Goal: Task Accomplishment & Management: Use online tool/utility

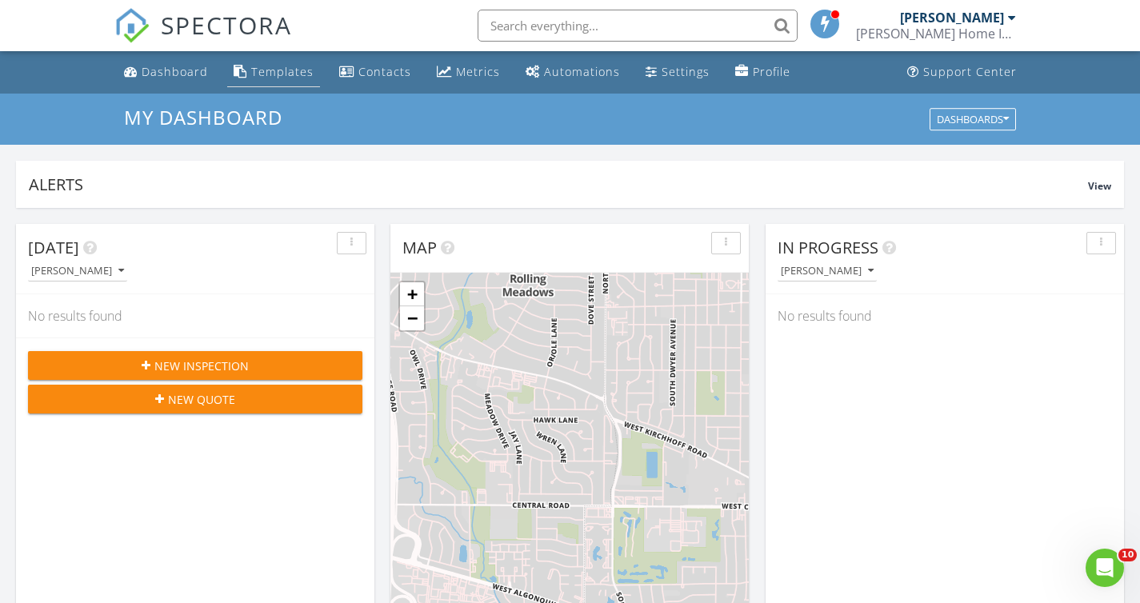
click at [258, 67] on div "Templates" at bounding box center [282, 71] width 62 height 15
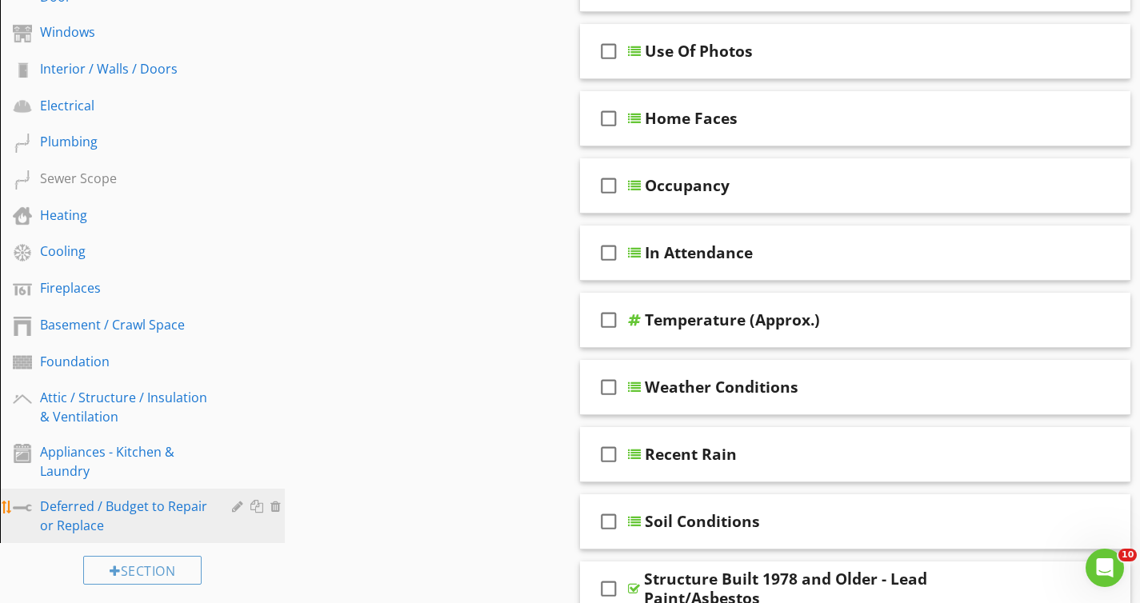
scroll to position [451, 0]
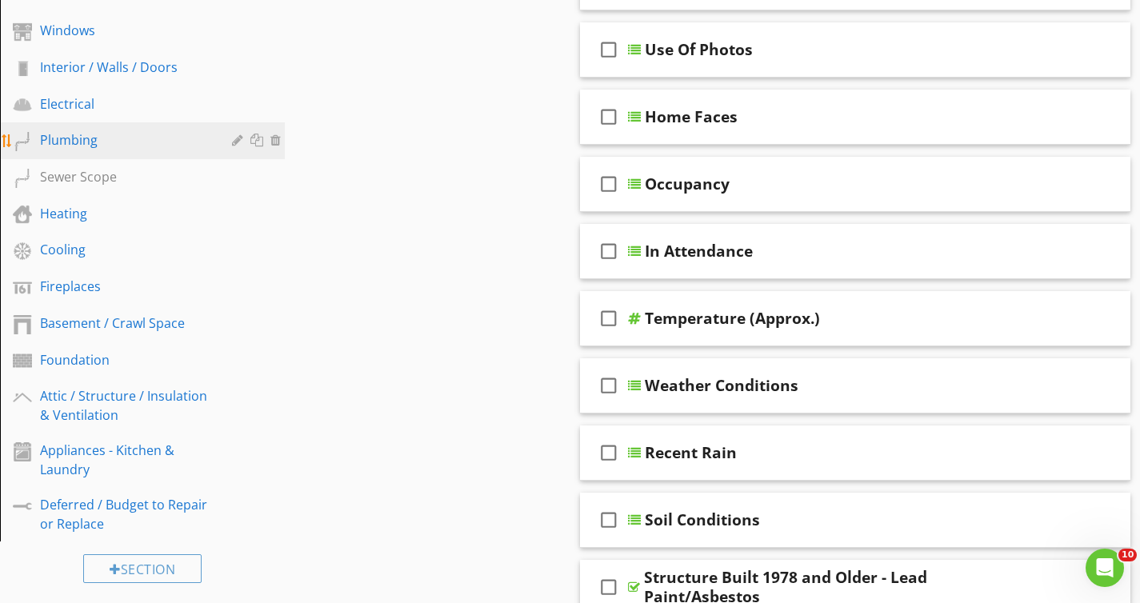
click at [166, 152] on link "Plumbing" at bounding box center [145, 140] width 280 height 37
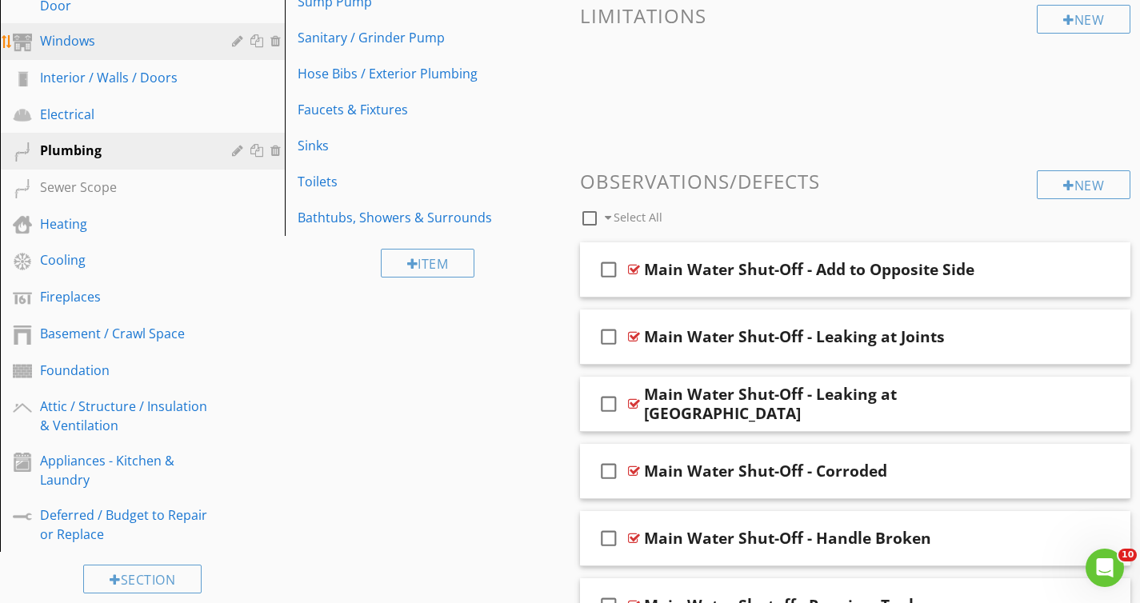
scroll to position [114, 0]
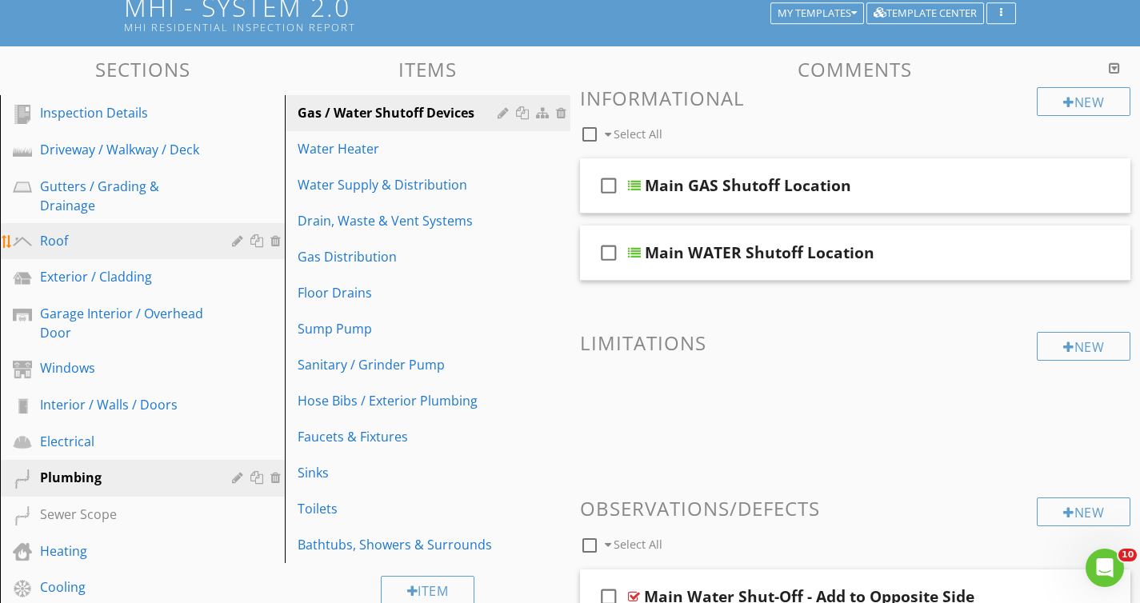
click at [139, 236] on div "Roof" at bounding box center [124, 240] width 169 height 19
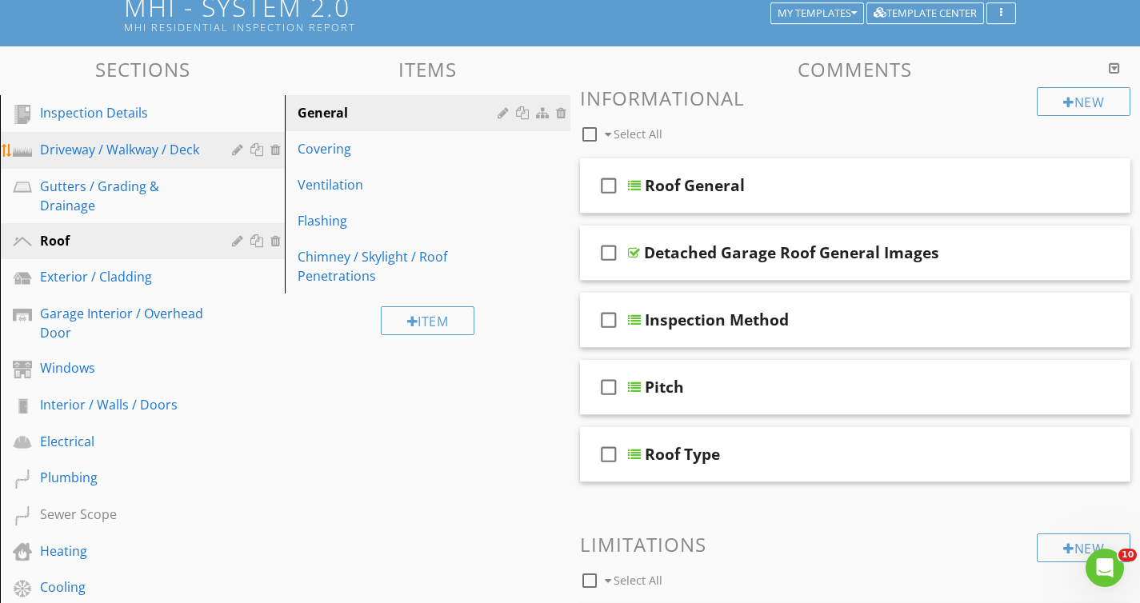
click at [158, 151] on div "Driveway / Walkway / Deck" at bounding box center [124, 149] width 169 height 19
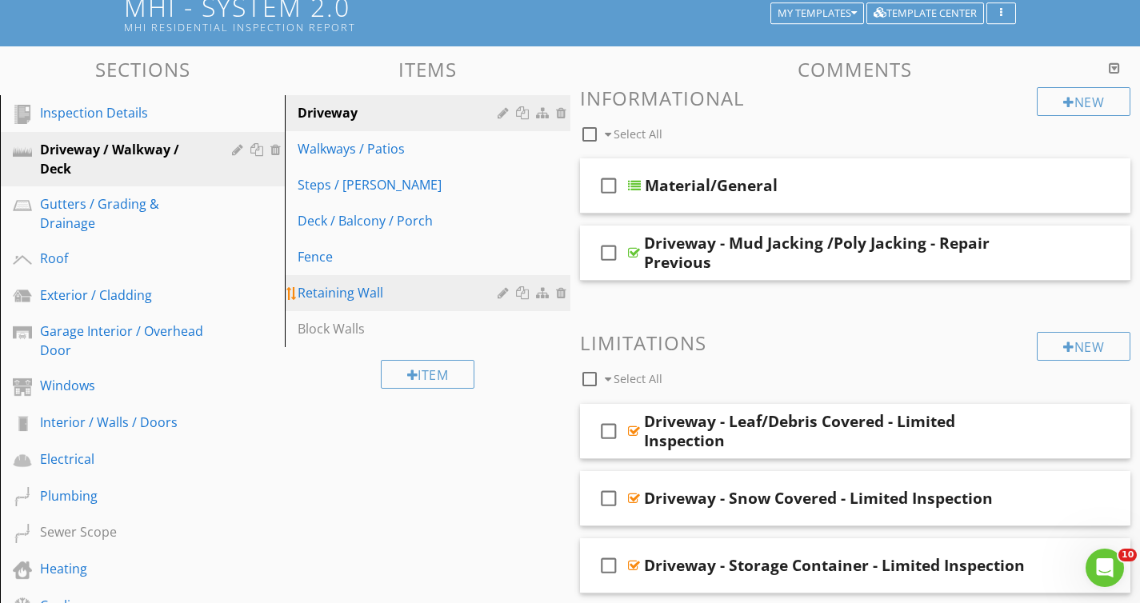
click at [412, 284] on div "Retaining Wall" at bounding box center [399, 292] width 204 height 19
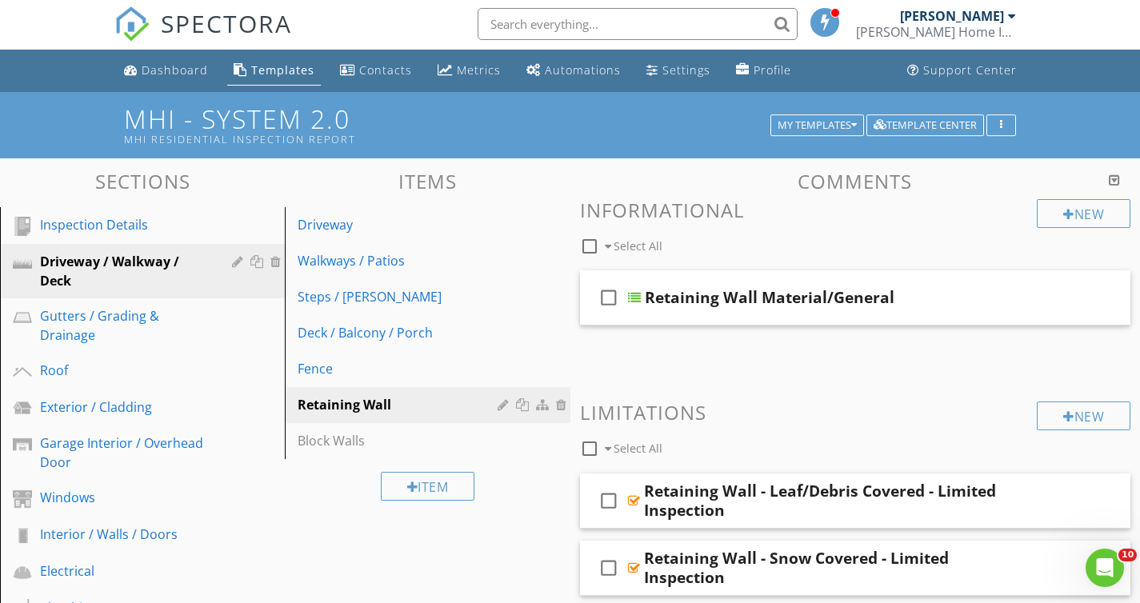
scroll to position [0, 0]
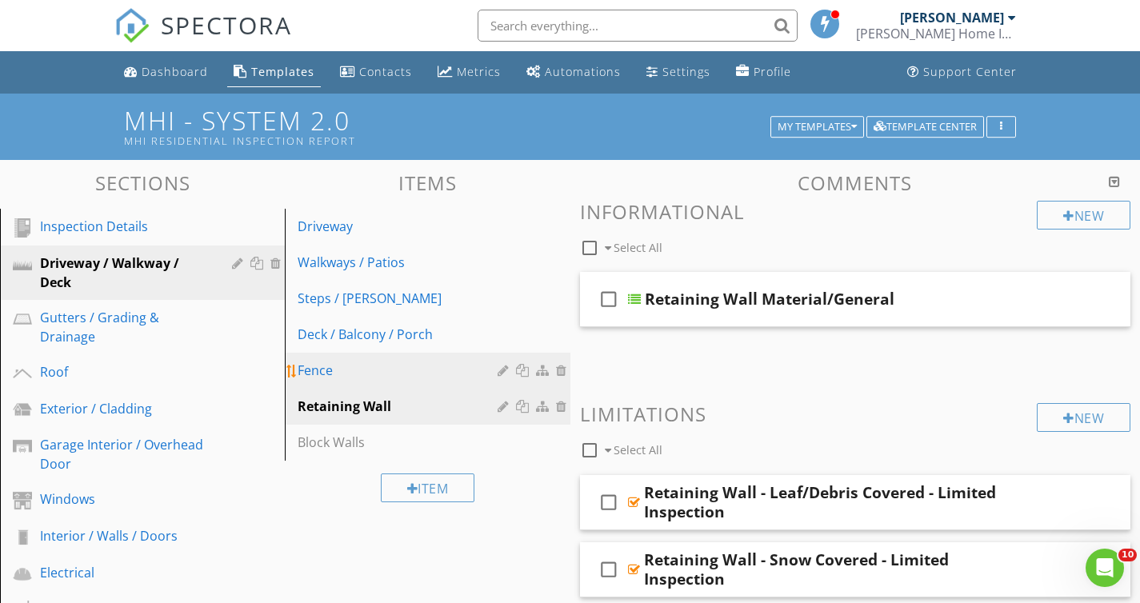
click at [393, 368] on div "Fence" at bounding box center [399, 370] width 204 height 19
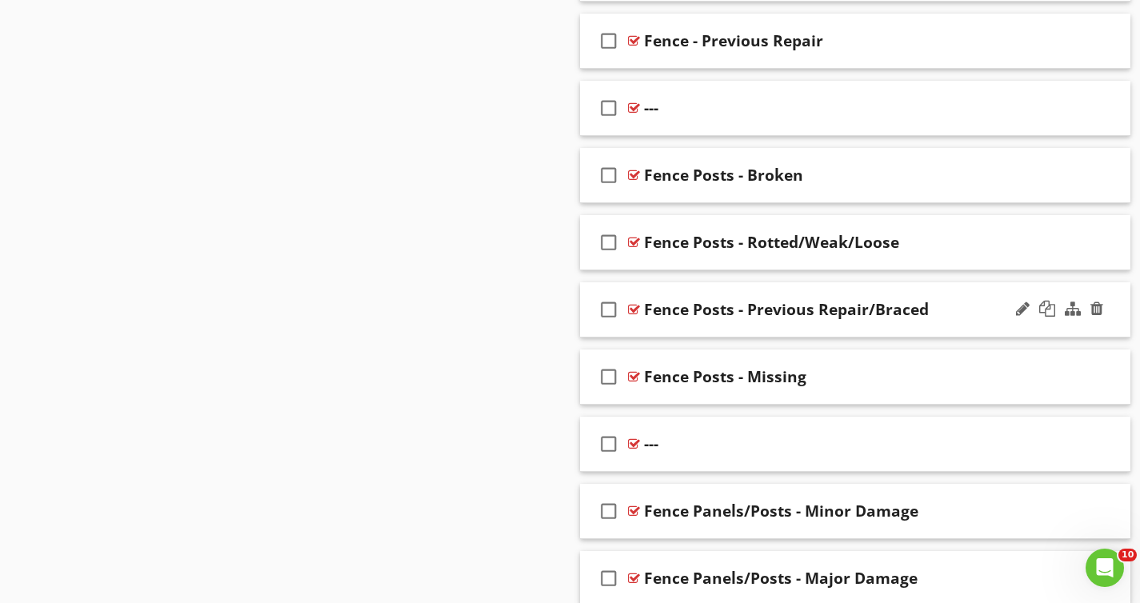
scroll to position [1347, 0]
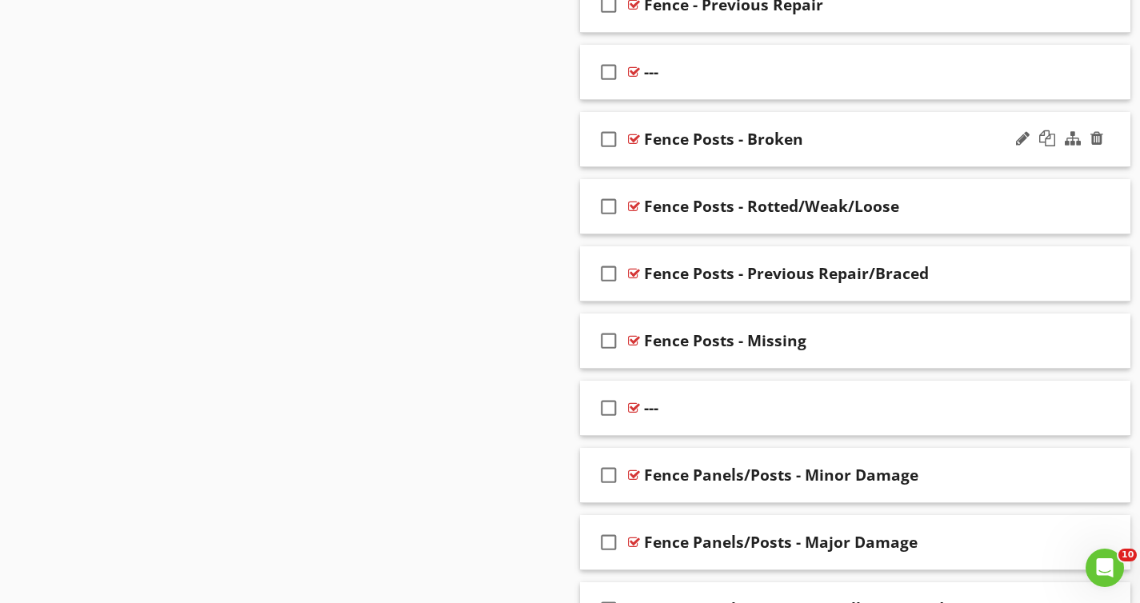
click at [734, 140] on div "Fence Posts - Broken" at bounding box center [723, 139] width 159 height 19
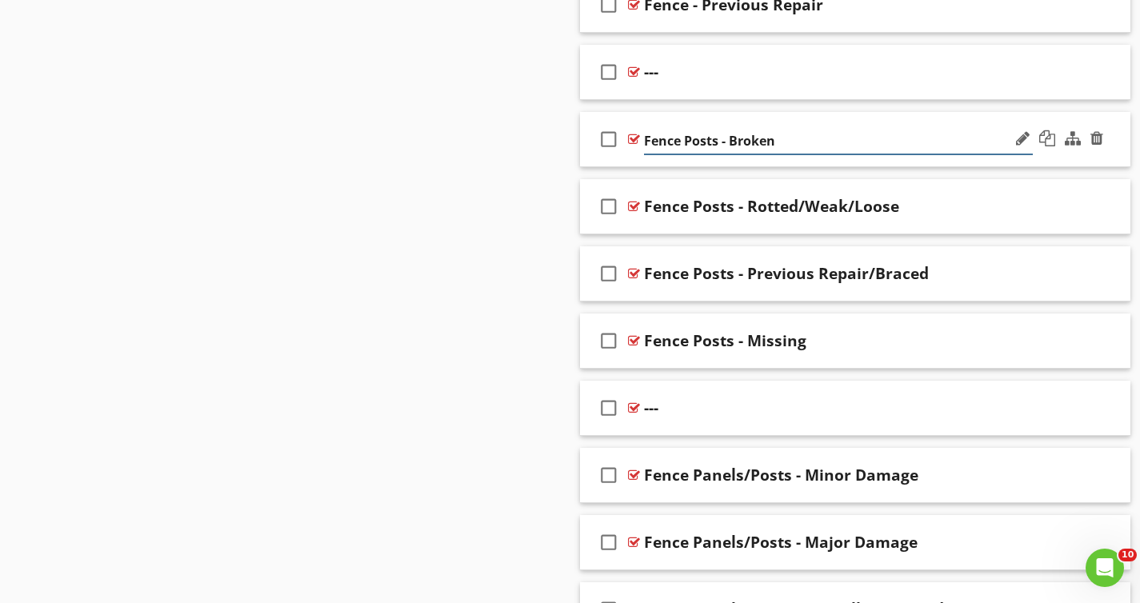
click at [691, 144] on input "Fence Posts - Broken" at bounding box center [838, 141] width 389 height 26
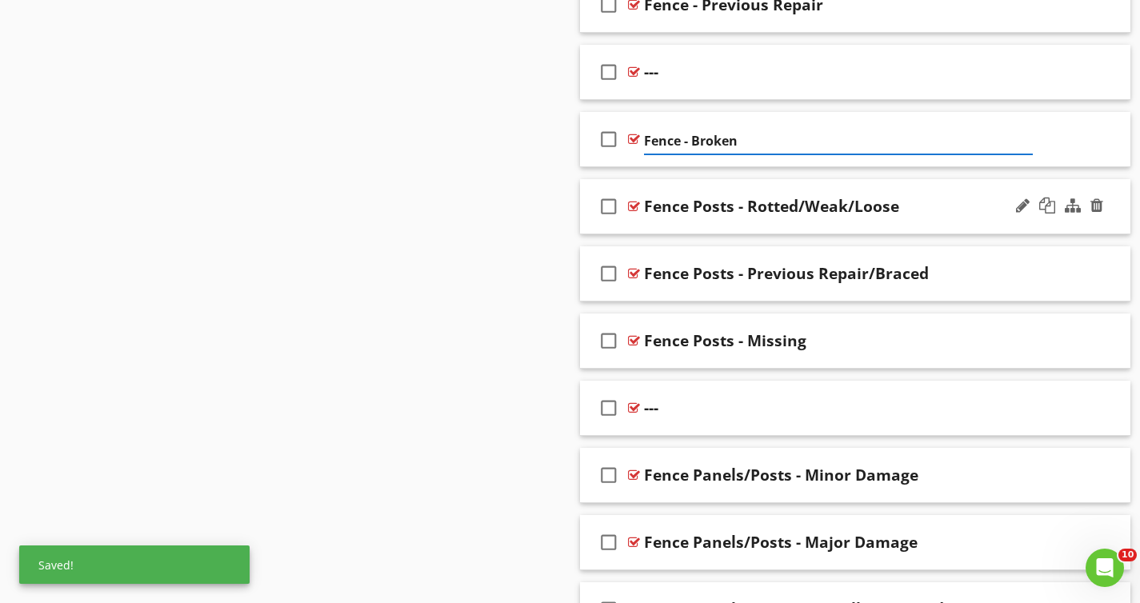
paste input "Posts"
type input "Fence - Posts Broken"
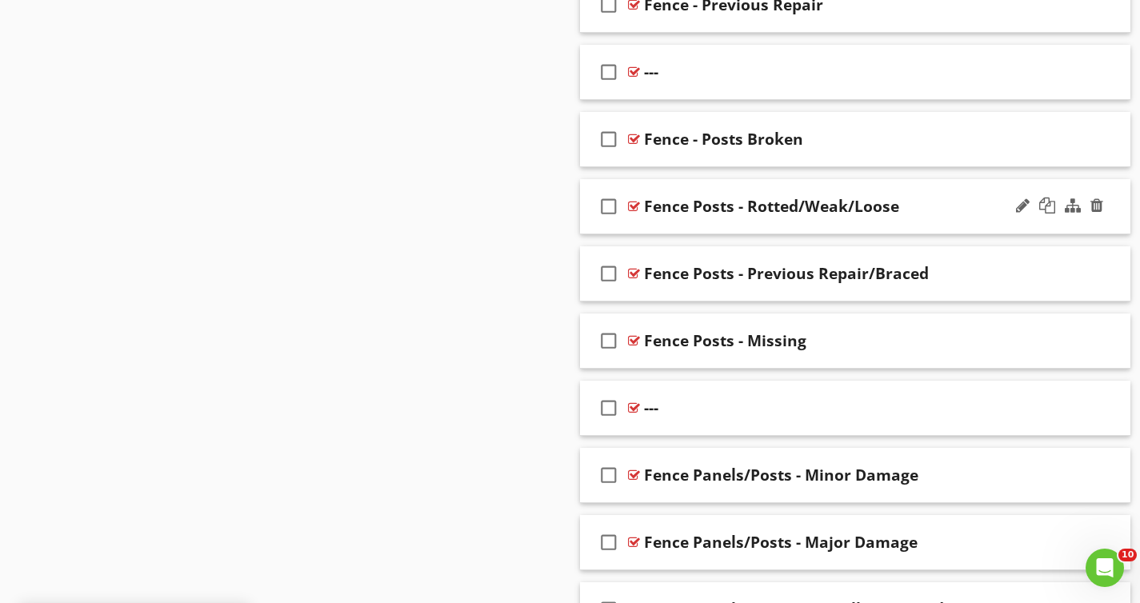
click at [711, 206] on div "Fence Posts - Rotted/Weak/Loose" at bounding box center [771, 206] width 255 height 19
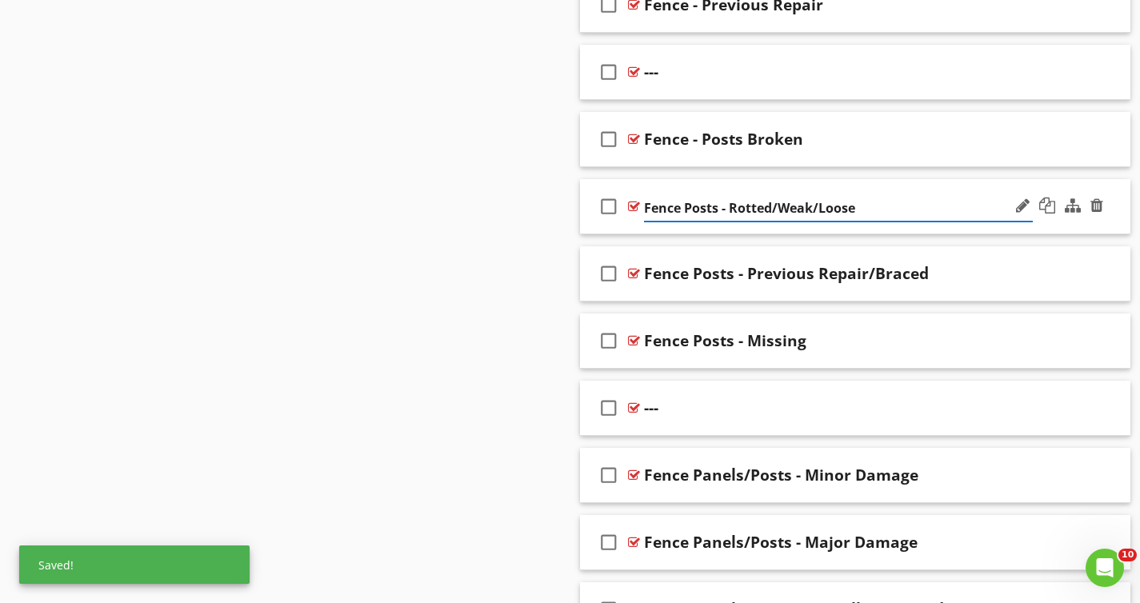
click at [695, 206] on input "Fence Posts - Rotted/Weak/Loose" at bounding box center [838, 208] width 389 height 26
paste input "Posts"
type input "Fence - Posts Rotted/Weak/Loose"
click at [706, 275] on div "Fence Posts - Previous Repair/Braced" at bounding box center [786, 273] width 285 height 19
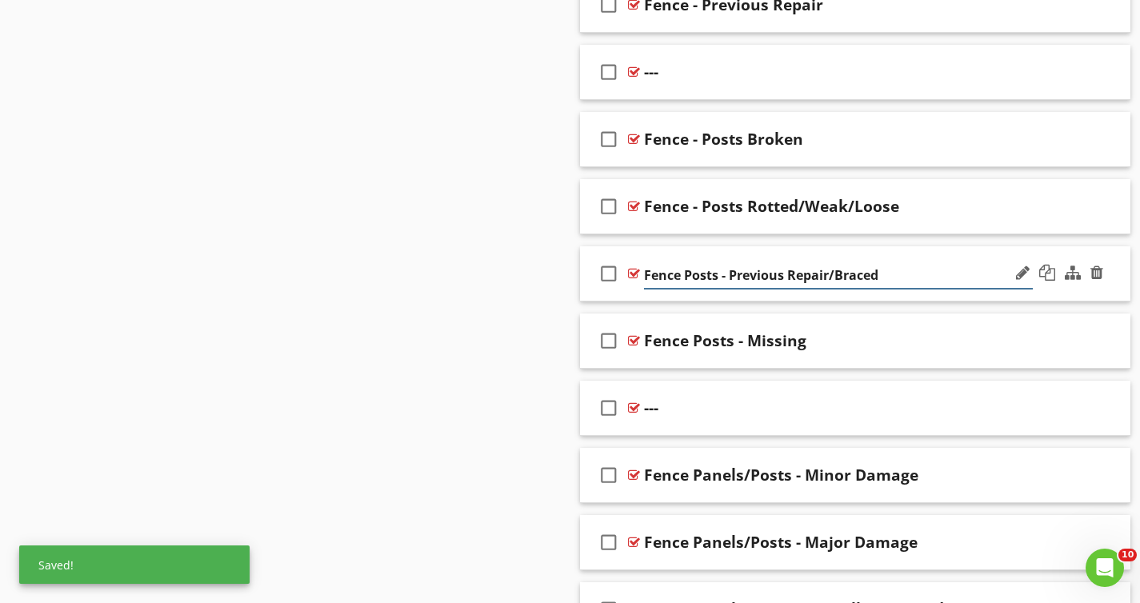
click at [706, 275] on input "Fence Posts - Previous Repair/Braced" at bounding box center [838, 275] width 389 height 26
paste input "ostsP"
type input "Fence - Posts Previous Repair/Braced"
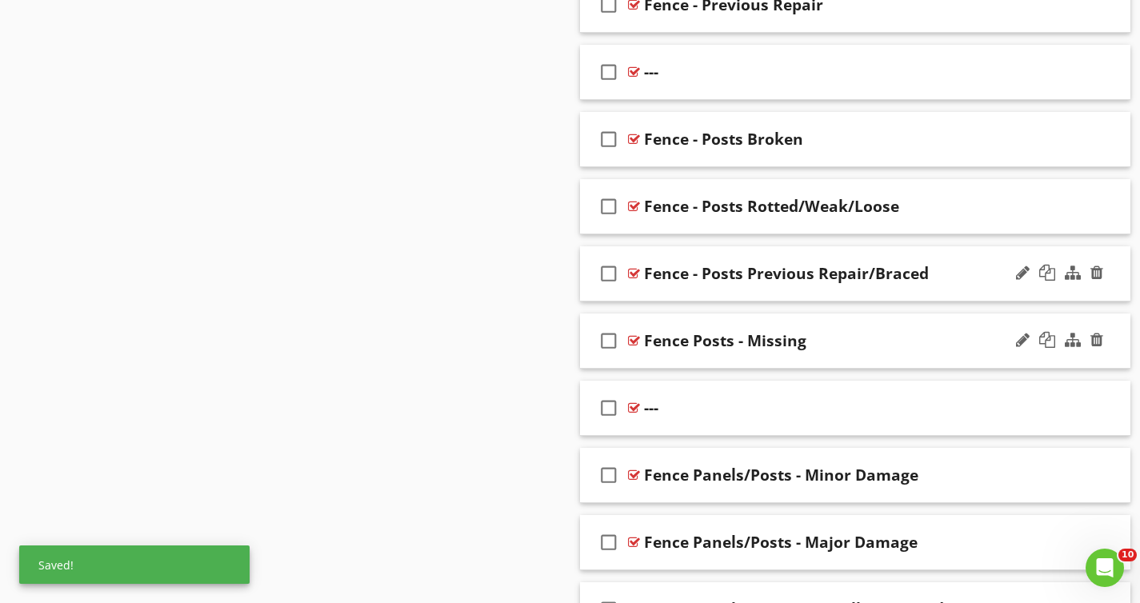
click at [712, 336] on div "Fence Posts - Missing" at bounding box center [725, 340] width 162 height 19
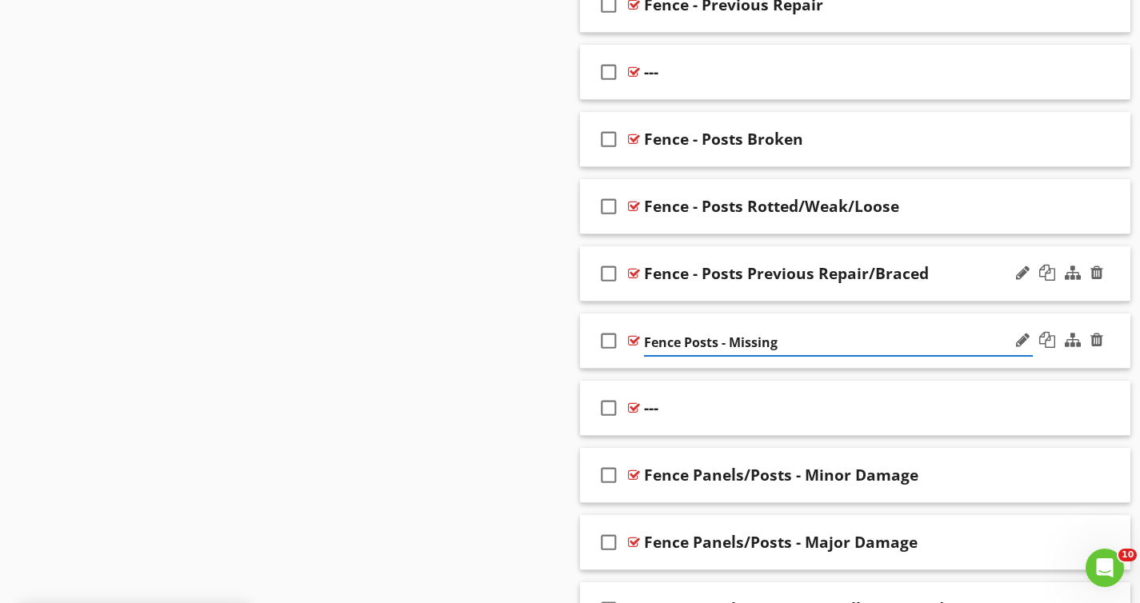
click at [694, 341] on input "Fence Posts - Missing" at bounding box center [838, 342] width 389 height 26
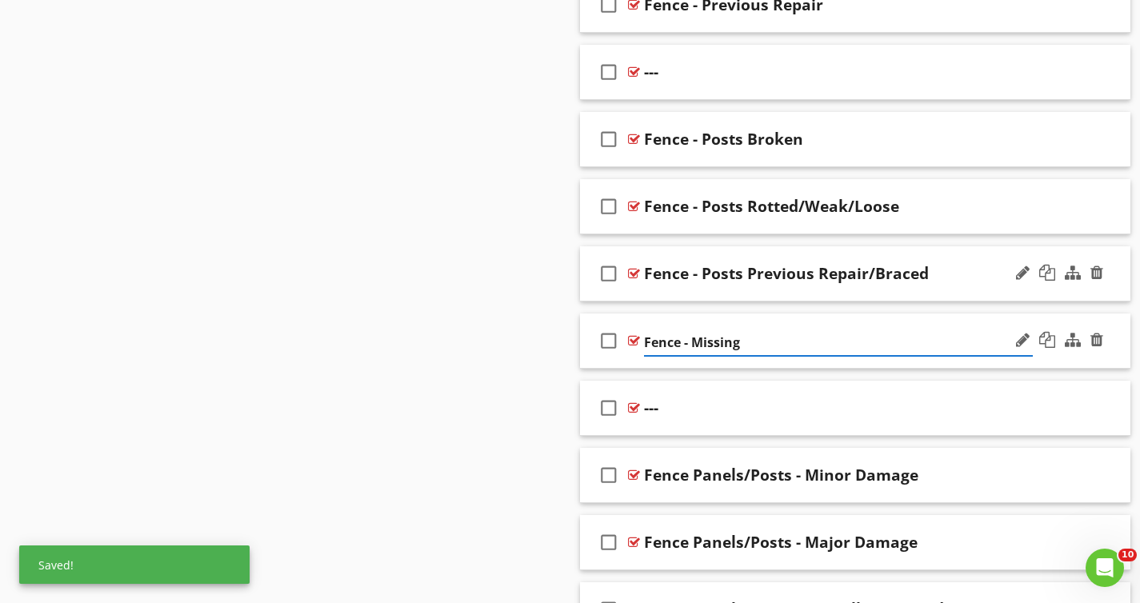
paste input "Posts"
type input "Fence - Posts Missing"
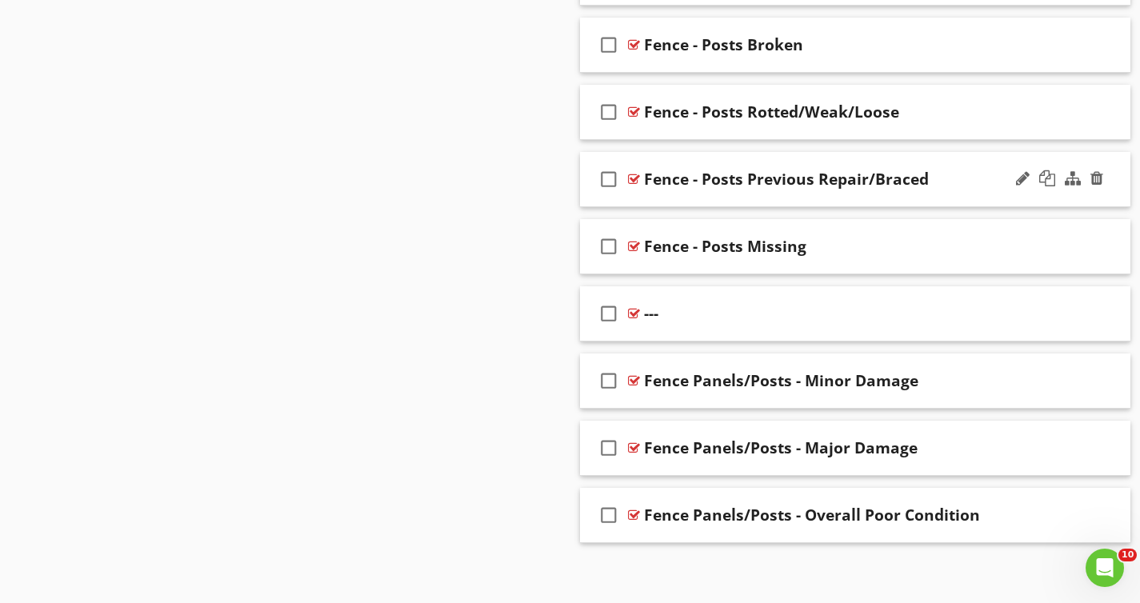
scroll to position [1438, 0]
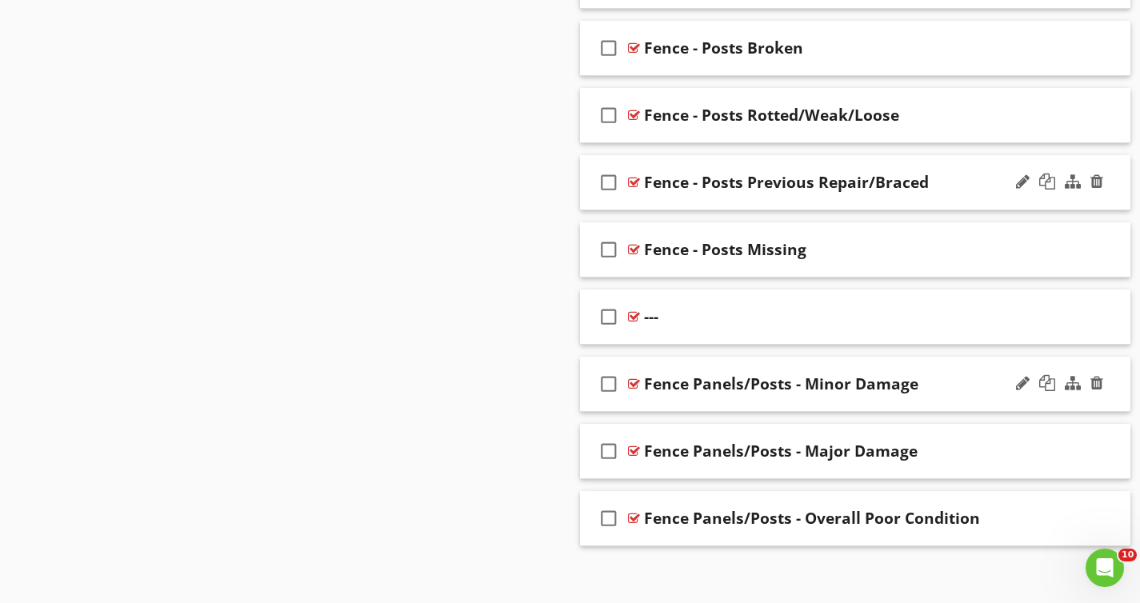
click at [757, 390] on div "Fence Panels/Posts - Minor Damage" at bounding box center [781, 383] width 274 height 19
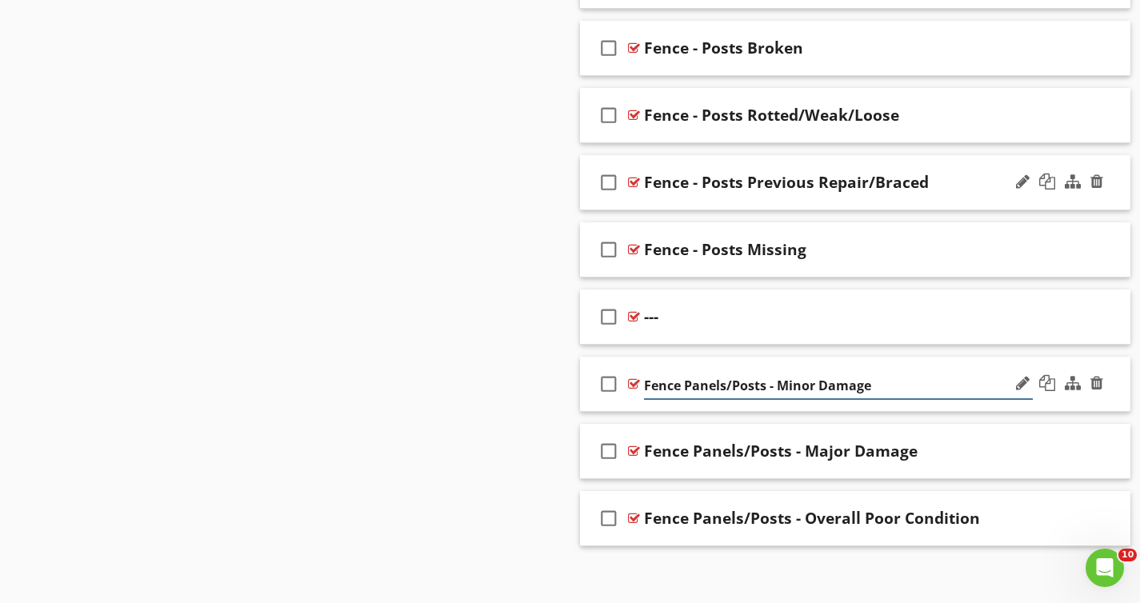
click at [749, 385] on input "Fence Panels/Posts - Minor Damage" at bounding box center [838, 386] width 389 height 26
drag, startPoint x: 749, startPoint y: 385, endPoint x: 685, endPoint y: 377, distance: 65.3
click at [685, 377] on input "Fence Panels/Posts - Minor Damage" at bounding box center [838, 386] width 389 height 26
paste input "Panels/Posts"
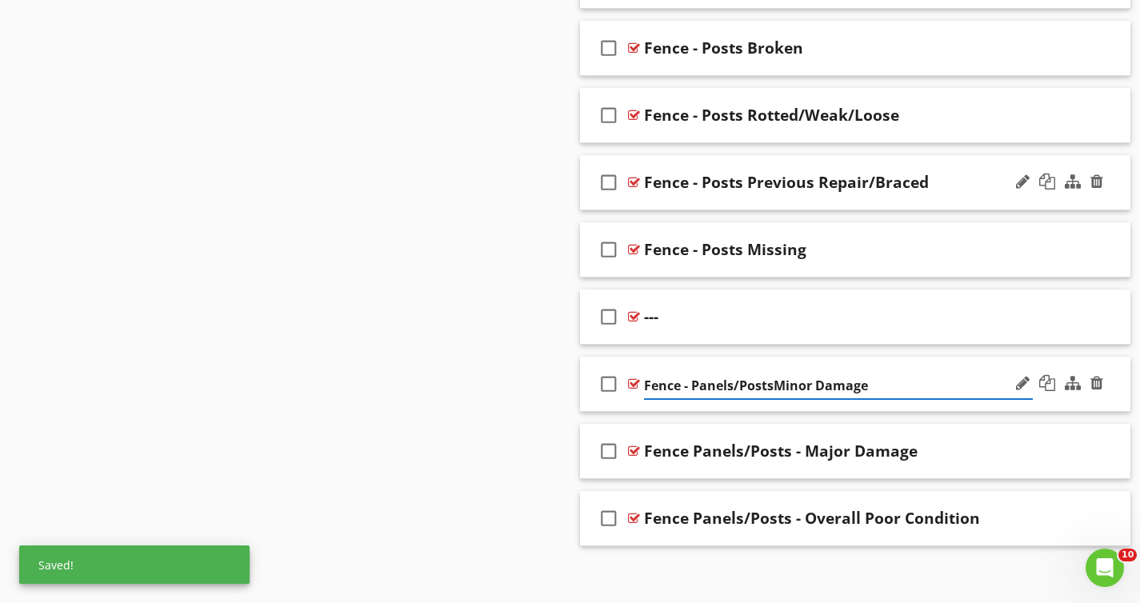
type input "Fence - Panels/Posts Minor Damage"
click at [829, 459] on div "Fence Panels/Posts - Major Damage" at bounding box center [781, 450] width 274 height 19
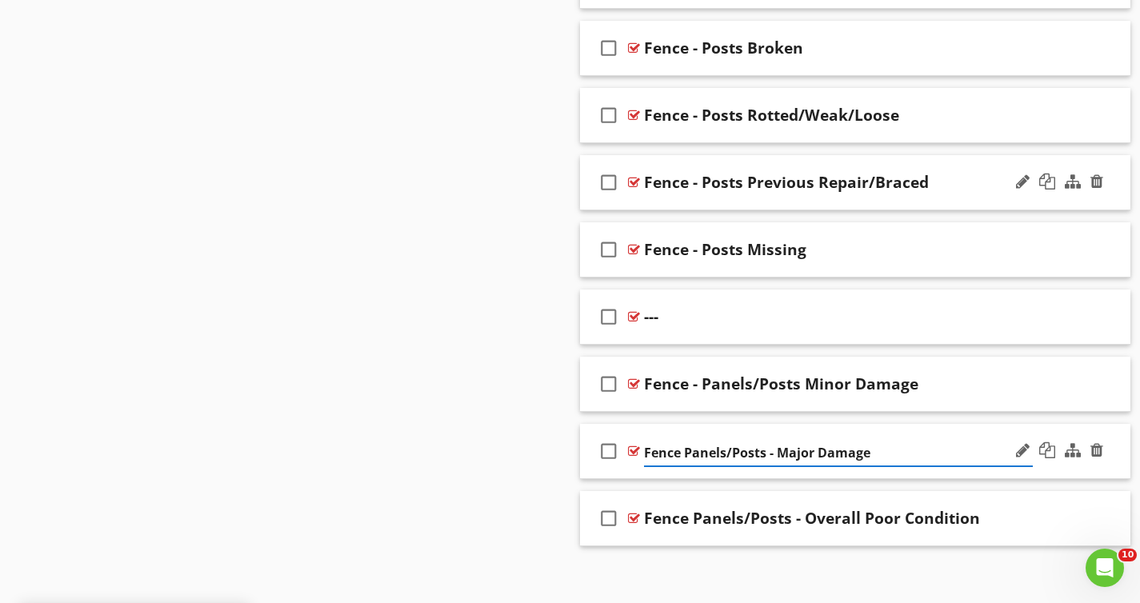
click at [747, 453] on input "Fence Panels/Posts - Major Damage" at bounding box center [838, 453] width 389 height 26
drag, startPoint x: 747, startPoint y: 453, endPoint x: 677, endPoint y: 450, distance: 69.6
click at [677, 450] on input "Fence Panels/Posts - Major Damage" at bounding box center [838, 453] width 389 height 26
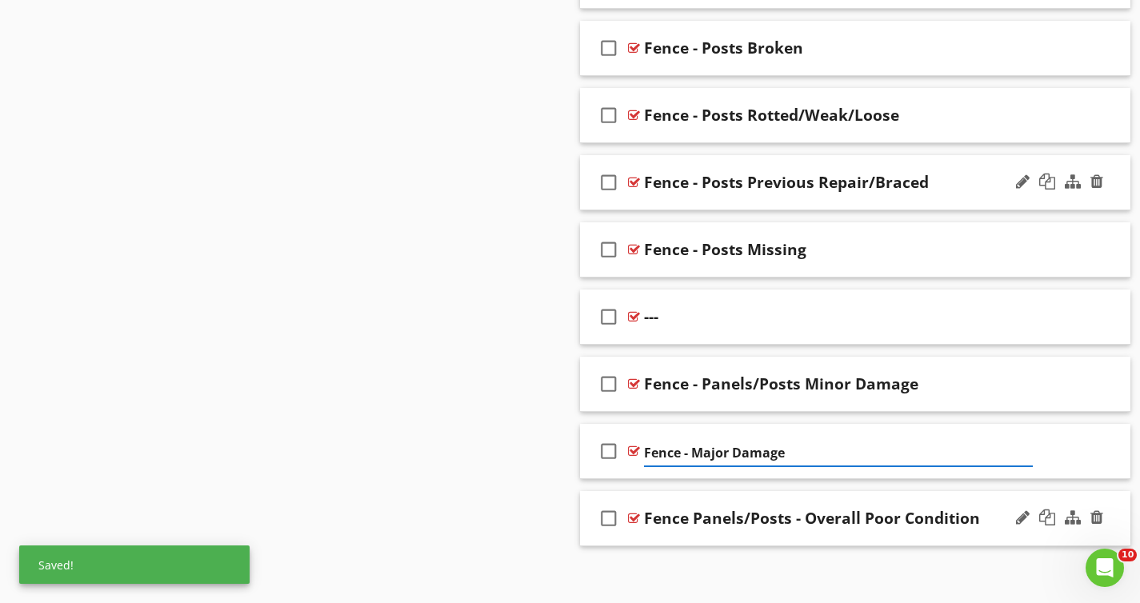
paste input "Panels/Posts"
type input "Fence - Panels/Posts Major Damage"
click at [769, 518] on div "Fence Panels/Posts - Overall Poor Condition" at bounding box center [812, 518] width 336 height 19
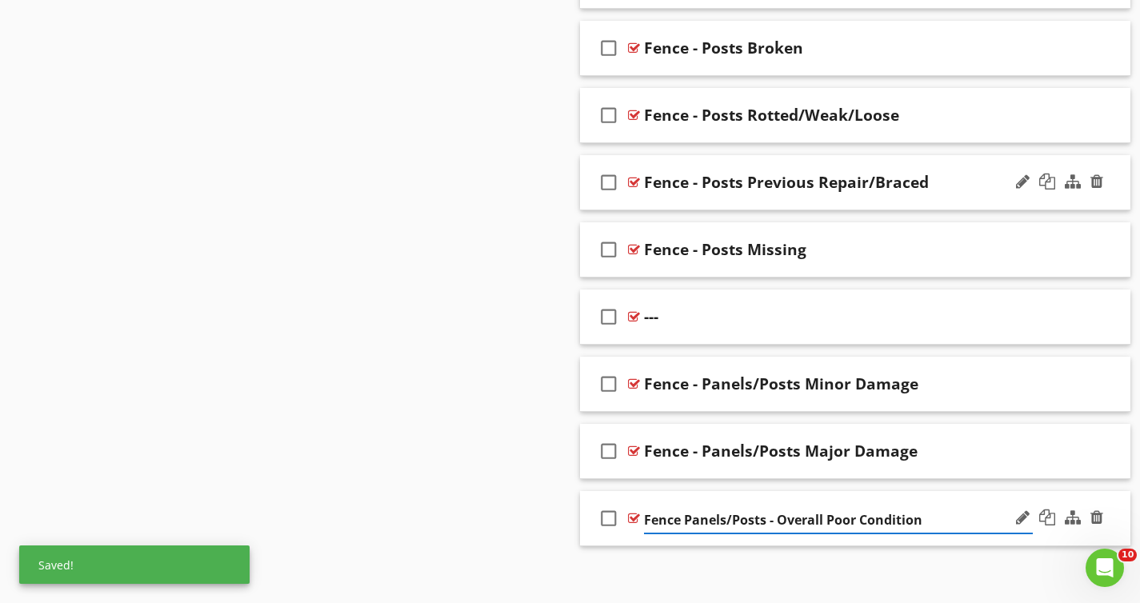
click at [739, 521] on input "Fence Panels/Posts - Overall Poor Condition" at bounding box center [838, 520] width 389 height 26
drag, startPoint x: 739, startPoint y: 521, endPoint x: 707, endPoint y: 519, distance: 32.1
click at [707, 519] on input "Fence Panels/Posts - Overall Poor Condition" at bounding box center [838, 520] width 389 height 26
paste input "Panels/Posts"
type input "Fence - Panels/Posts Overall Poor Condition"
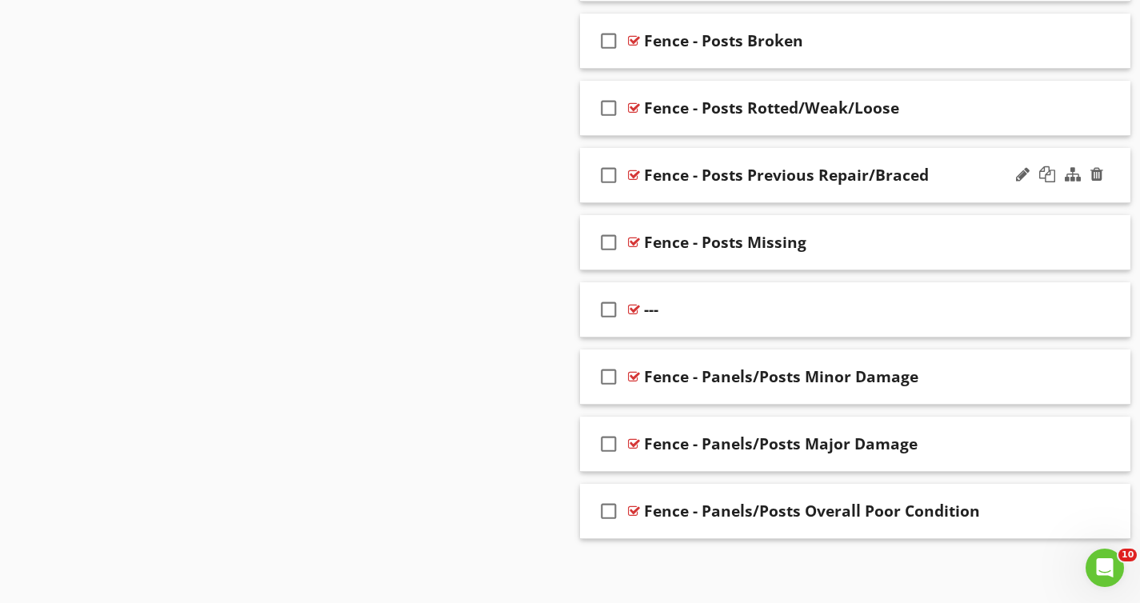
scroll to position [1448, 0]
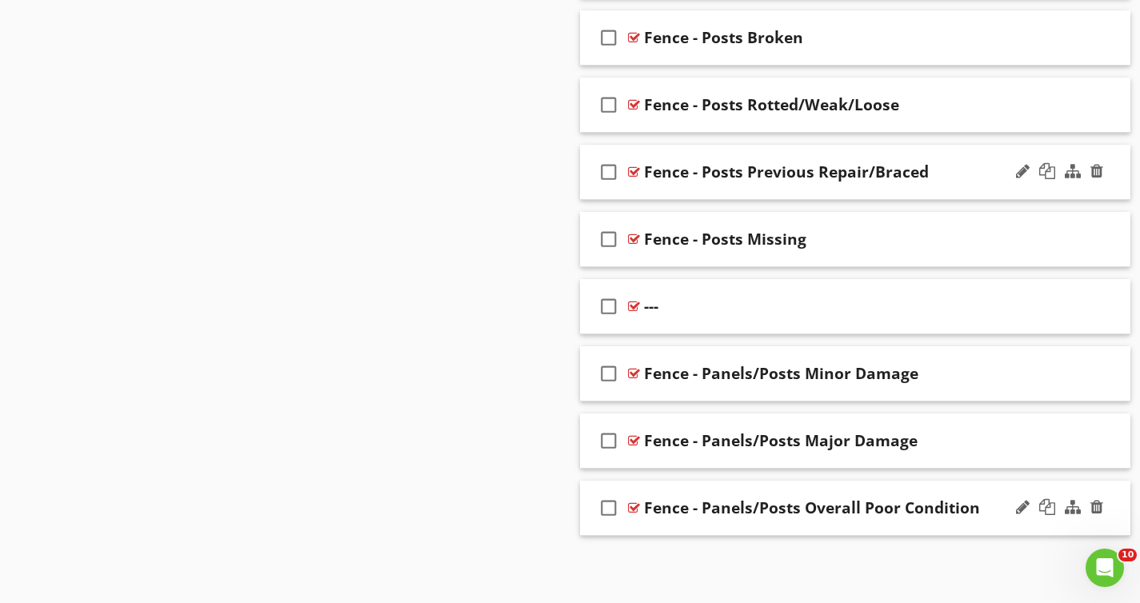
click at [778, 509] on div "Fence - Panels/Posts Overall Poor Condition" at bounding box center [812, 507] width 336 height 19
click at [777, 509] on input "Fence - Panels/Posts Overall Poor Condition" at bounding box center [838, 510] width 389 height 26
click at [750, 509] on input "Fence - Panels/Posts Overall Poor Condition" at bounding box center [838, 510] width 389 height 26
drag, startPoint x: 750, startPoint y: 509, endPoint x: 703, endPoint y: 507, distance: 47.2
click at [703, 507] on input "Fence - Panels/Posts Overall Poor Condition" at bounding box center [838, 510] width 389 height 26
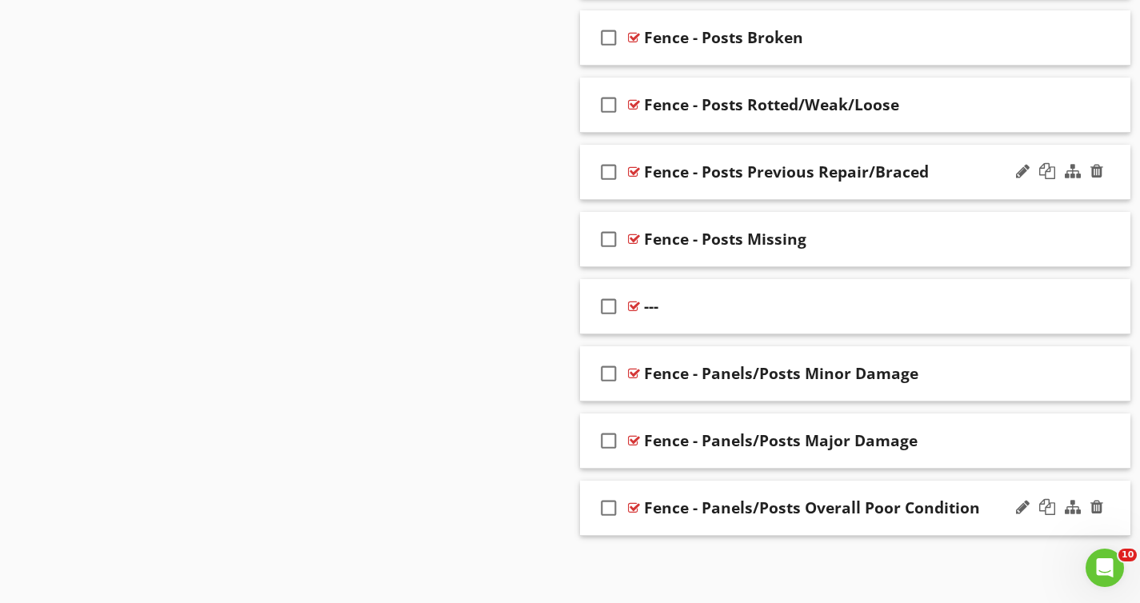
click at [988, 508] on div "Fence - Panels/Posts Overall Poor Condition" at bounding box center [838, 507] width 389 height 19
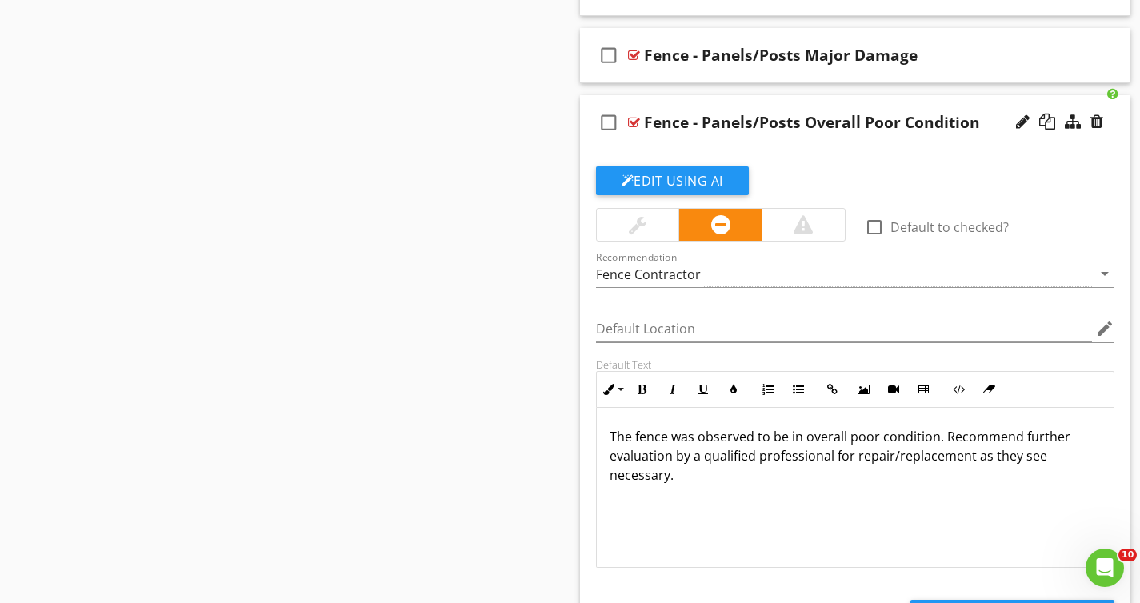
scroll to position [1, 0]
click at [972, 476] on p "The fence was observed to be in overall poor condition. Recommend further evalu…" at bounding box center [855, 455] width 492 height 58
click at [838, 128] on div "Fence - Panels/Posts Overall Poor Condition" at bounding box center [812, 122] width 336 height 19
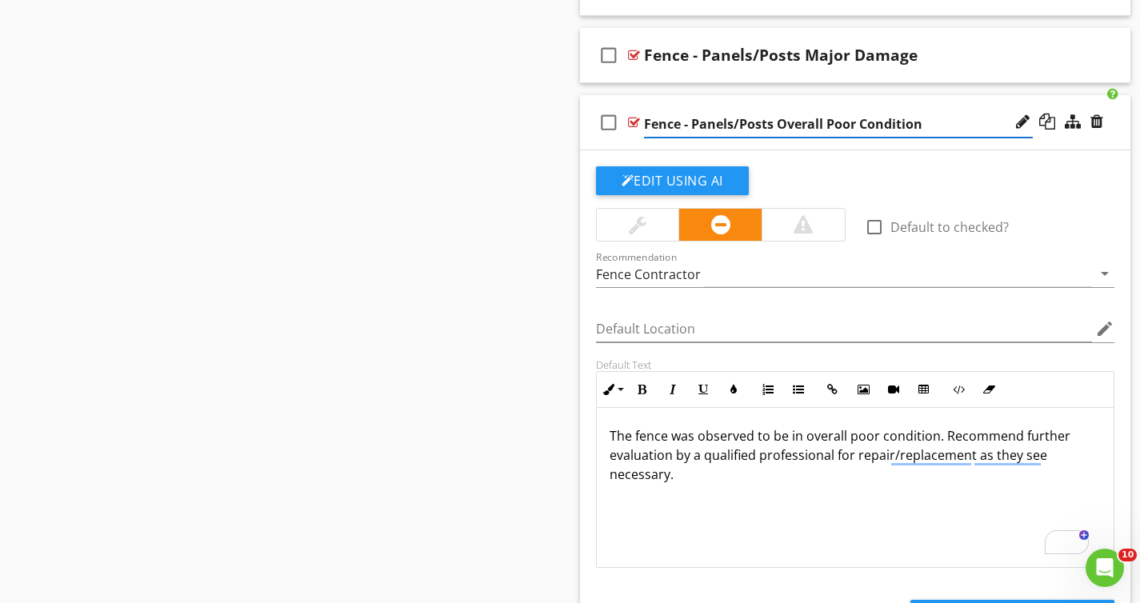
click at [760, 124] on input "Fence - Panels/Posts Overall Poor Condition" at bounding box center [838, 124] width 389 height 26
drag, startPoint x: 760, startPoint y: 124, endPoint x: 723, endPoint y: 119, distance: 37.1
click at [723, 119] on input "Fence - Panels/Posts Overall Poor Condition" at bounding box center [838, 124] width 389 height 26
type input "Fence - Overall Poor Condition"
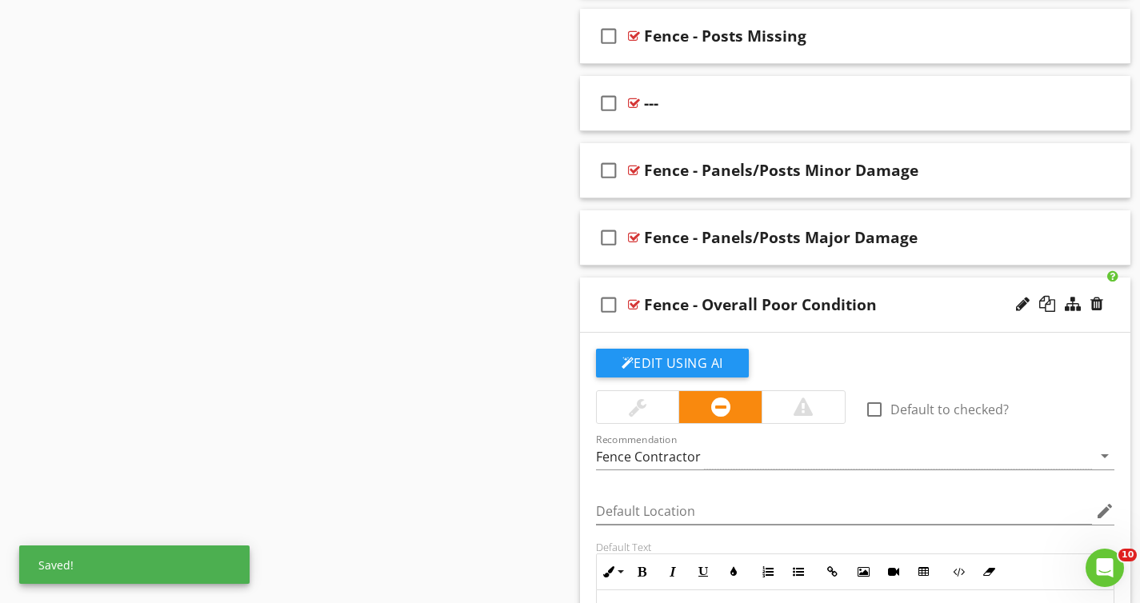
scroll to position [1518, 0]
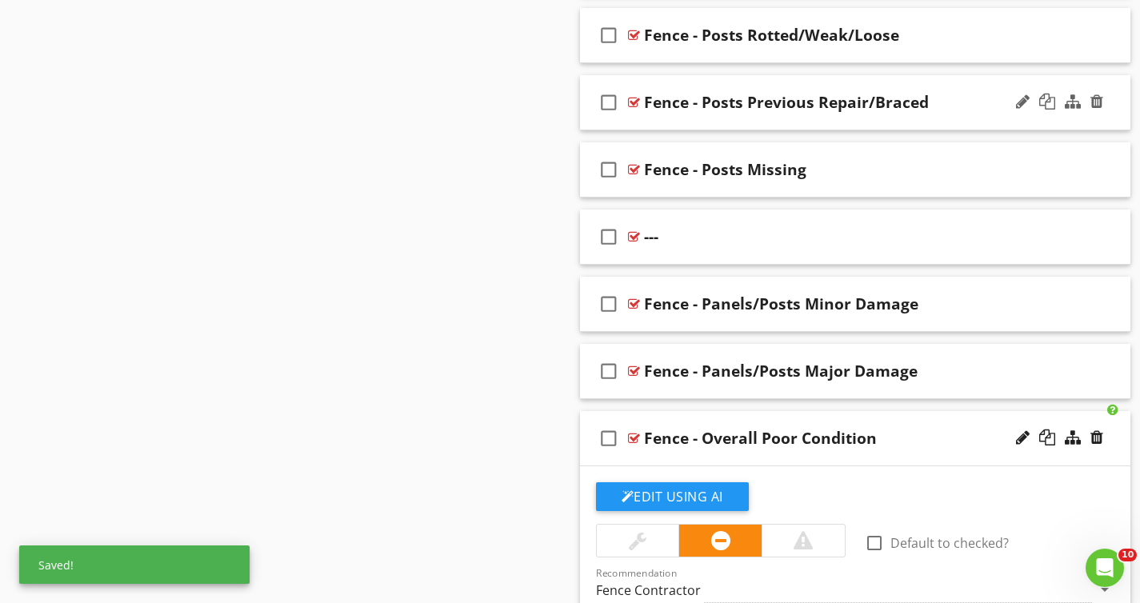
click at [940, 451] on div "check_box_outline_blank Fence - Overall Poor Condition" at bounding box center [855, 438] width 551 height 55
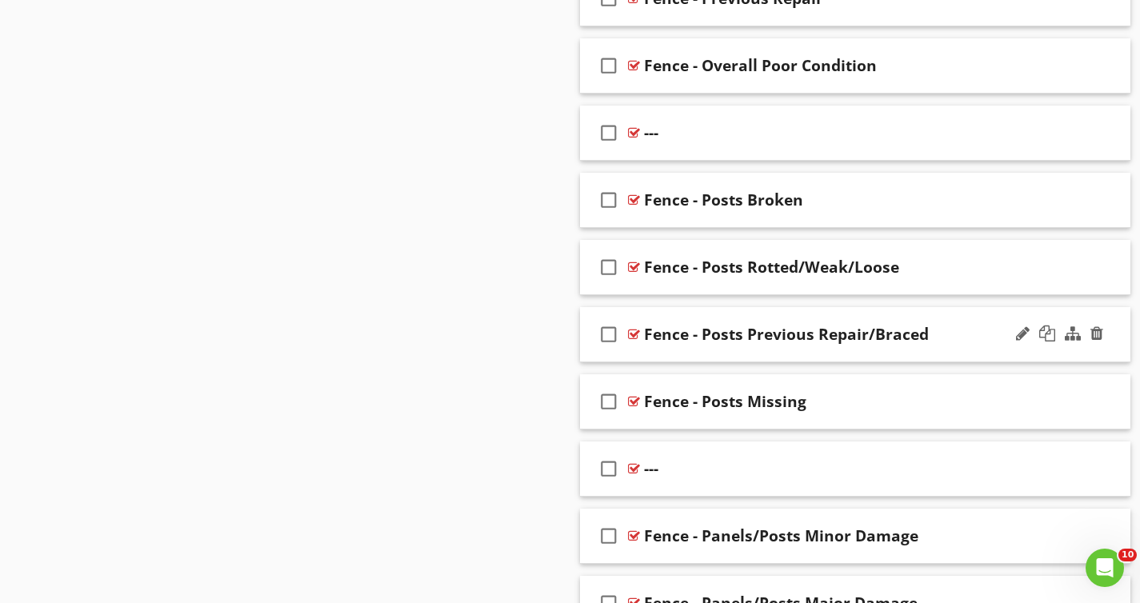
scroll to position [1448, 0]
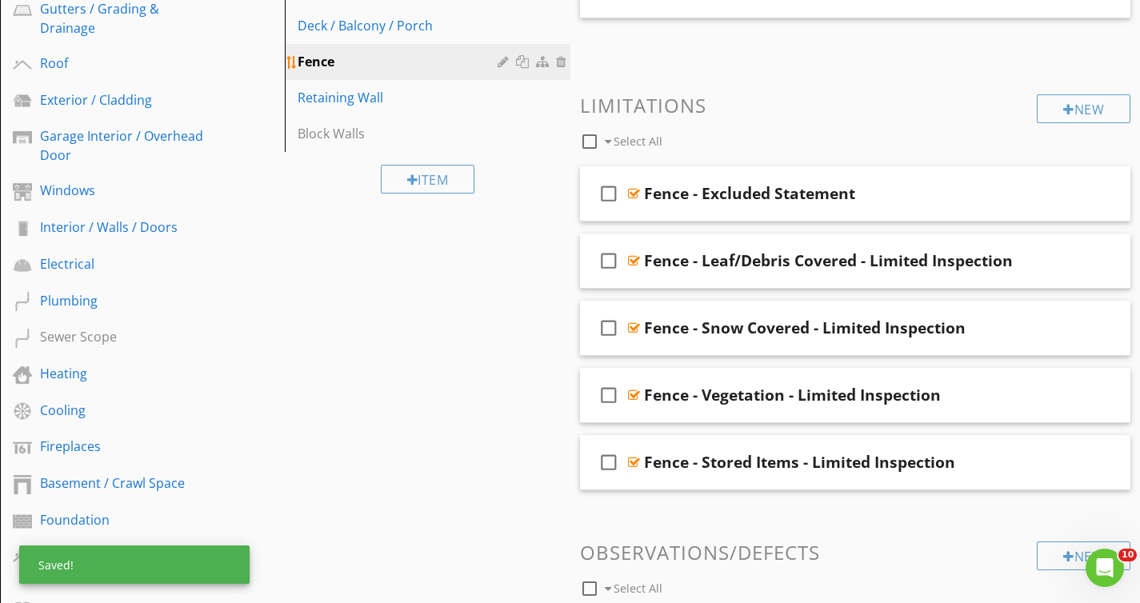
scroll to position [186, 0]
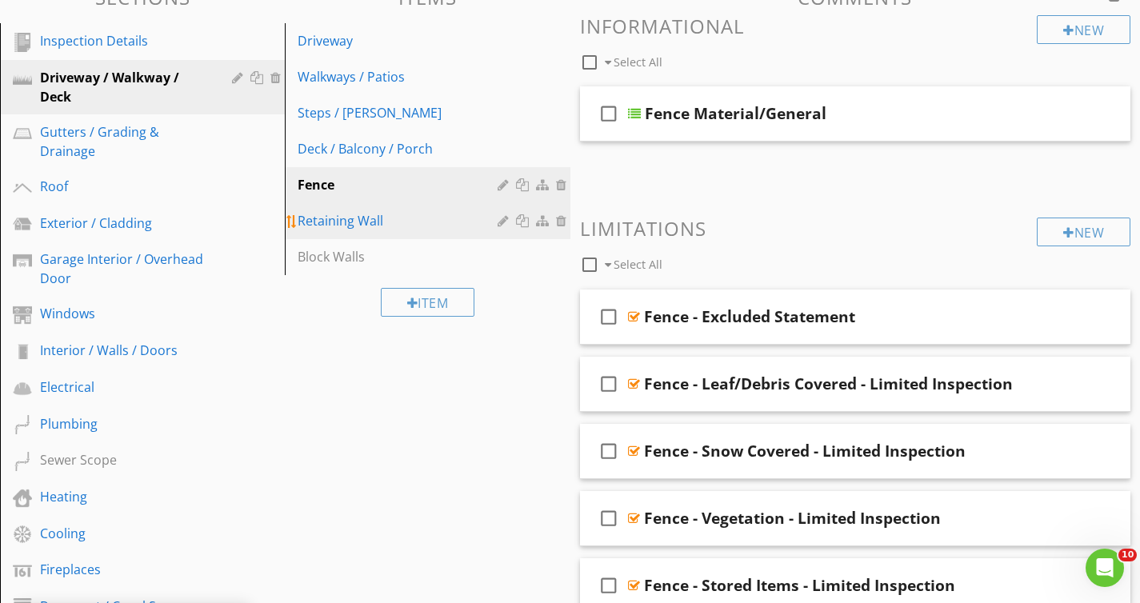
click at [412, 217] on div "Retaining Wall" at bounding box center [399, 220] width 204 height 19
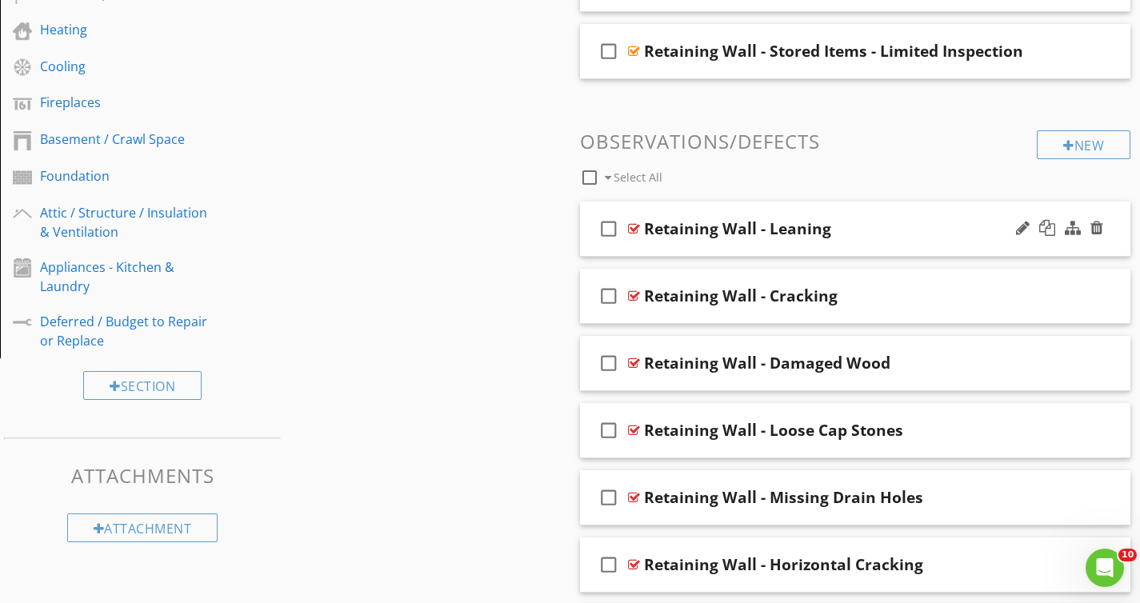
scroll to position [513, 0]
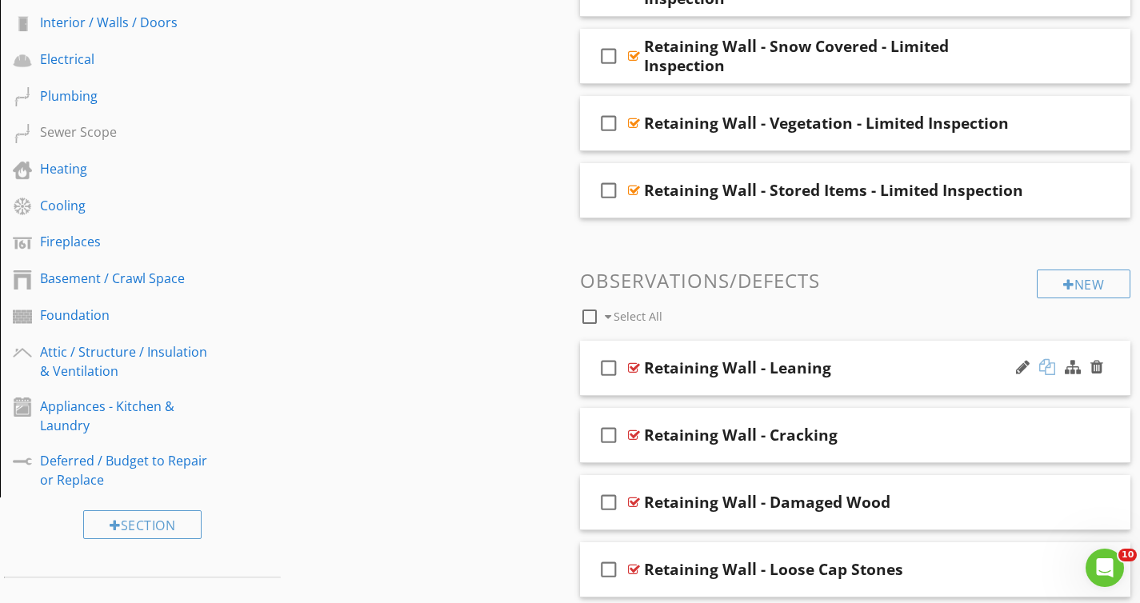
click at [1046, 364] on div at bounding box center [1047, 367] width 16 height 16
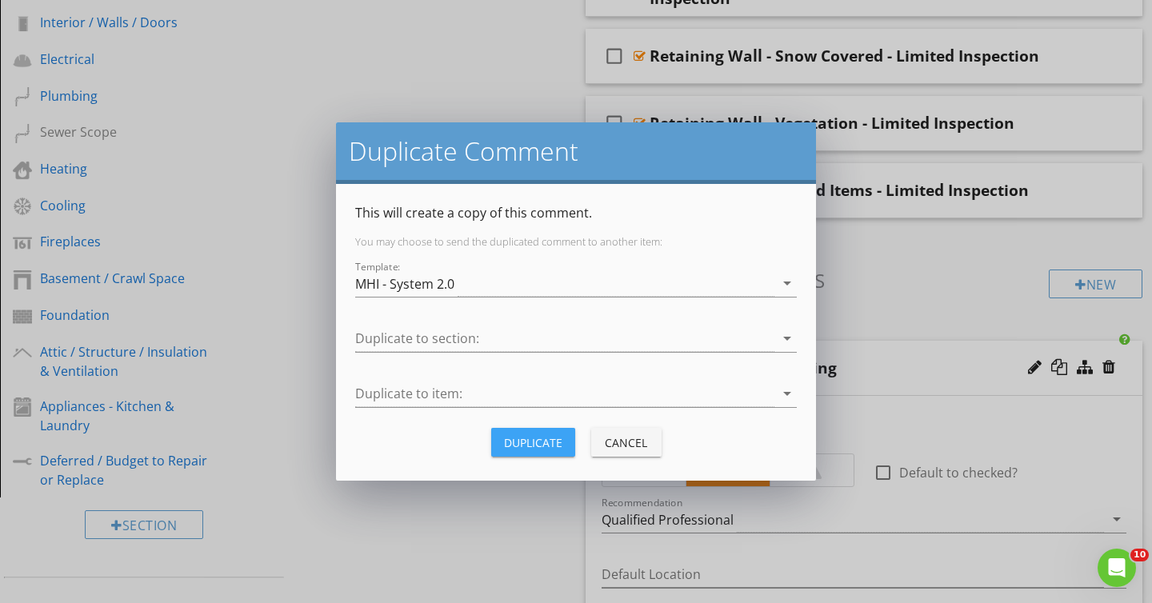
click at [540, 429] on button "Duplicate" at bounding box center [533, 442] width 84 height 29
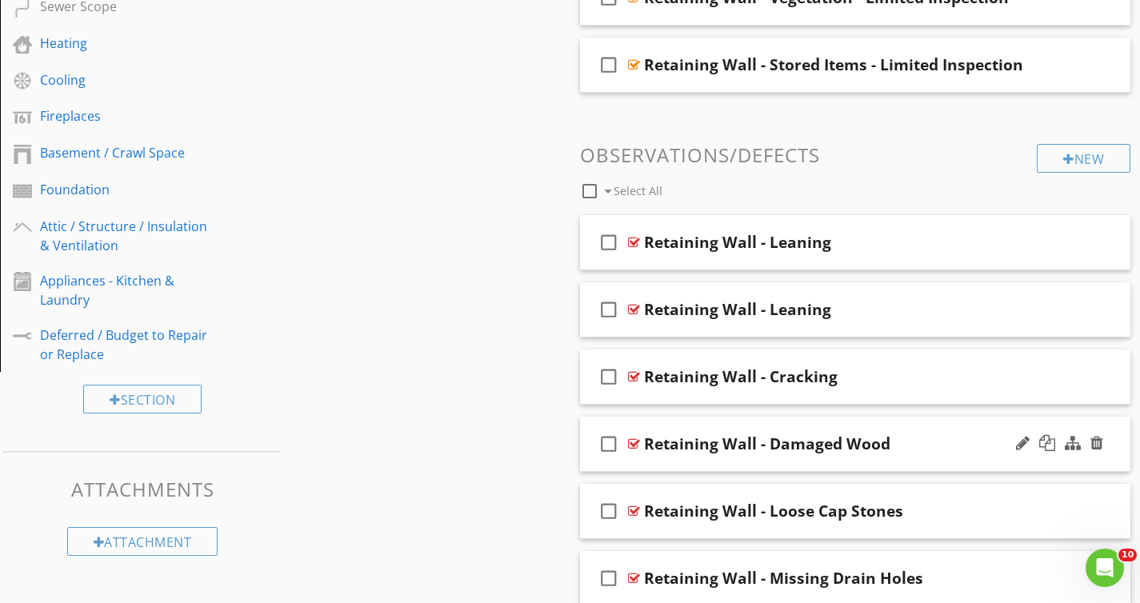
scroll to position [637, 0]
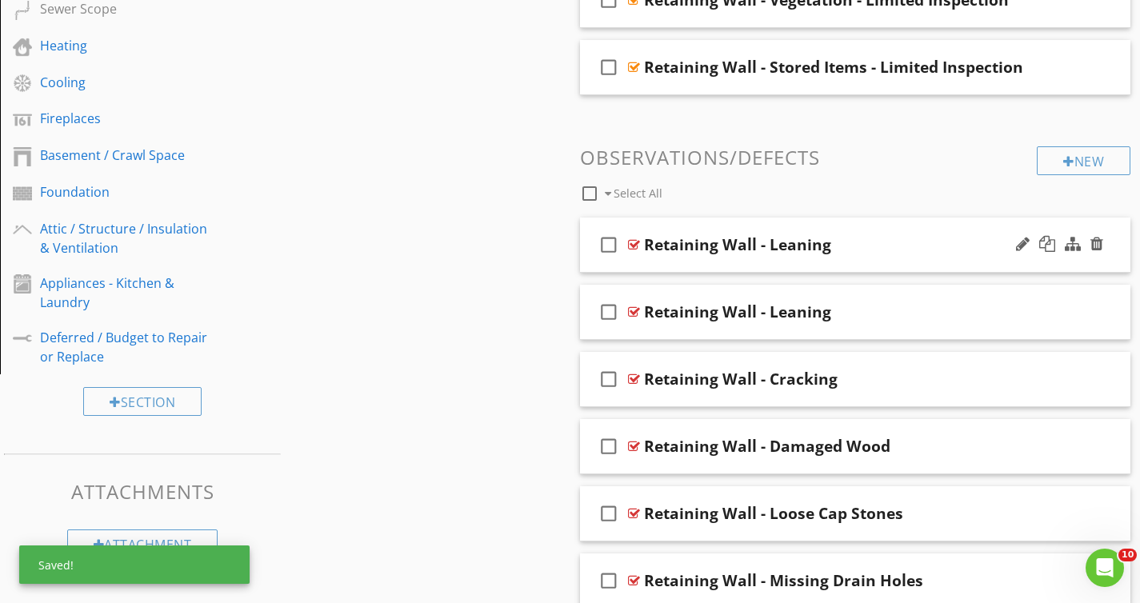
click at [787, 248] on div "Retaining Wall - Leaning" at bounding box center [737, 244] width 187 height 19
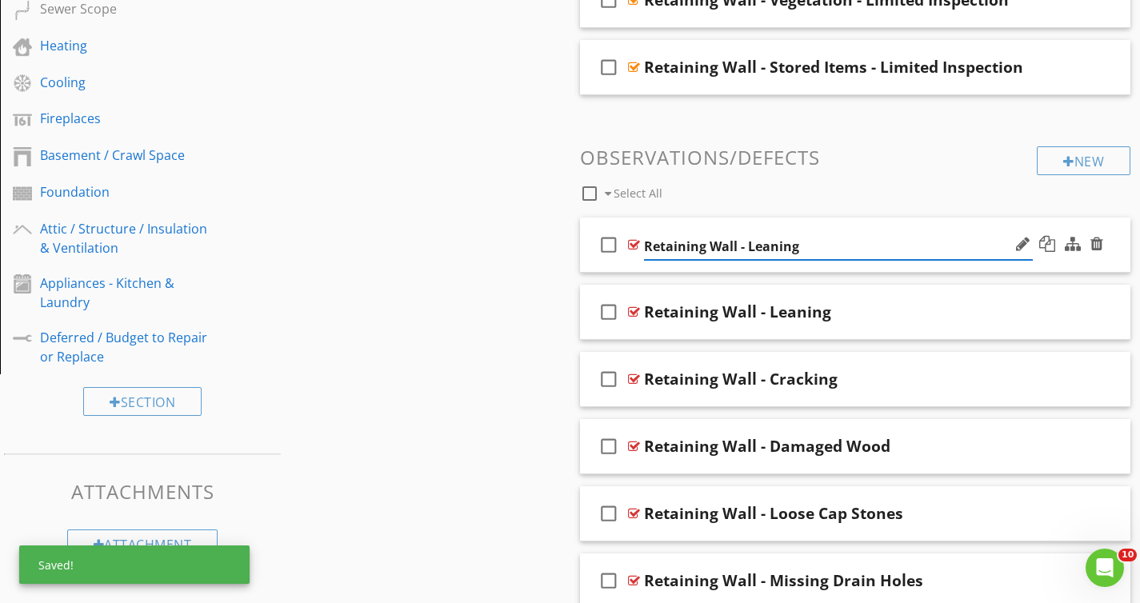
click at [787, 248] on input "Retaining Wall - Leaning" at bounding box center [838, 247] width 389 height 26
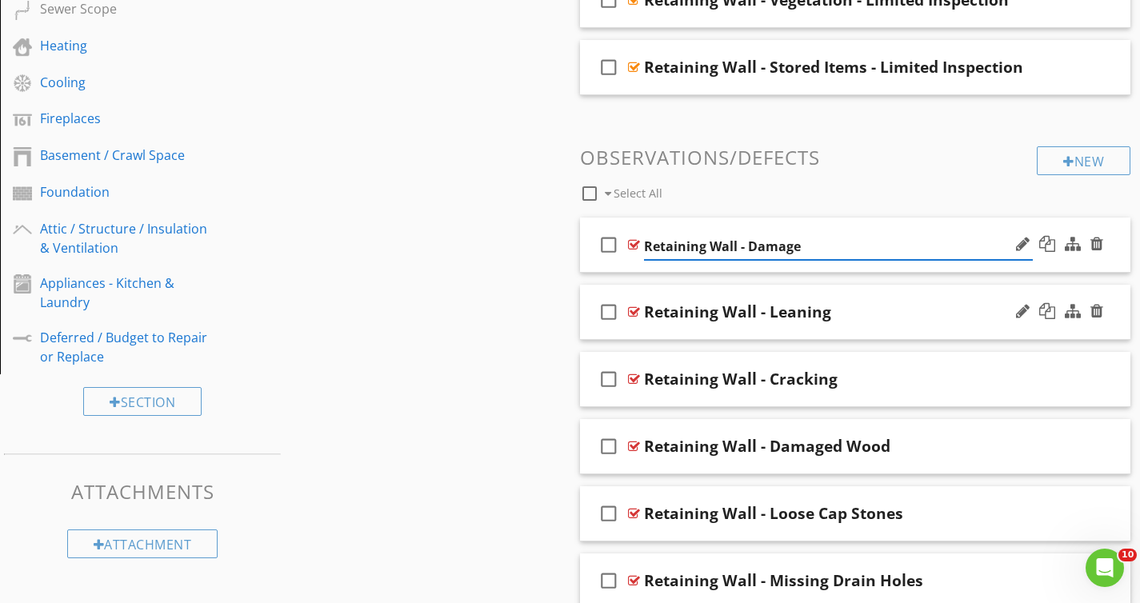
type input "Retaining Wall - Damaged"
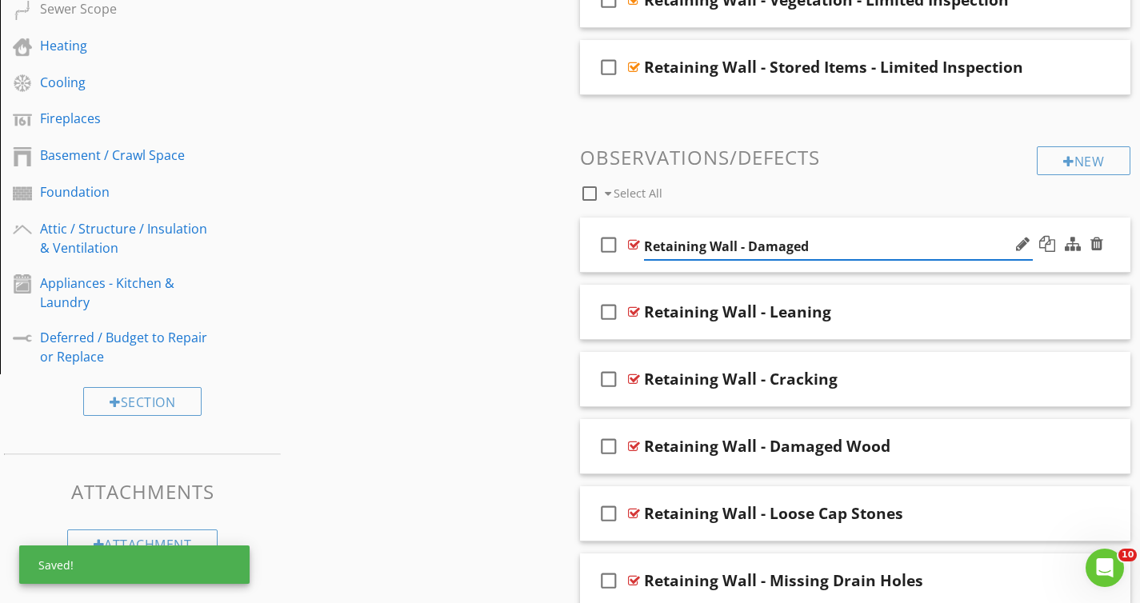
click at [411, 241] on div "Sections Inspection Details Driveway / Walkway / Deck Gutters / Grading & Drain…" at bounding box center [570, 192] width 1140 height 1338
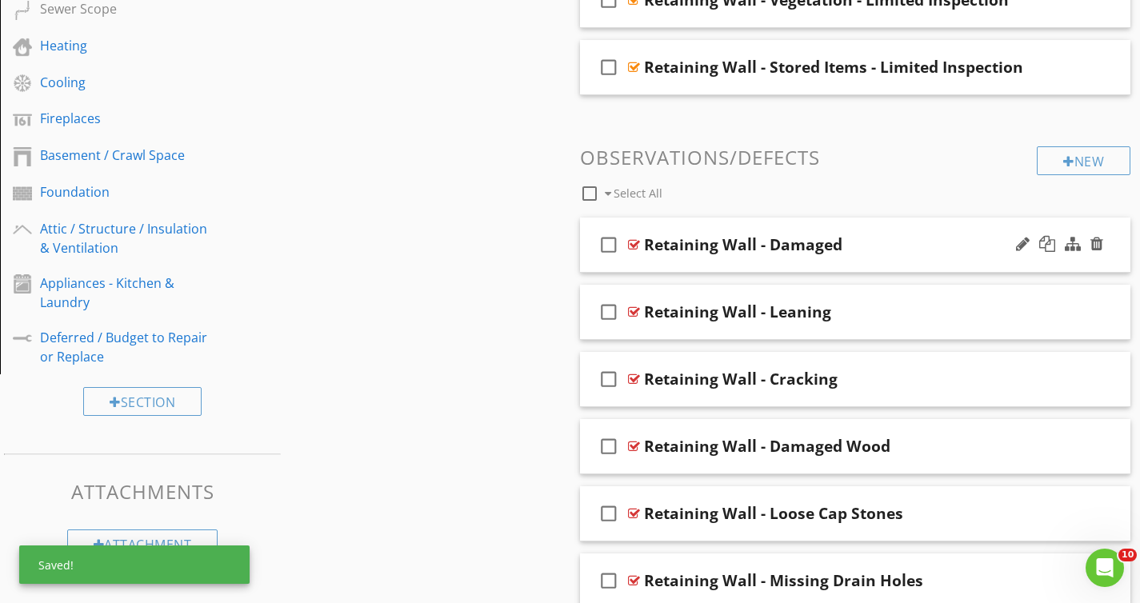
click at [894, 251] on div "Retaining Wall - Damaged" at bounding box center [838, 244] width 389 height 19
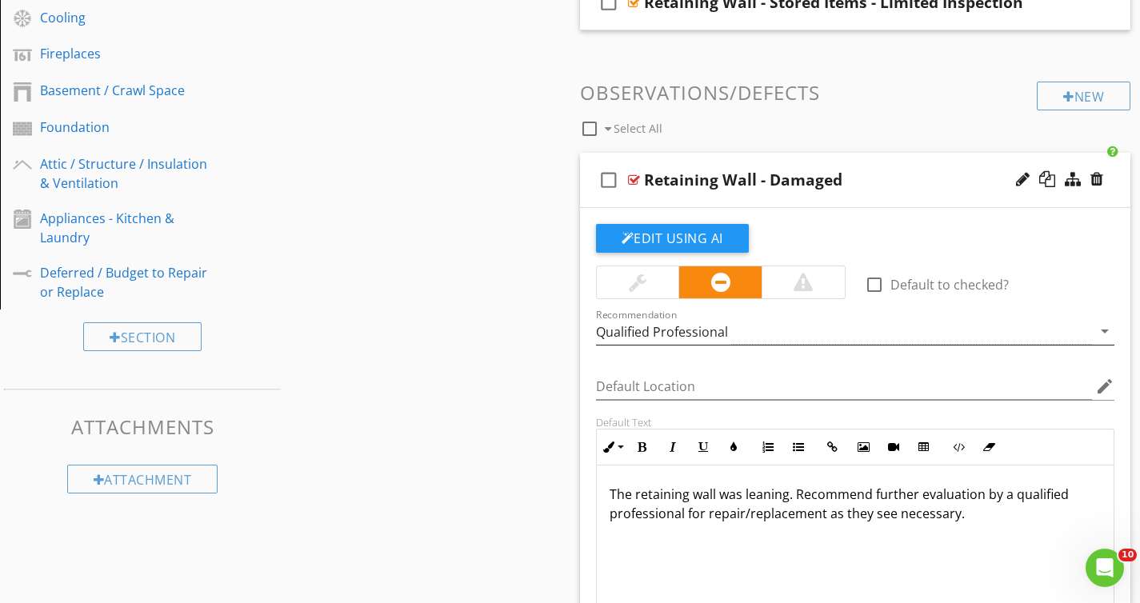
scroll to position [785, 0]
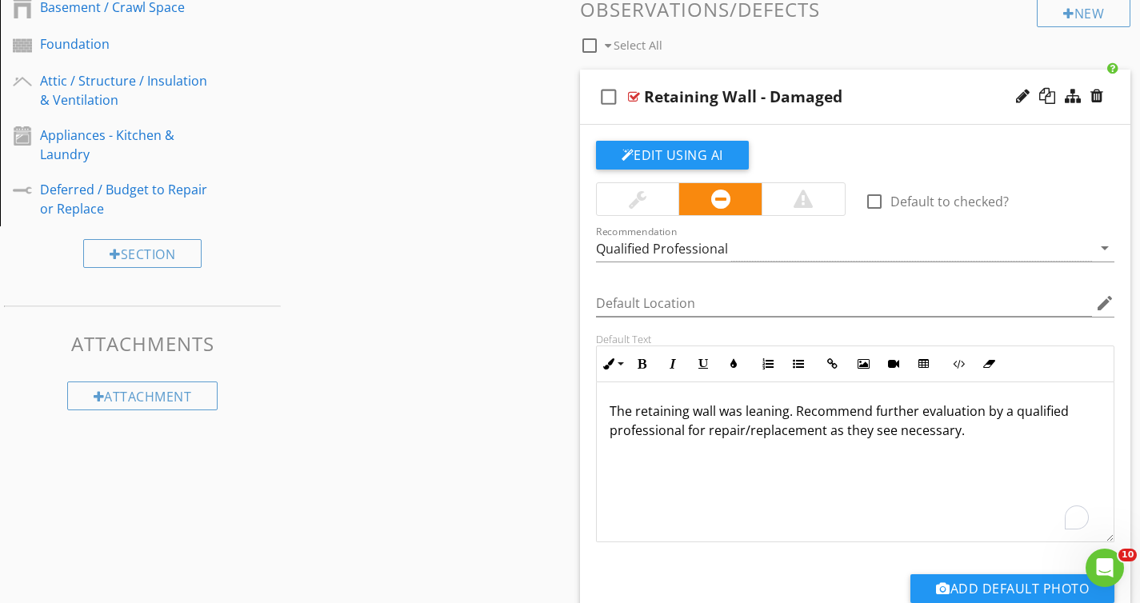
click at [989, 489] on div "The retaining wall was leaning. Recommend further evaluation by a qualified pro…" at bounding box center [855, 462] width 517 height 160
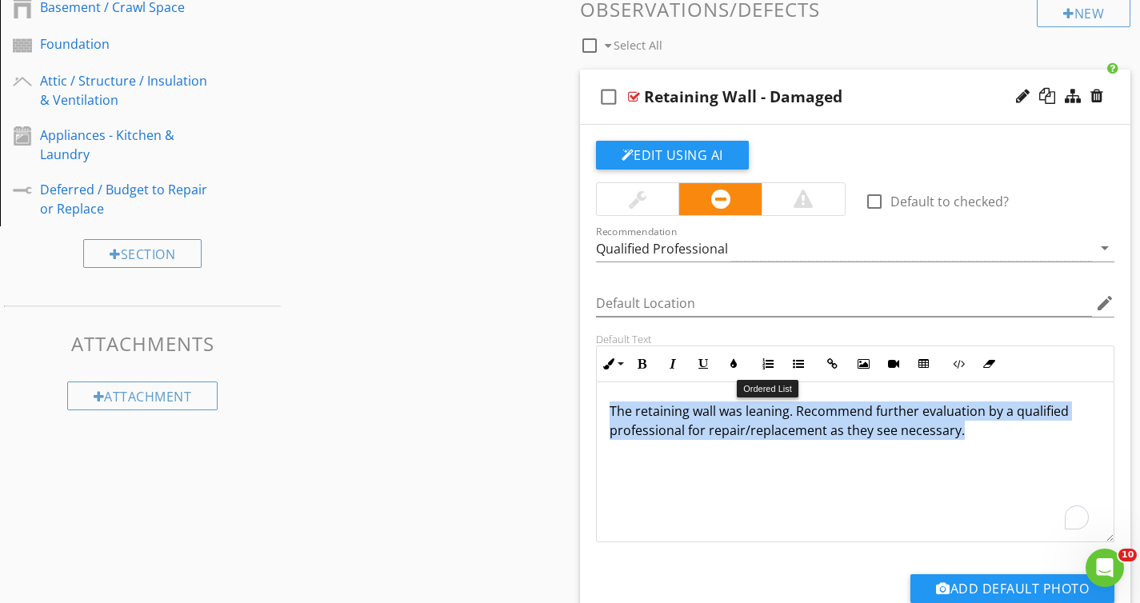
drag, startPoint x: 760, startPoint y: 372, endPoint x: 463, endPoint y: 351, distance: 297.4
click at [463, 351] on div "Sections Inspection Details Driveway / Walkway / Deck Gutters / Grading & Drain…" at bounding box center [570, 313] width 1140 height 1876
click at [1000, 461] on div "The retaining wall was leaning. Recommend further evaluation by a qualified pro…" at bounding box center [855, 462] width 517 height 160
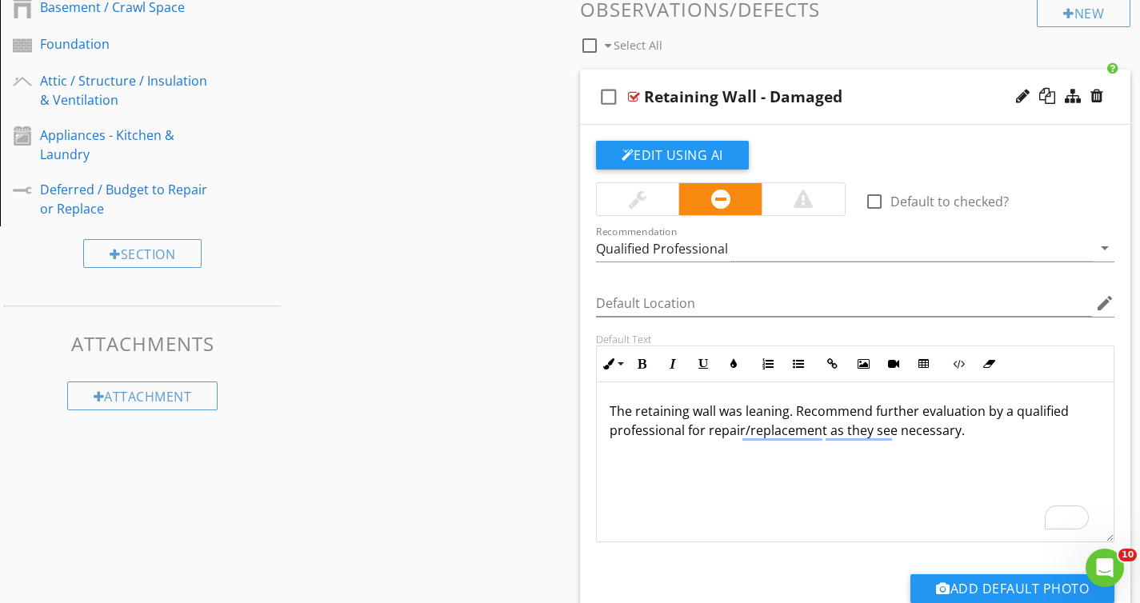
scroll to position [1, 0]
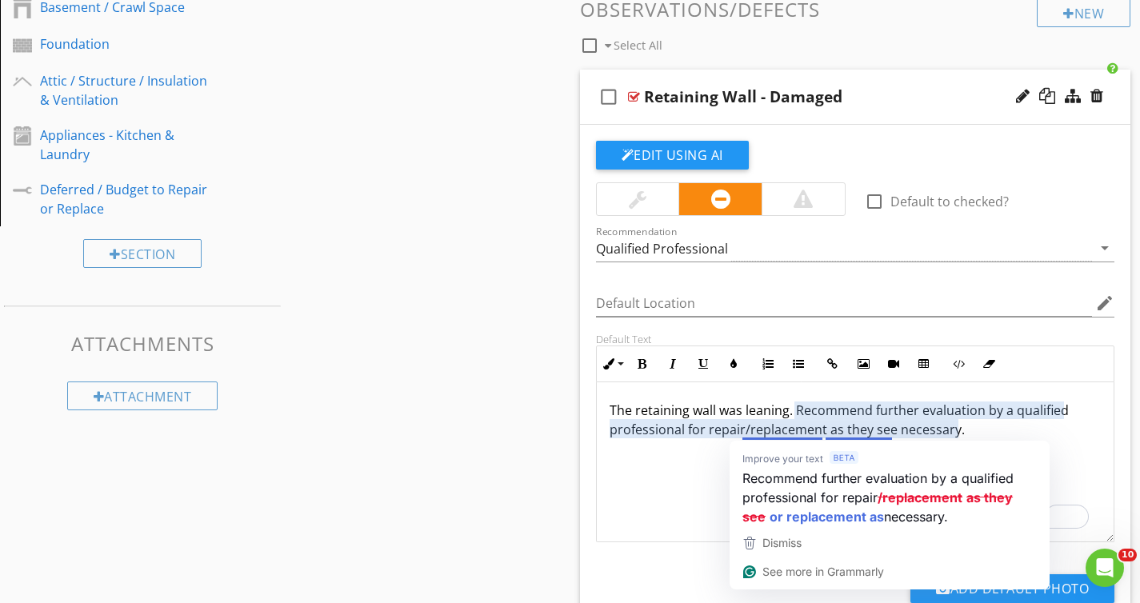
click at [693, 488] on div "The retaining wall was leaning. Recommend further evaluation by a qualified pro…" at bounding box center [855, 461] width 517 height 160
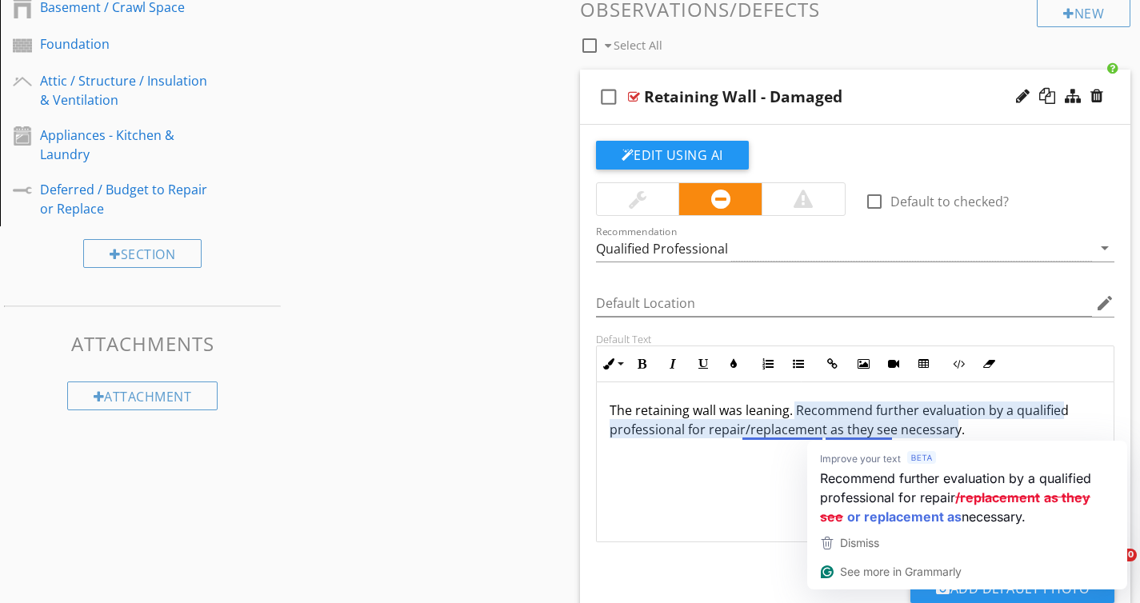
click at [750, 461] on div "The retaining wall was leaning. Recommend further evaluation by a qualified pro…" at bounding box center [855, 461] width 517 height 160
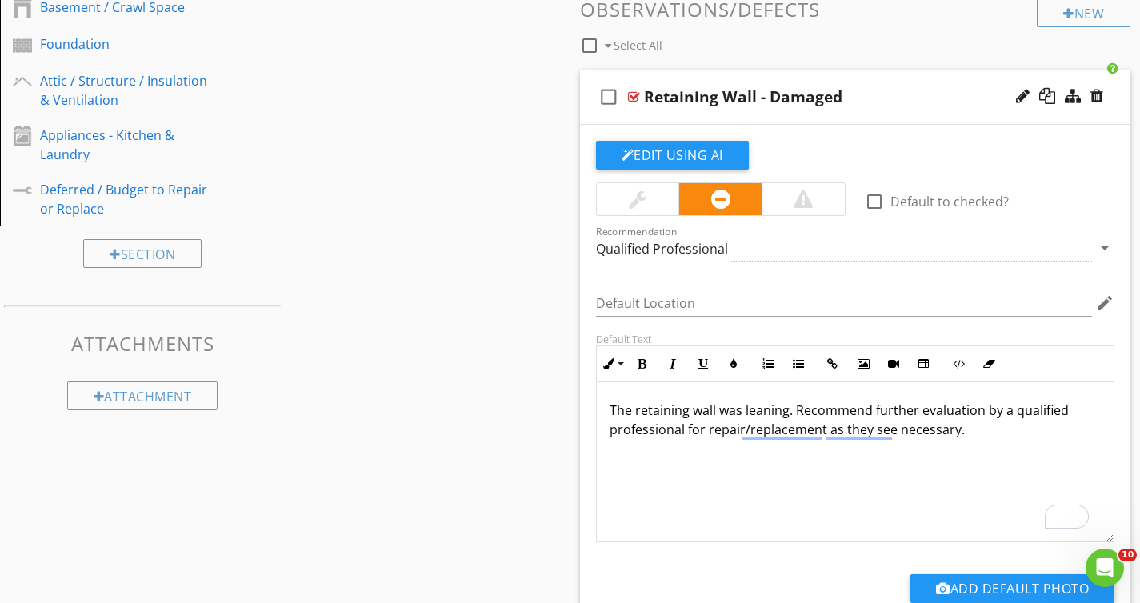
click at [515, 414] on div "Sections Inspection Details Driveway / Walkway / Deck Gutters / Grading & Drain…" at bounding box center [570, 313] width 1140 height 1876
click at [917, 505] on div "The retaining wall was leaning. Recommend further evaluation by a qualified pro…" at bounding box center [855, 461] width 517 height 160
click at [761, 413] on p "The retaining wall was leaning. Recommend further evaluation by a qualified pro…" at bounding box center [855, 420] width 492 height 38
click at [1065, 434] on p "The retaining wall was damaged. Recommend further evaluation by a qualified pro…" at bounding box center [855, 420] width 492 height 38
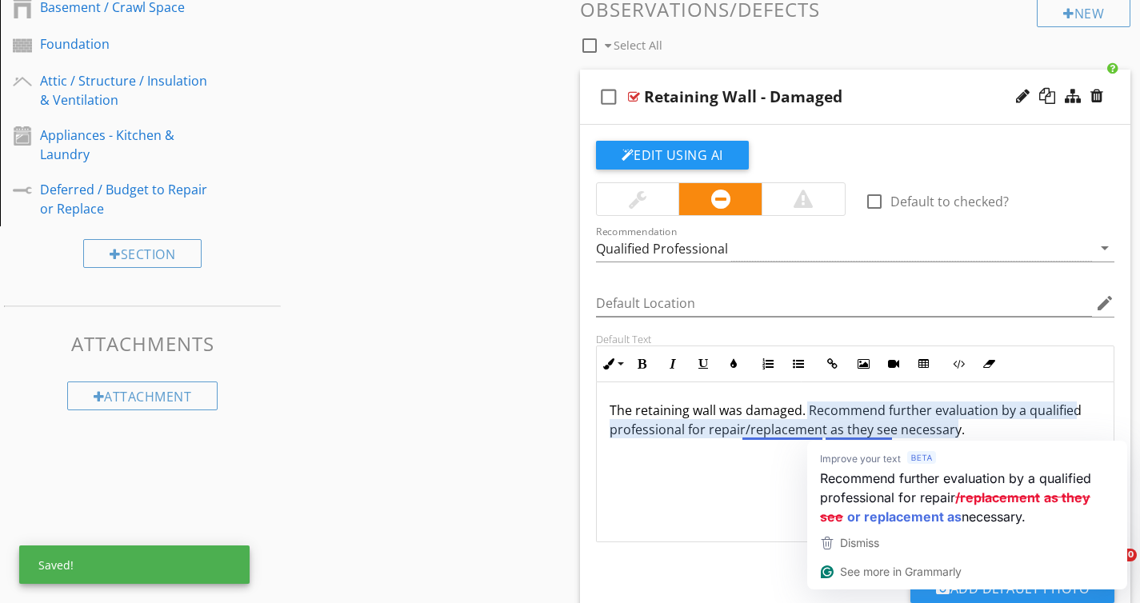
click at [764, 444] on div "The retaining wall was damaged. Recommend further evaluation by a qualified pro…" at bounding box center [855, 461] width 517 height 160
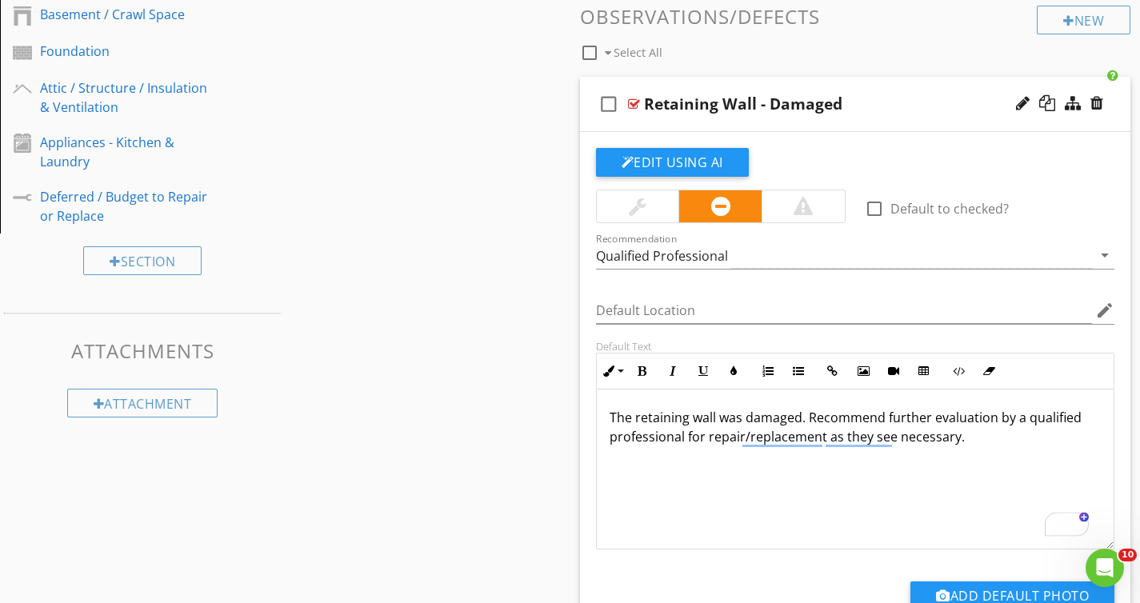
scroll to position [777, 0]
click at [893, 110] on div "Retaining Wall - Damaged" at bounding box center [838, 104] width 389 height 19
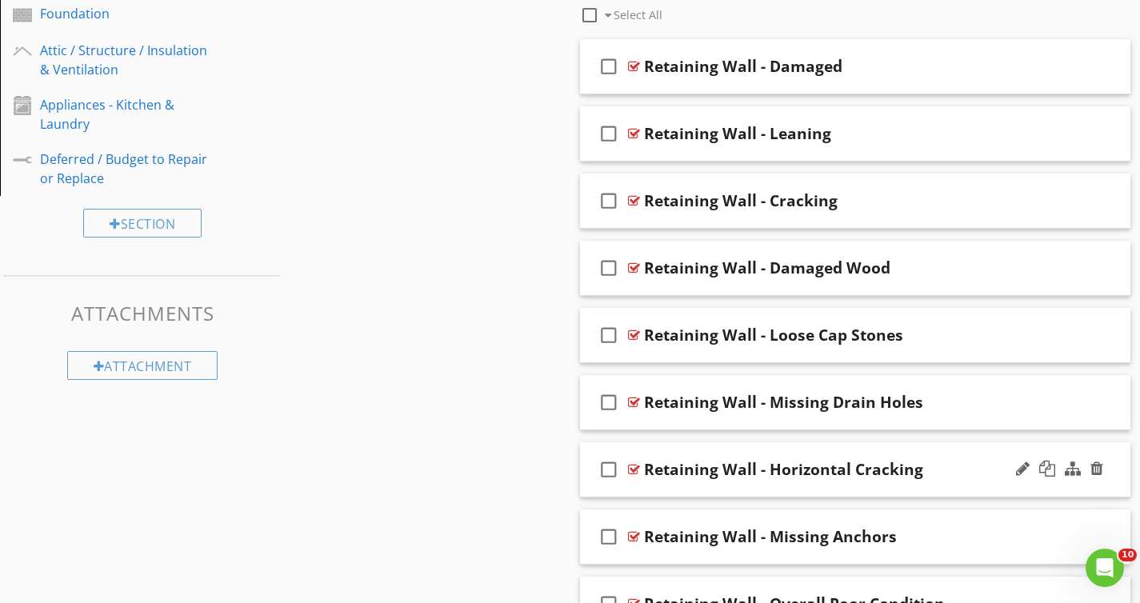
scroll to position [911, 0]
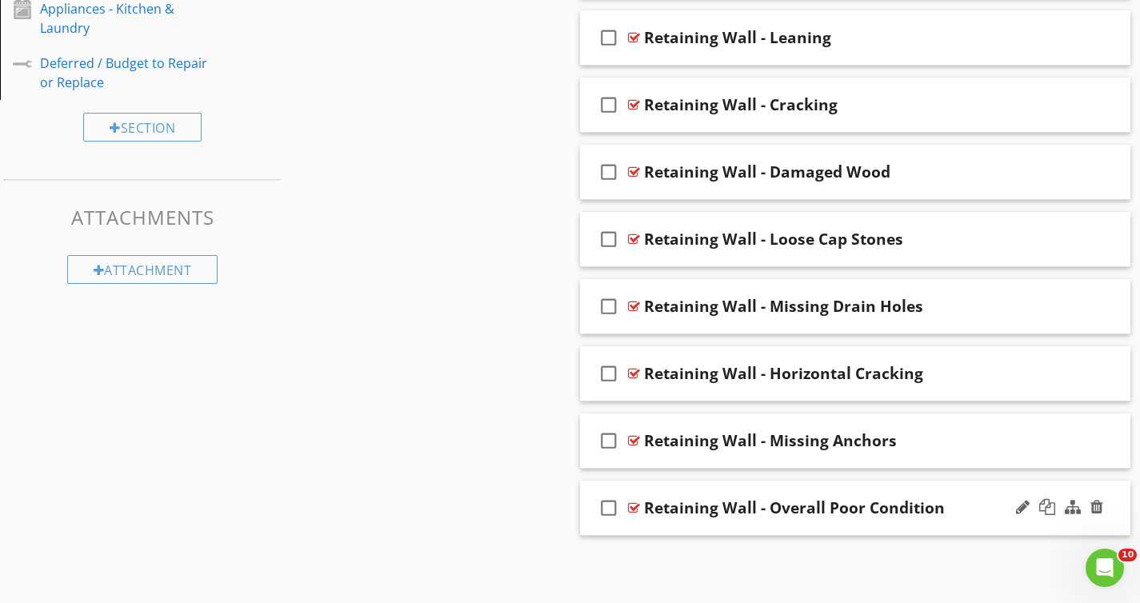
click at [943, 497] on div "check_box_outline_blank Retaining Wall - Overall Poor Condition" at bounding box center [855, 508] width 551 height 55
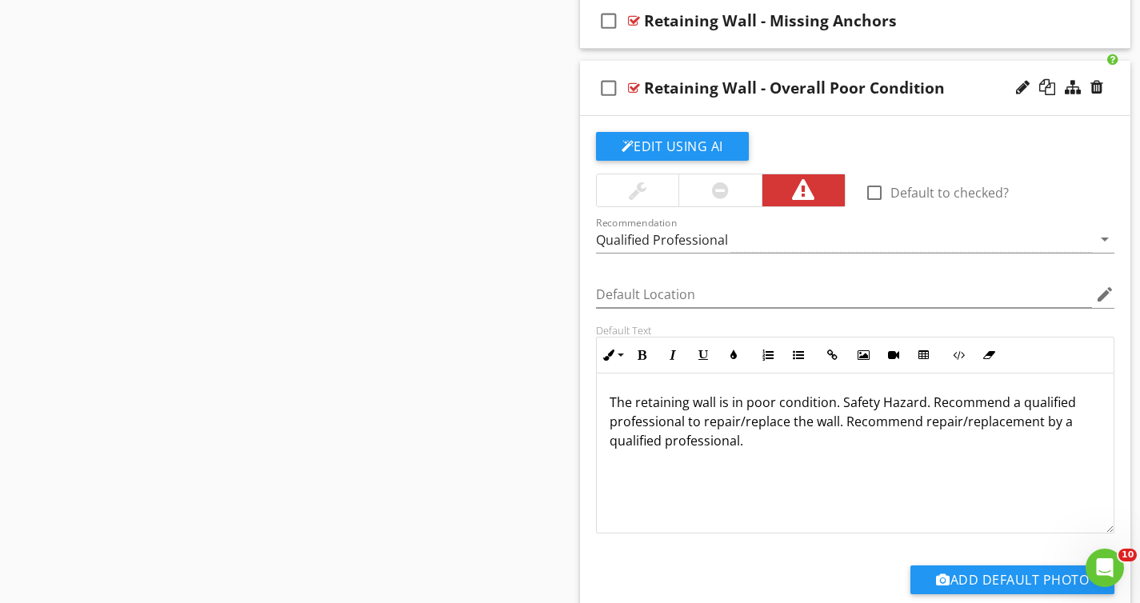
scroll to position [1316, 0]
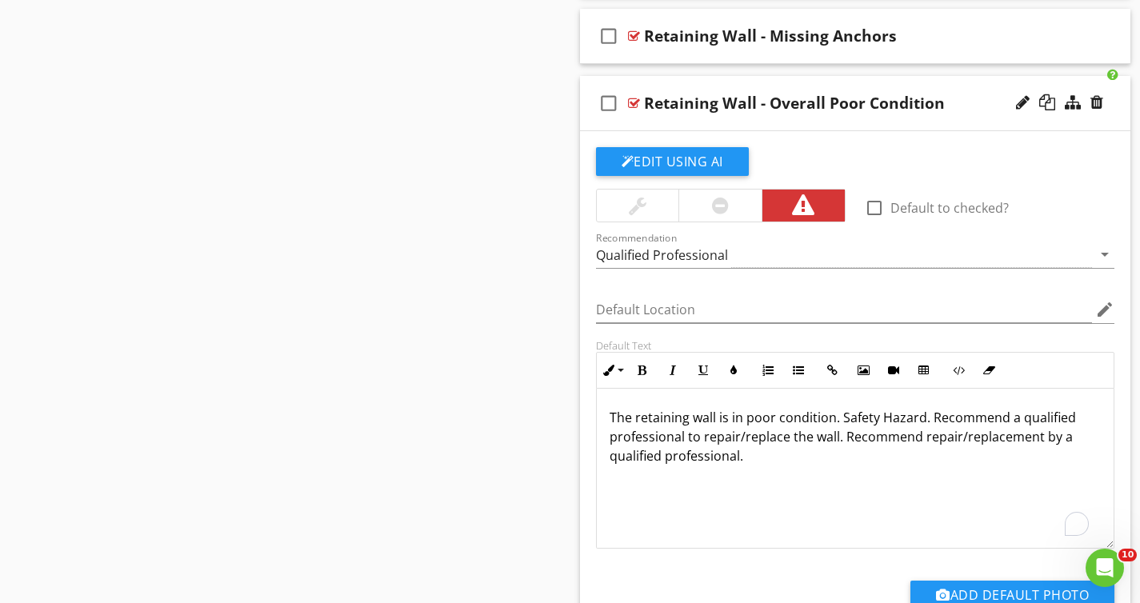
click at [932, 453] on p "The retaining wall is in poor condition. Safety Hazard. Recommend a qualified p…" at bounding box center [855, 437] width 492 height 58
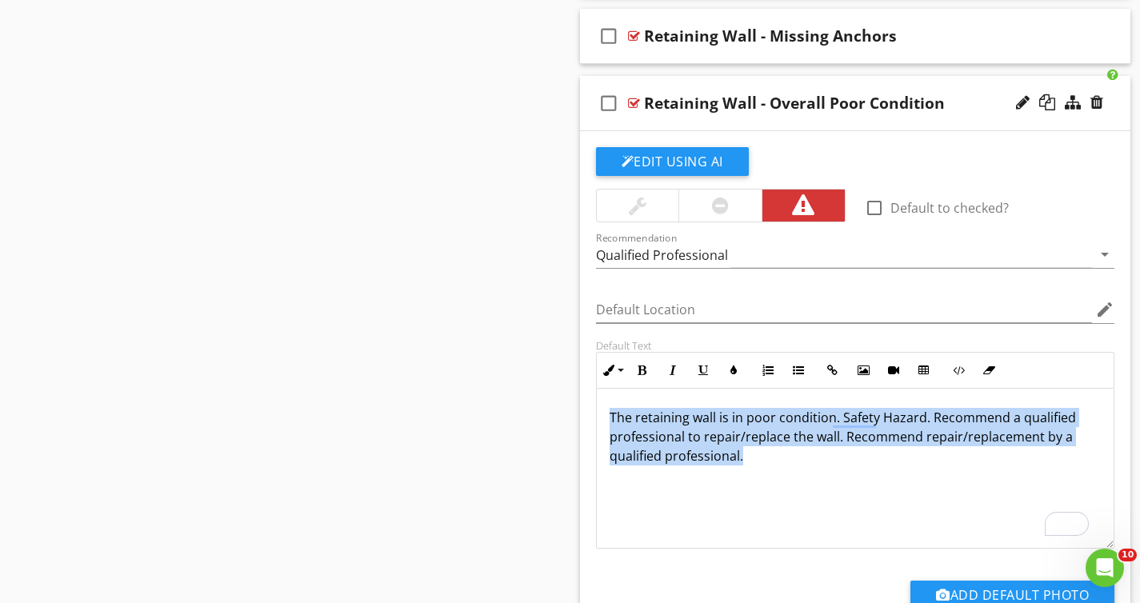
drag, startPoint x: 747, startPoint y: 451, endPoint x: 557, endPoint y: 365, distance: 208.3
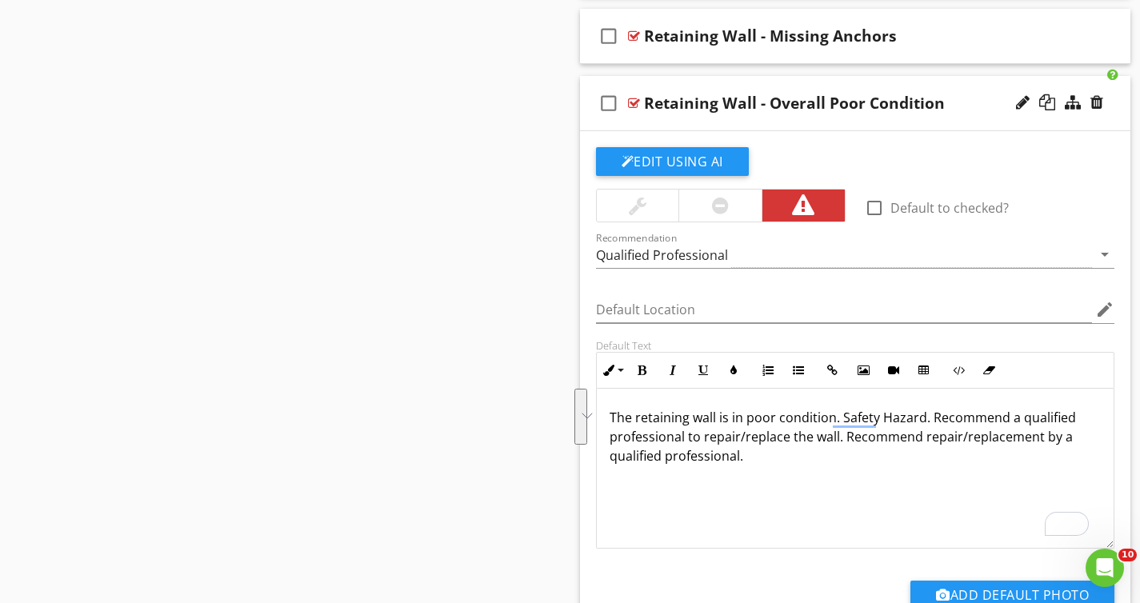
click at [825, 462] on p "The retaining wall is in poor condition. Safety Hazard. Recommend a qualified p…" at bounding box center [855, 437] width 492 height 58
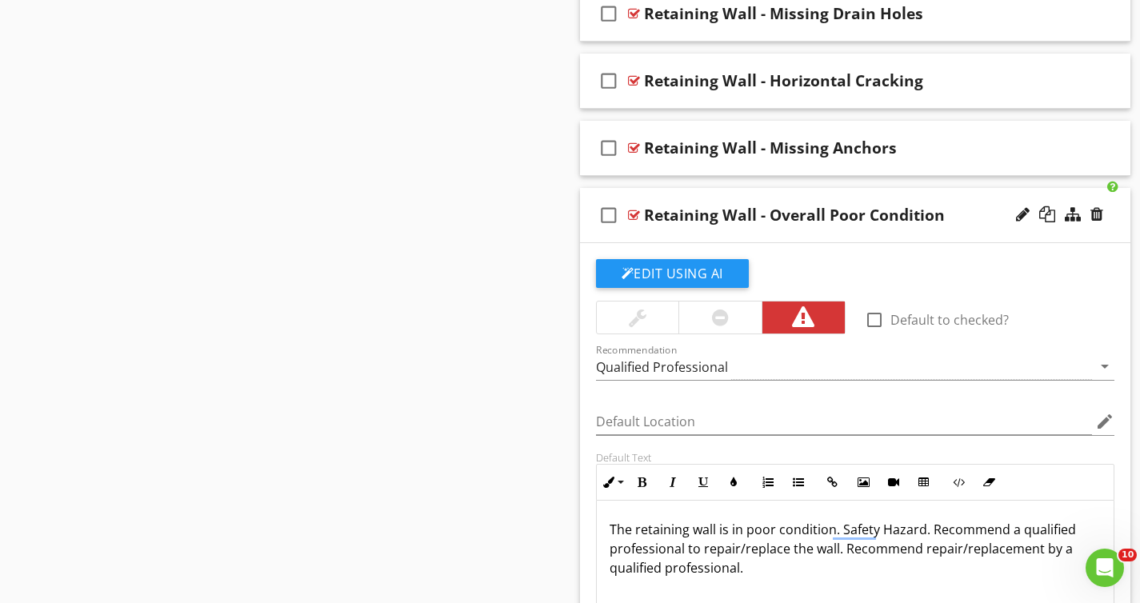
click at [964, 208] on div "Retaining Wall - Overall Poor Condition" at bounding box center [838, 215] width 389 height 19
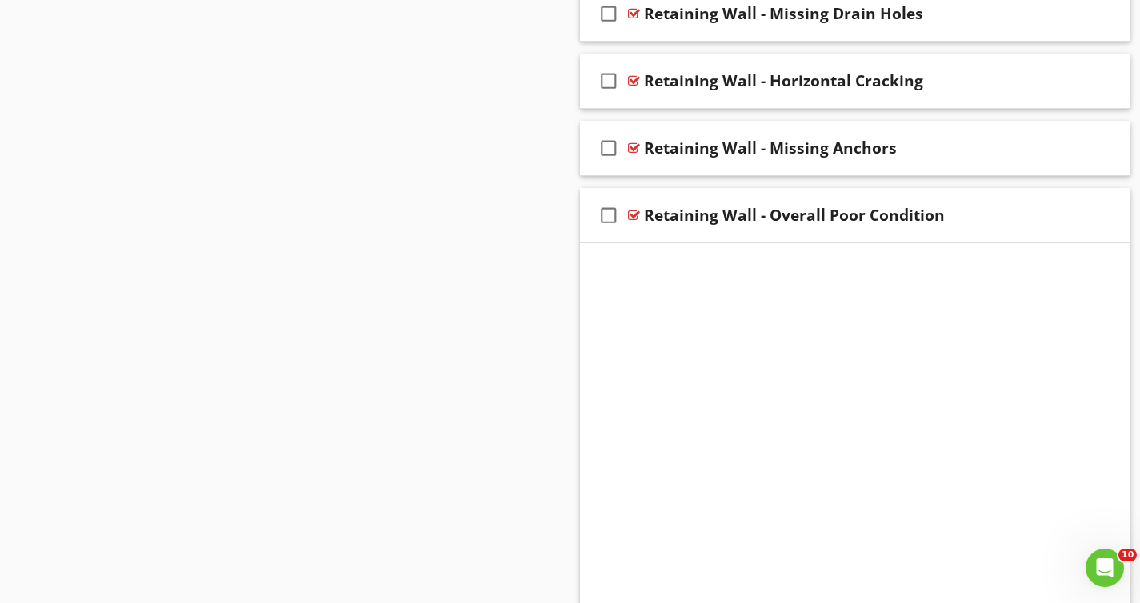
scroll to position [911, 0]
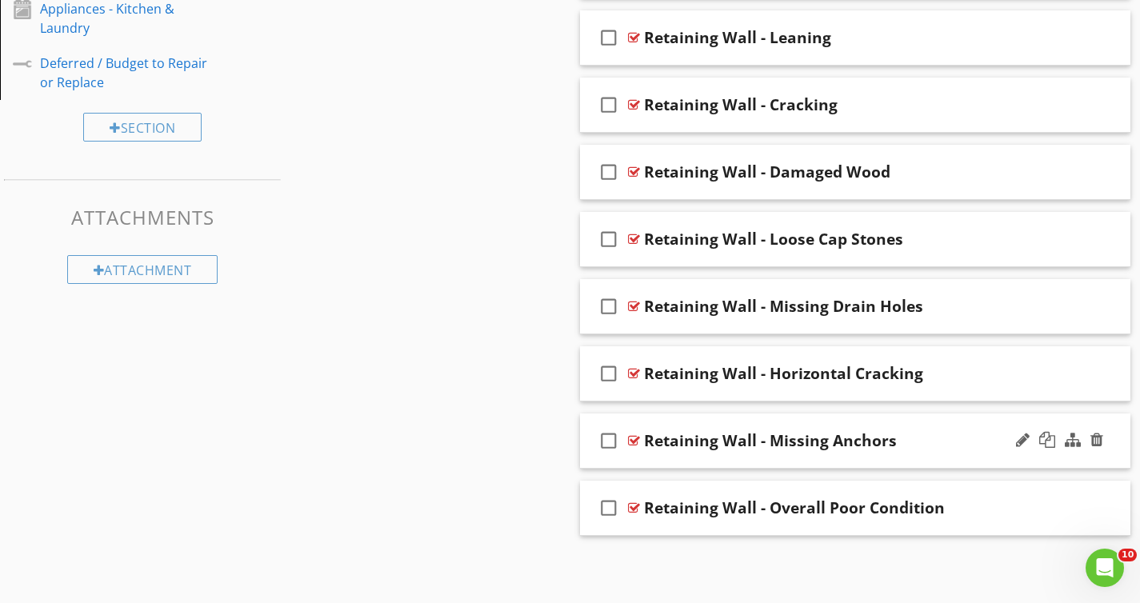
click at [953, 438] on div "Retaining Wall - Missing Anchors" at bounding box center [838, 440] width 389 height 19
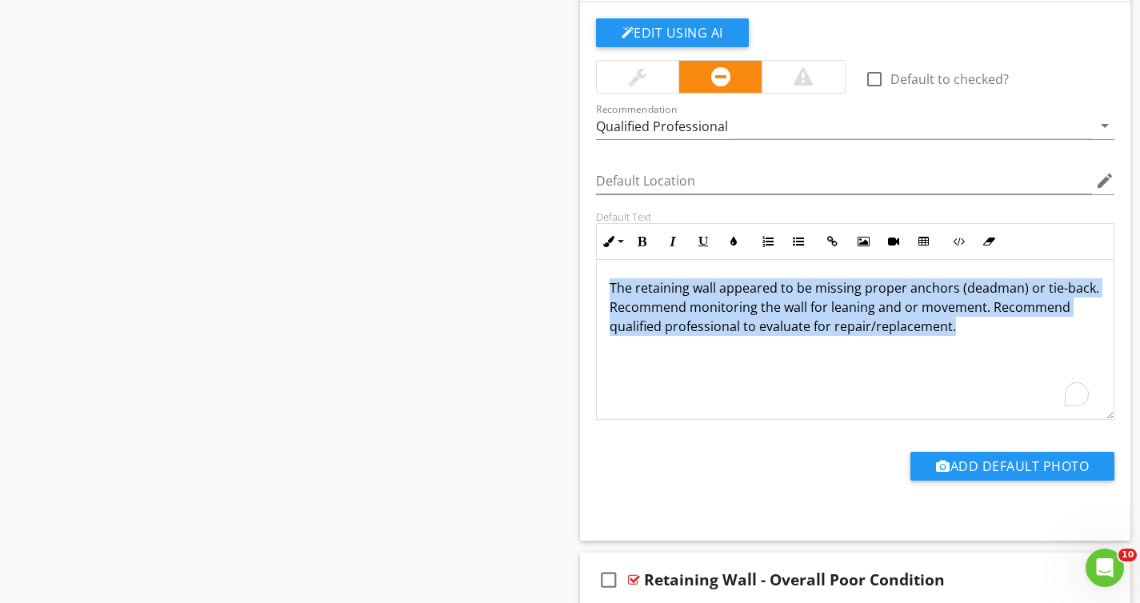
scroll to position [0, 0]
drag, startPoint x: 1088, startPoint y: 334, endPoint x: 657, endPoint y: 258, distance: 437.8
click at [658, 258] on div "Inline Style XLarge Large Normal Small Light Small/Light Bold Italic Underline …" at bounding box center [855, 321] width 519 height 197
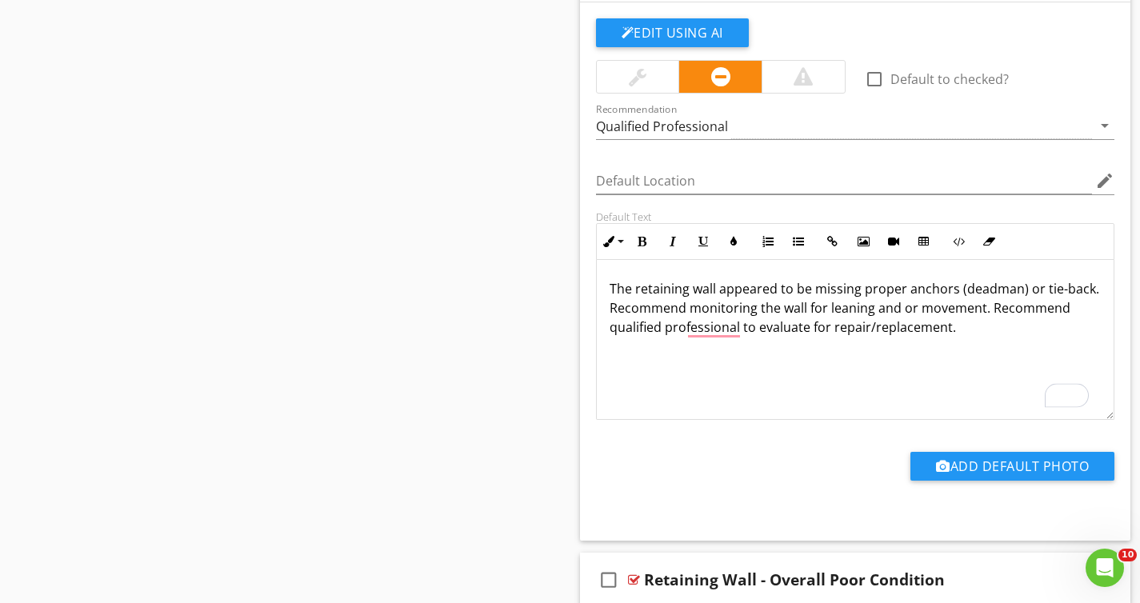
click at [887, 407] on div "The retaining wall appeared to be missing proper anchors (deadman) or tie-back.…" at bounding box center [855, 340] width 517 height 160
click at [904, 390] on div "The retaining wall appeared to be missing proper anchors (deadman) or tie-back.…" at bounding box center [855, 340] width 517 height 160
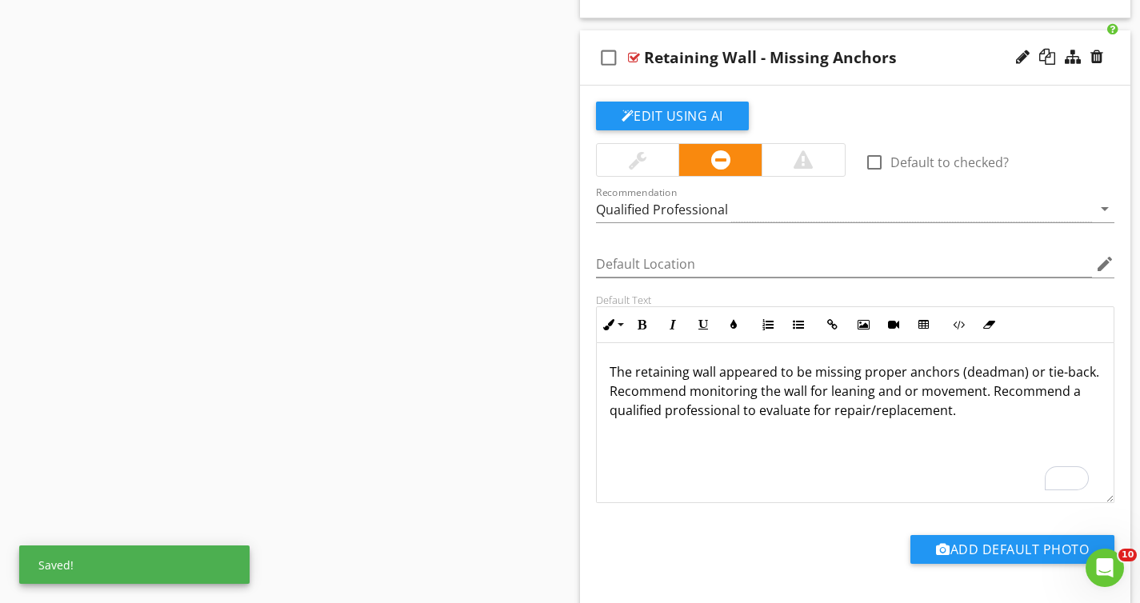
scroll to position [1128, 0]
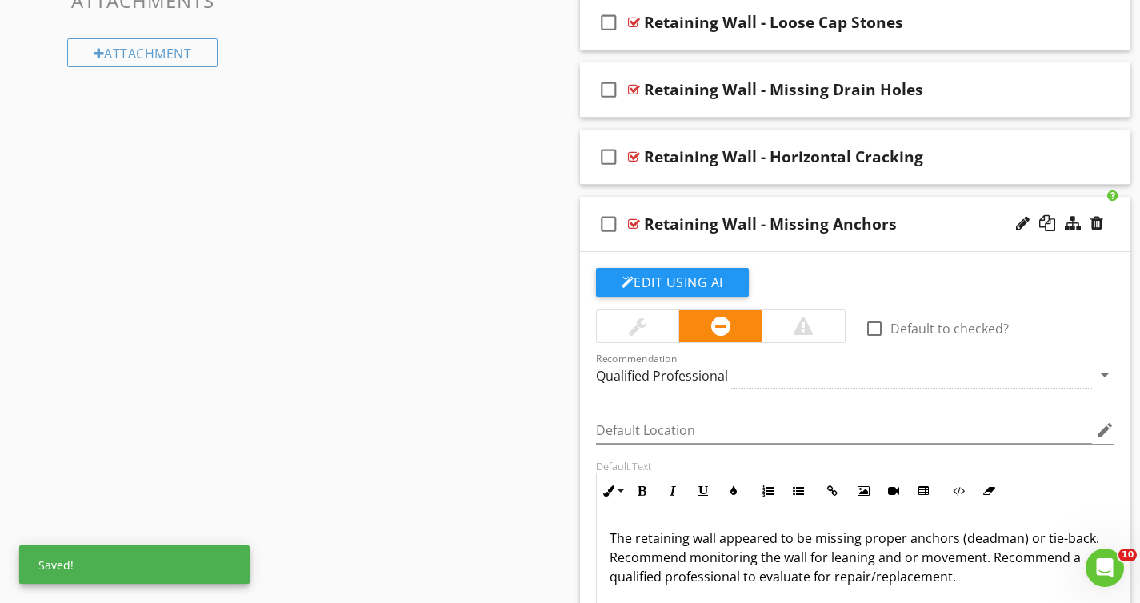
click at [931, 238] on div "check_box_outline_blank Retaining Wall - Missing Anchors" at bounding box center [855, 224] width 551 height 55
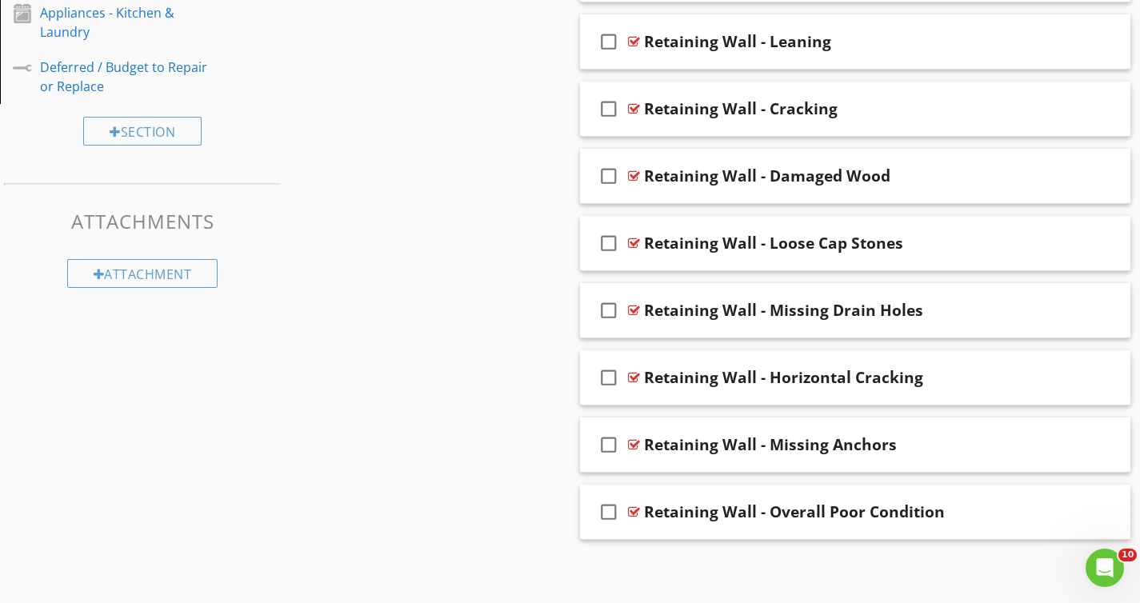
scroll to position [896, 0]
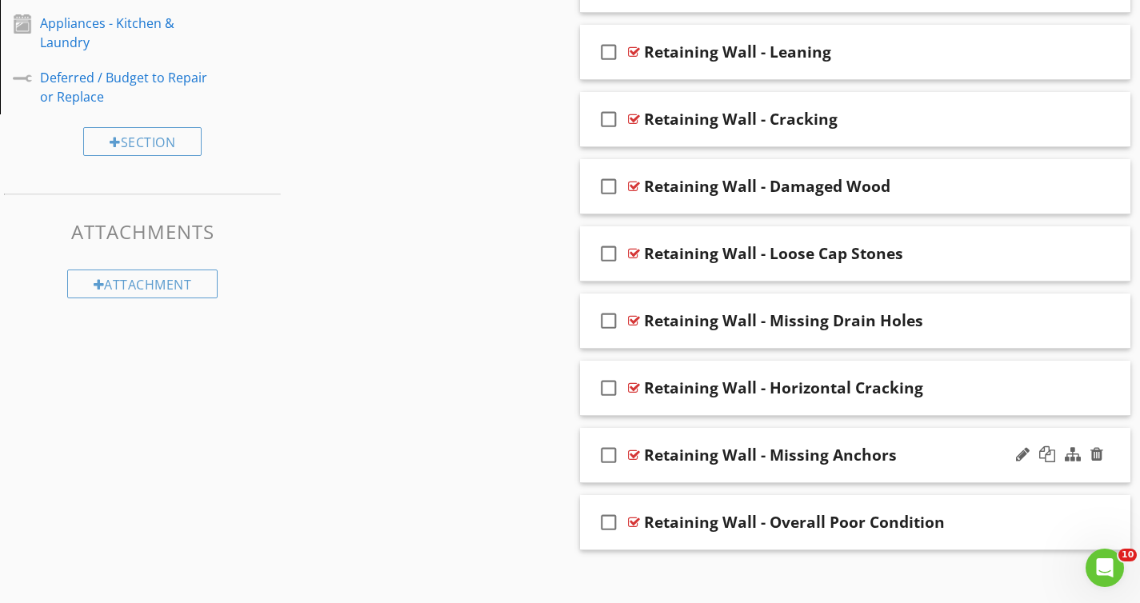
click at [841, 453] on div "Retaining Wall - Missing Anchors" at bounding box center [770, 454] width 253 height 19
click at [783, 457] on input "Retaining Wall - Missing Anchors" at bounding box center [838, 457] width 389 height 26
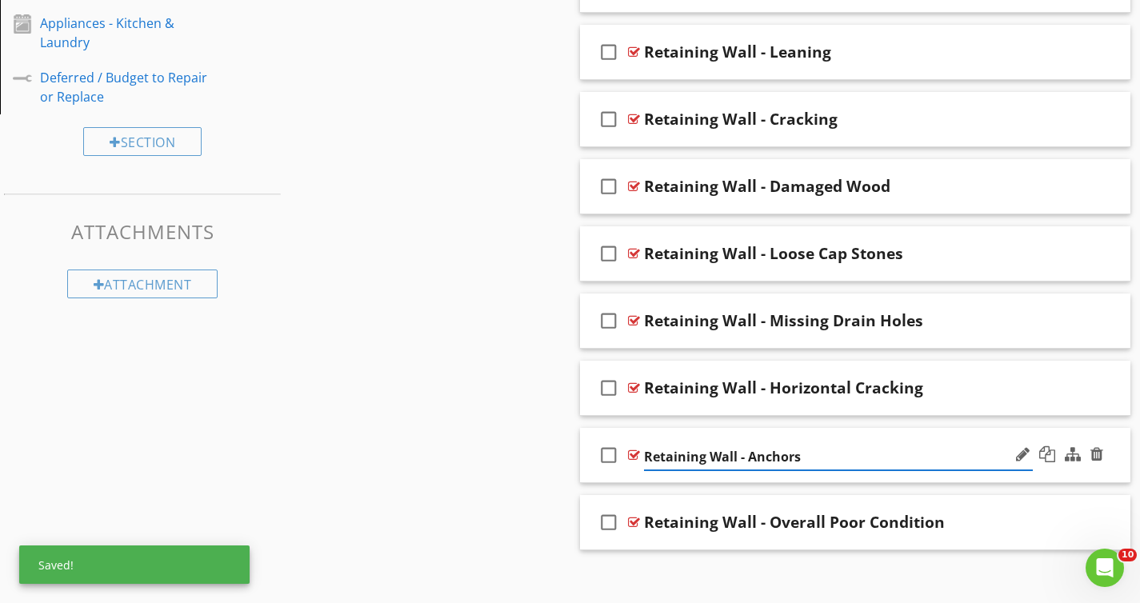
paste input "Missing"
type input "Retaining Wall - Anchors Missing"
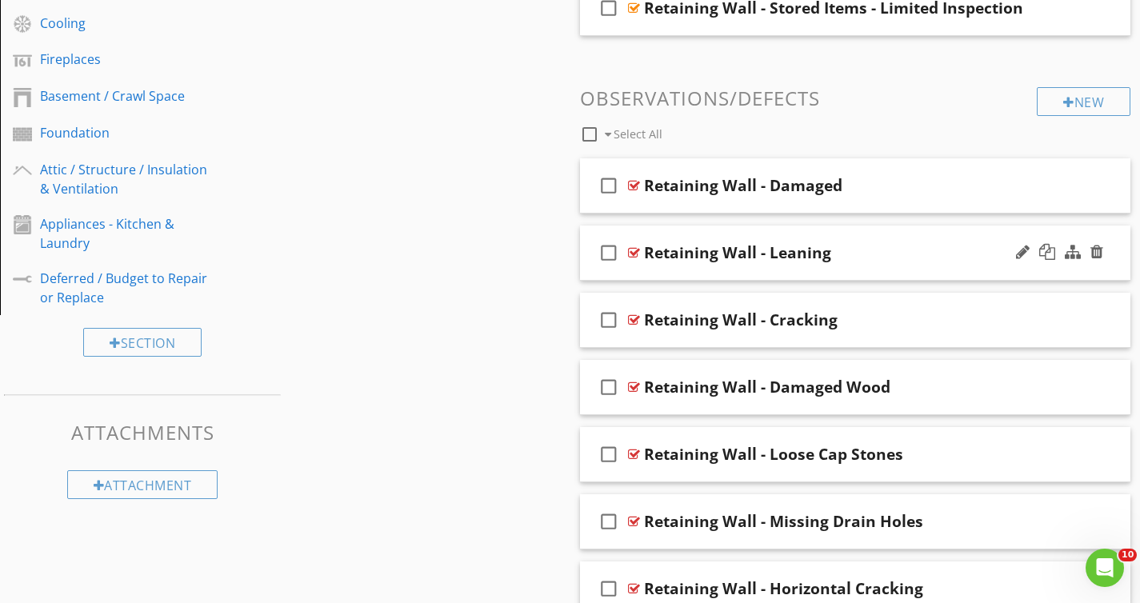
scroll to position [670, 0]
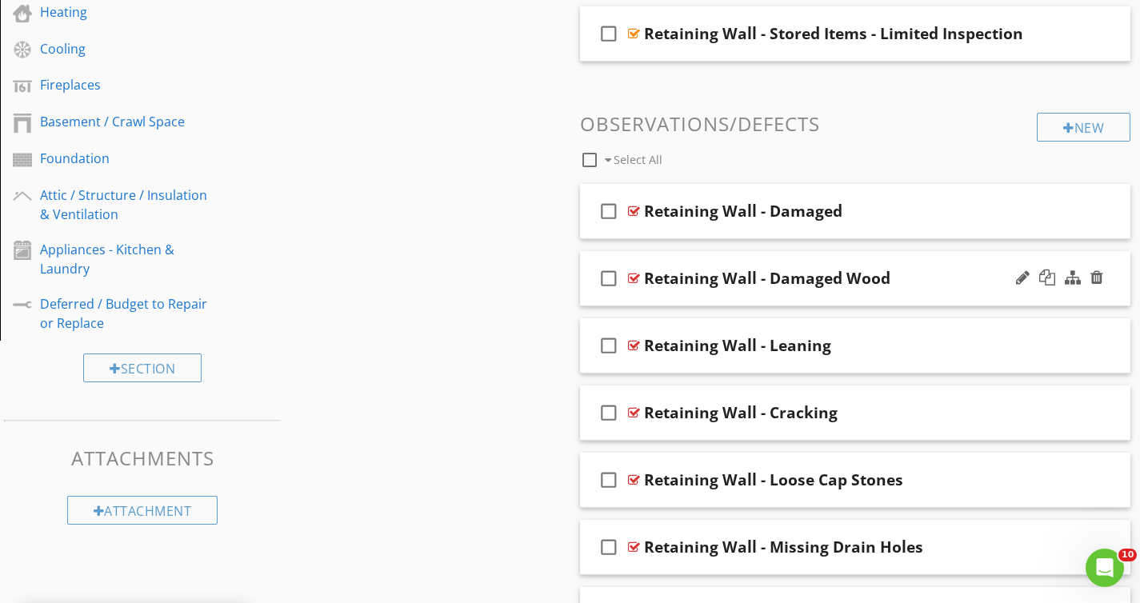
click at [943, 283] on div "Retaining Wall - Damaged Wood" at bounding box center [838, 278] width 389 height 19
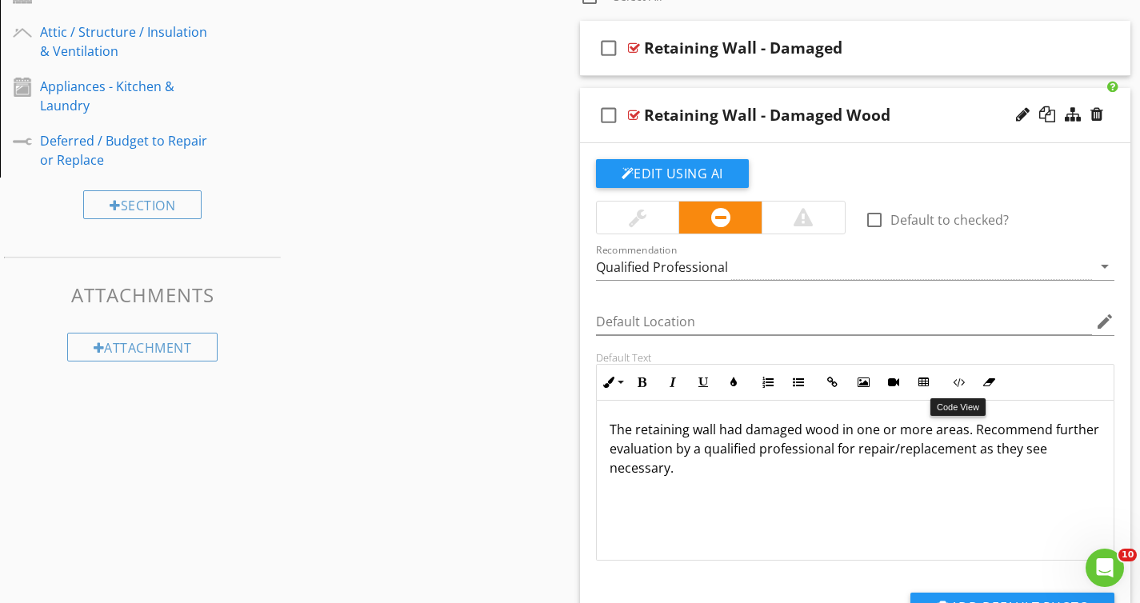
scroll to position [839, 0]
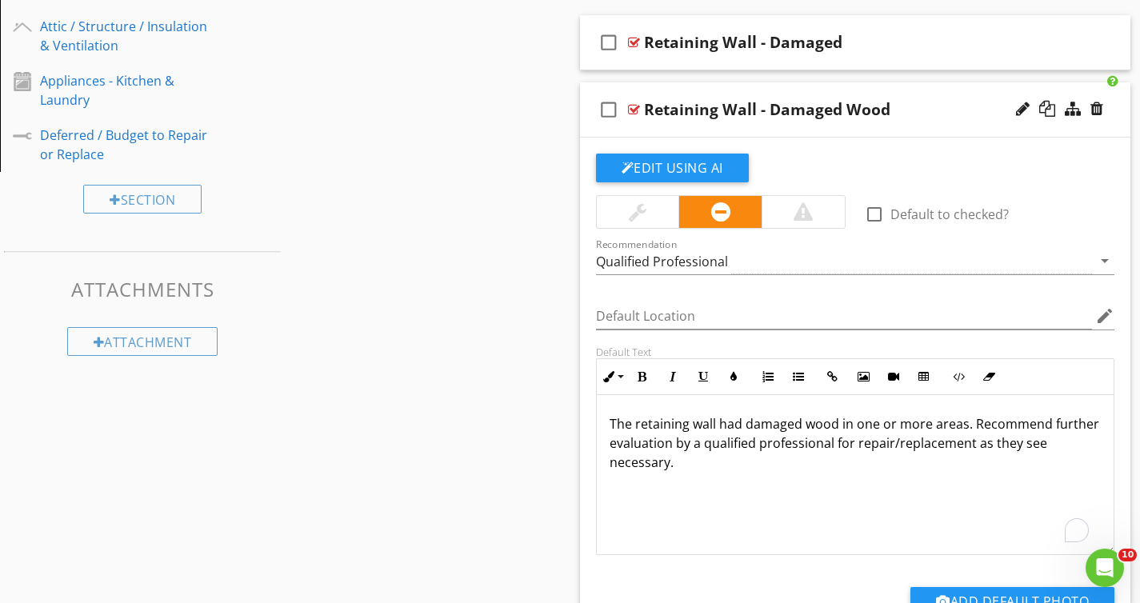
click at [796, 471] on p "The retaining wall had damaged wood in one or more areas. Recommend further eva…" at bounding box center [855, 443] width 492 height 58
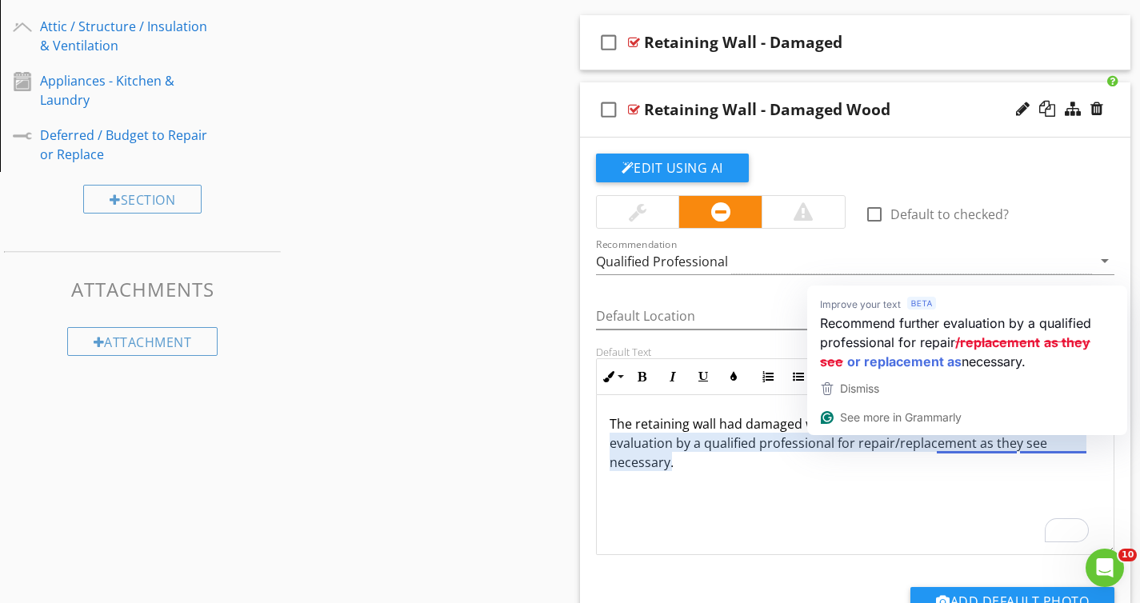
click at [807, 461] on p "The retaining wall had damaged wood in one or more areas. Recommend further eva…" at bounding box center [855, 443] width 492 height 58
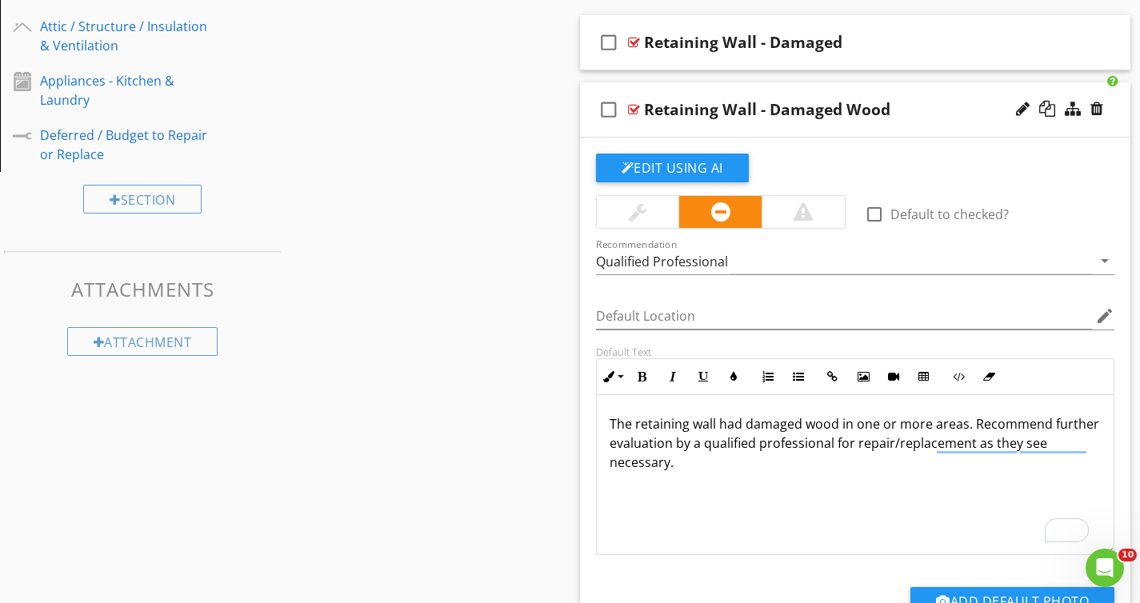
click at [944, 128] on div "check_box_outline_blank Retaining Wall - Damaged Wood" at bounding box center [855, 109] width 551 height 55
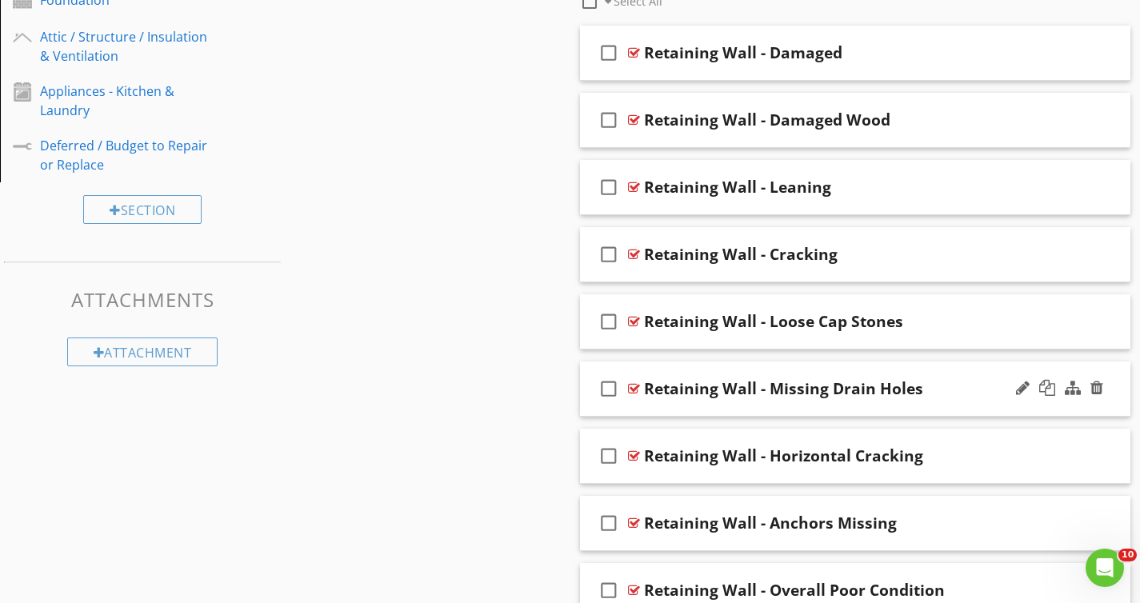
scroll to position [807, 0]
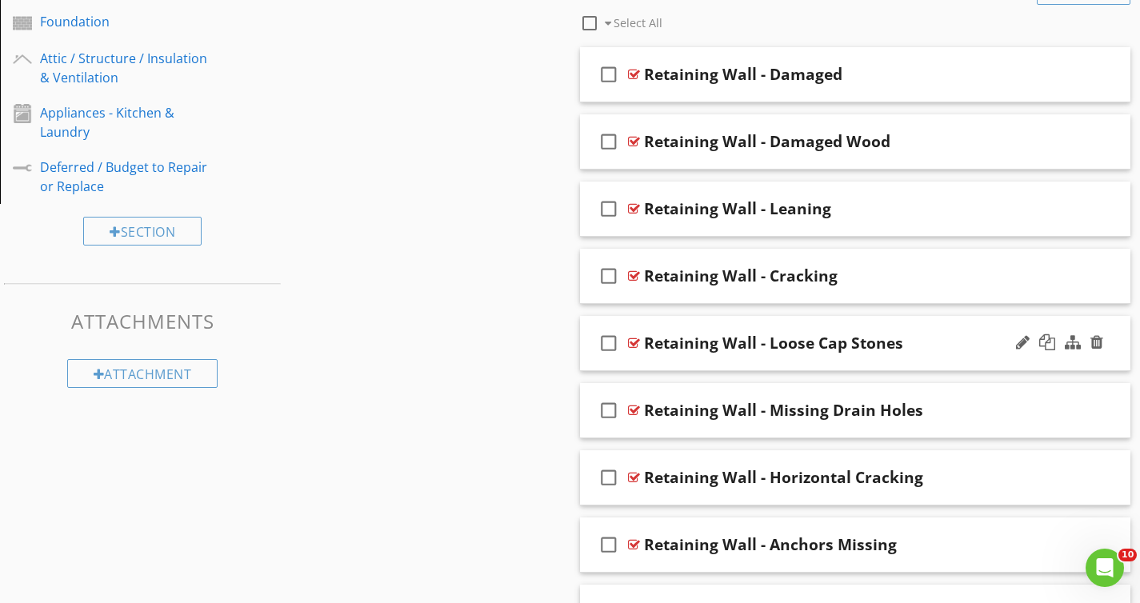
click at [782, 347] on div "Retaining Wall - Loose Cap Stones" at bounding box center [773, 342] width 259 height 19
click at [760, 345] on input "Retaining Wall - Loose Cap Stones" at bounding box center [838, 345] width 389 height 26
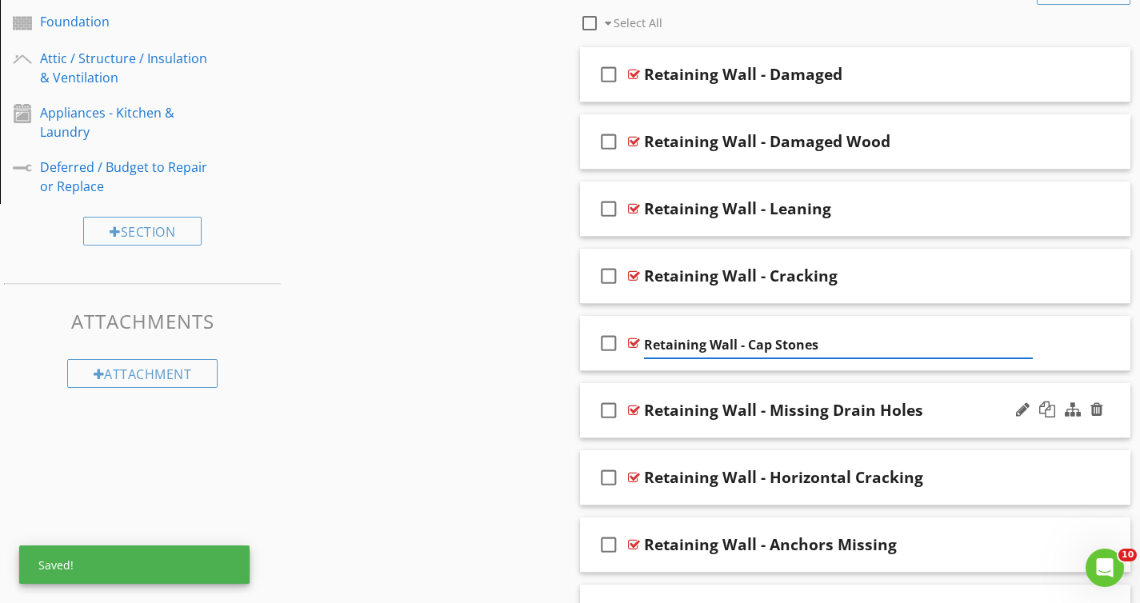
type input "Retaining Wall - Cap Stones Loose"
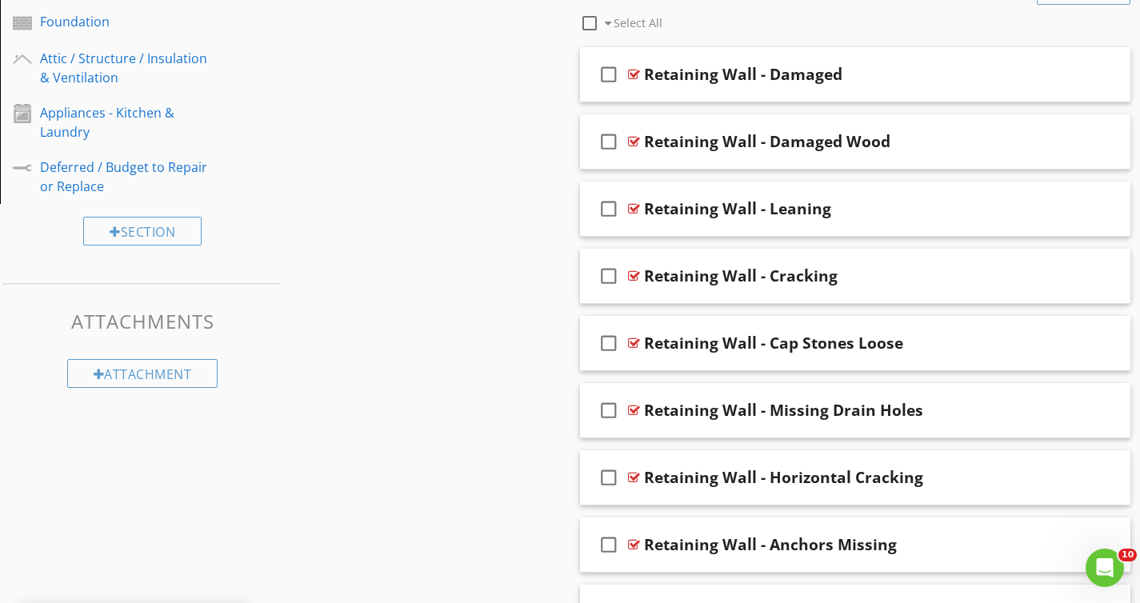
click at [448, 303] on div "Sections Inspection Details Driveway / Walkway / Deck Gutters / Grading & Drain…" at bounding box center [570, 22] width 1140 height 1338
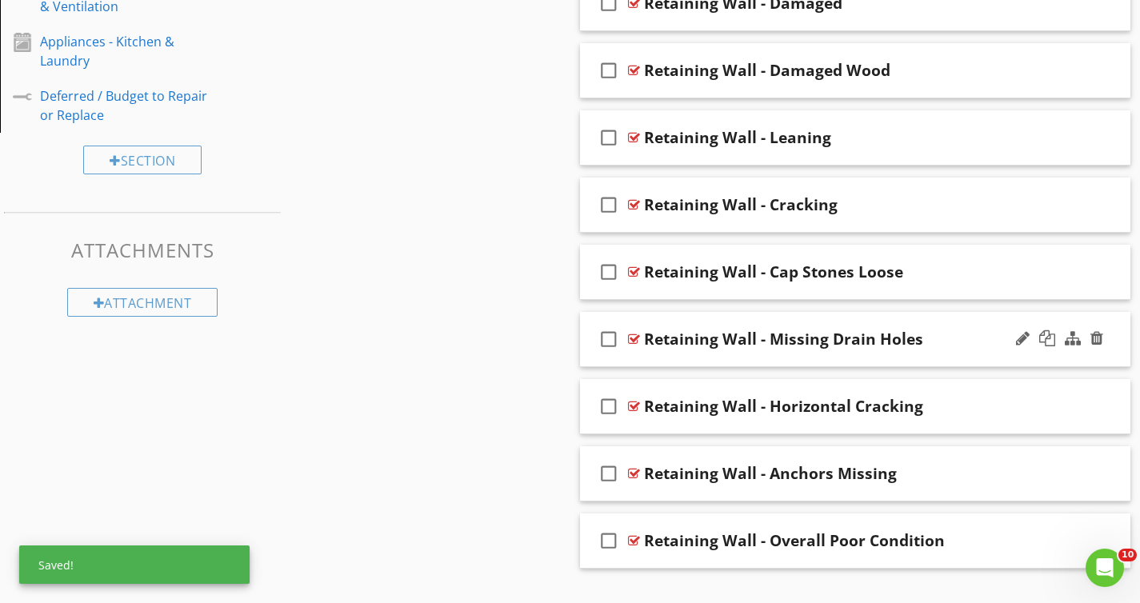
scroll to position [881, 0]
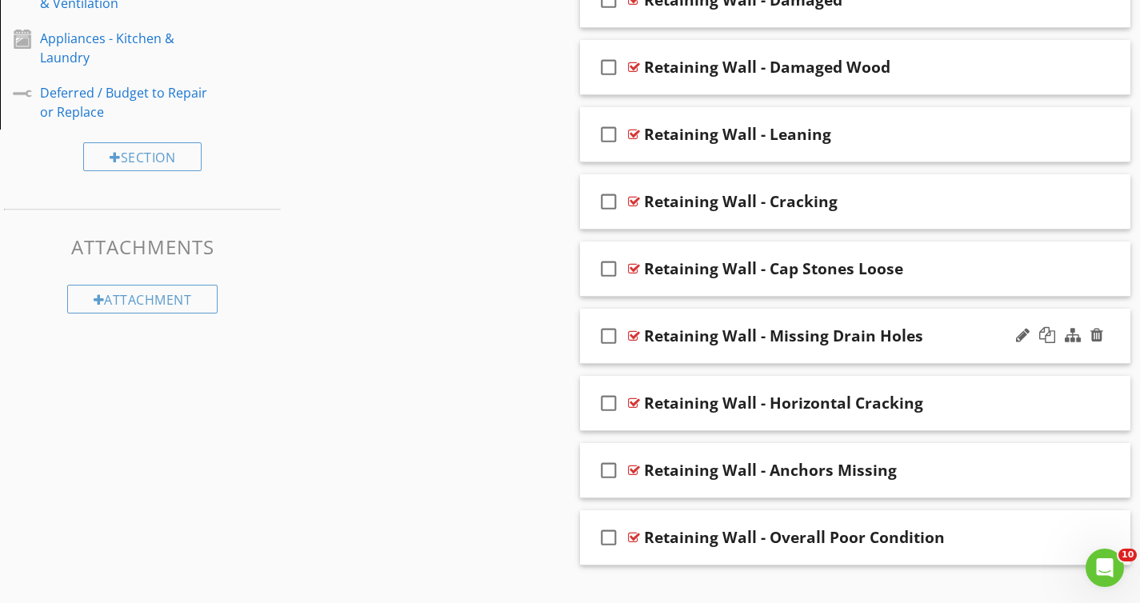
click at [789, 343] on div "Retaining Wall - Missing Drain Holes" at bounding box center [783, 335] width 279 height 19
click at [775, 339] on input "Retaining Wall - Missing Drain Holes" at bounding box center [838, 338] width 389 height 26
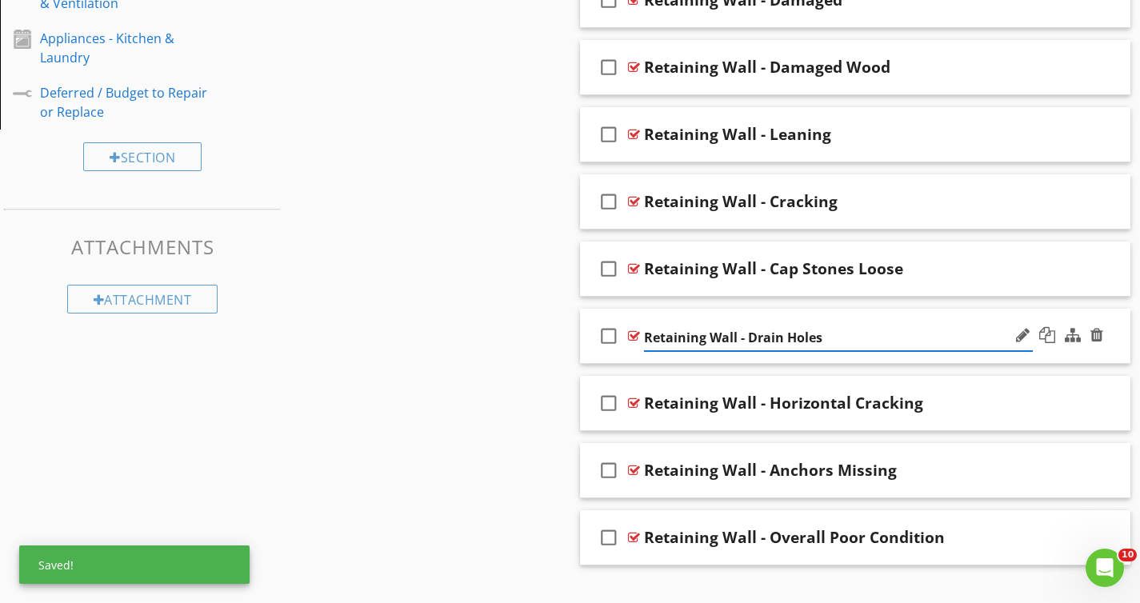
paste input "Missing"
type input "Retaining Wall - Drain Holes Missing"
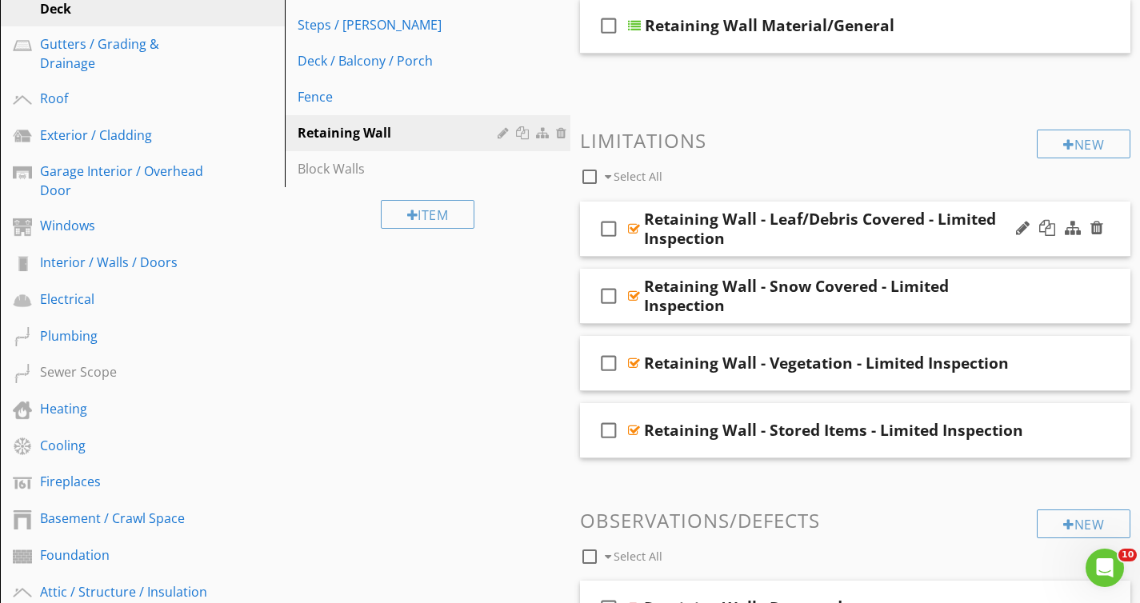
scroll to position [263, 0]
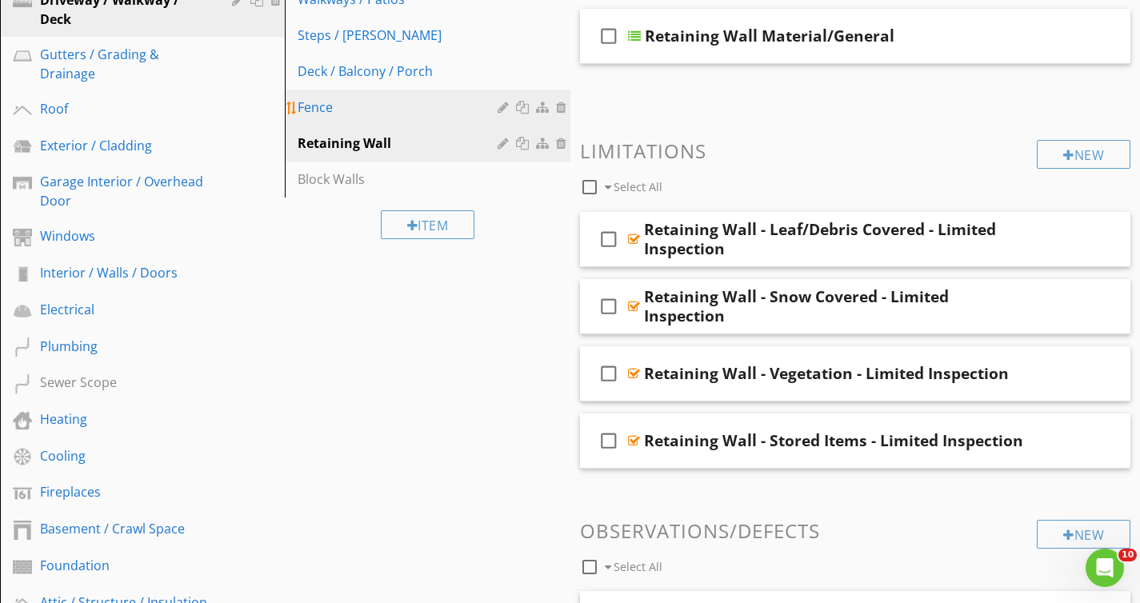
click at [441, 111] on div "Fence" at bounding box center [399, 107] width 204 height 19
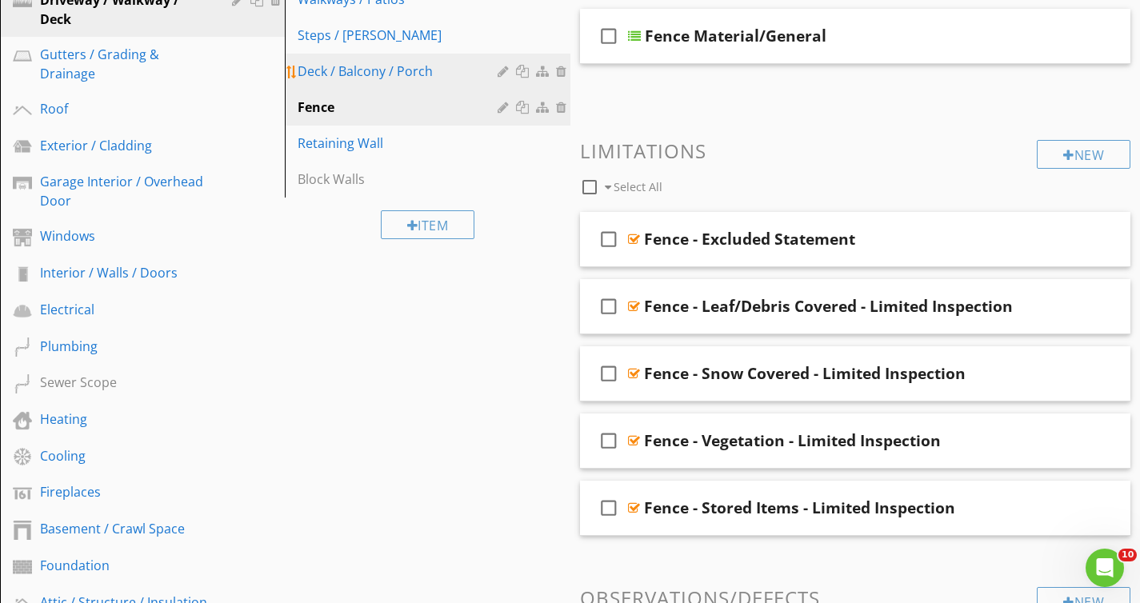
click at [437, 82] on link "Deck / Balcony / Porch" at bounding box center [429, 71] width 280 height 35
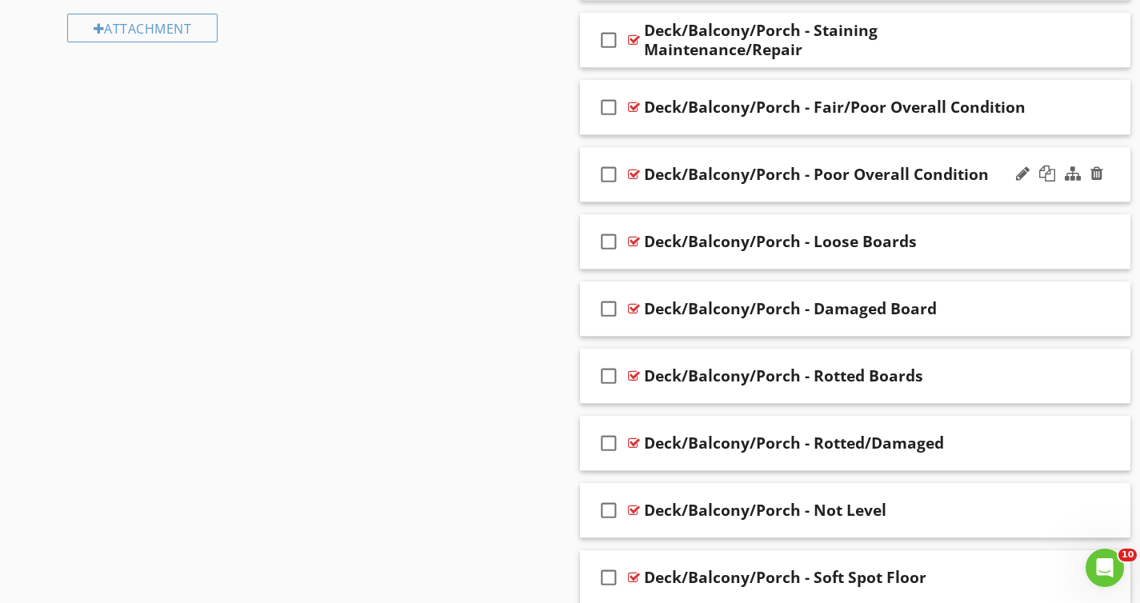
scroll to position [1070, 0]
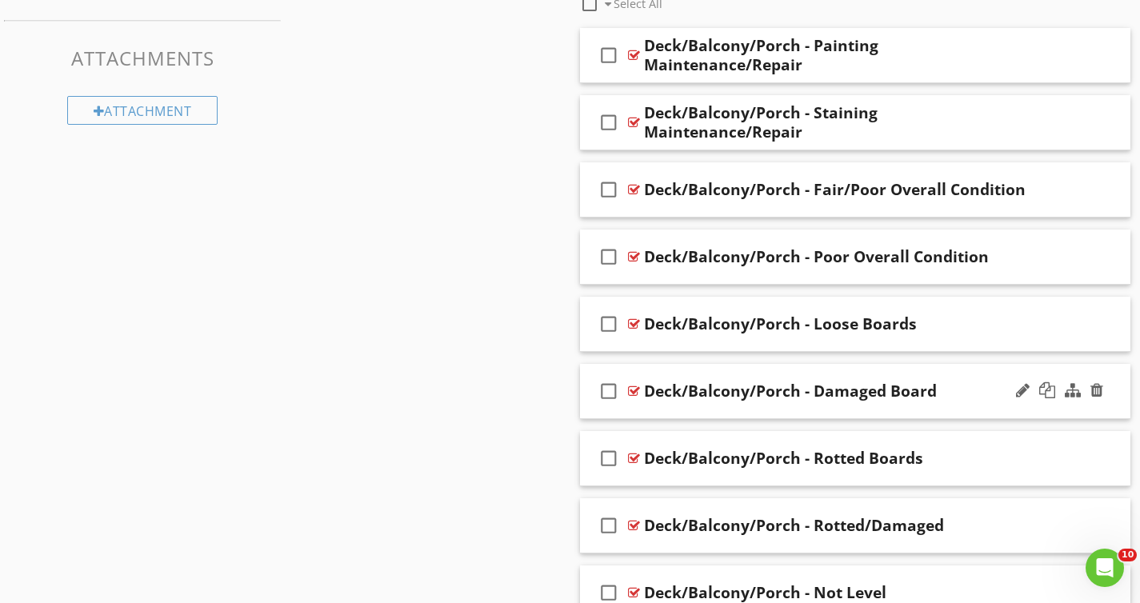
click at [901, 388] on div "Deck/Balcony/Porch - Damaged Board" at bounding box center [790, 390] width 293 height 19
click at [901, 388] on input "Deck/Balcony/Porch - Damaged Board" at bounding box center [838, 393] width 389 height 26
type input "Deck/Balcony/Porch - Damaged Boards"
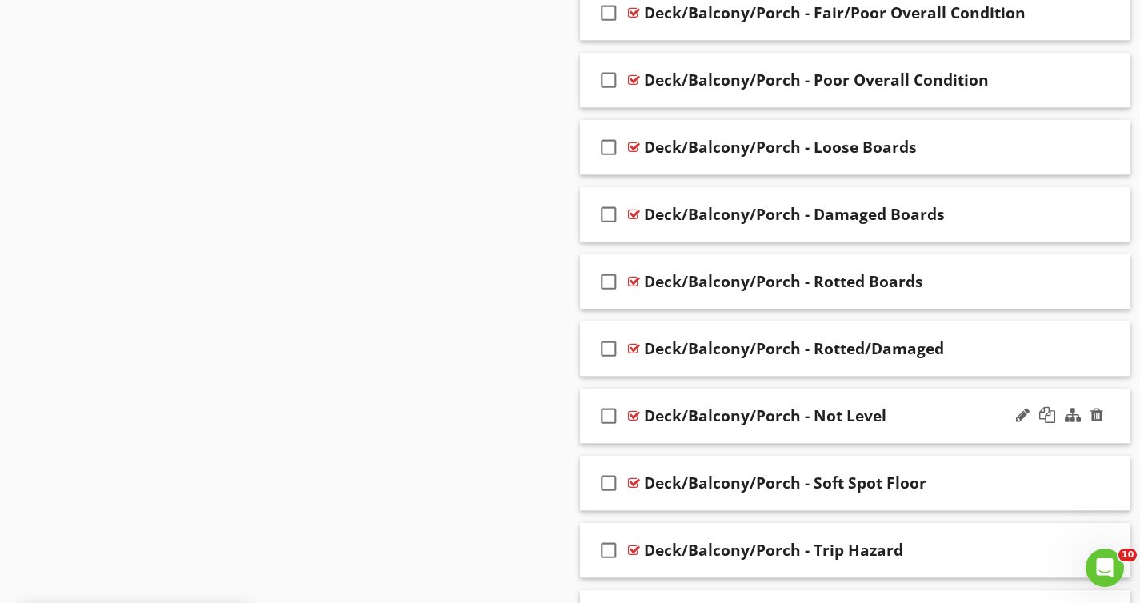
scroll to position [1248, 0]
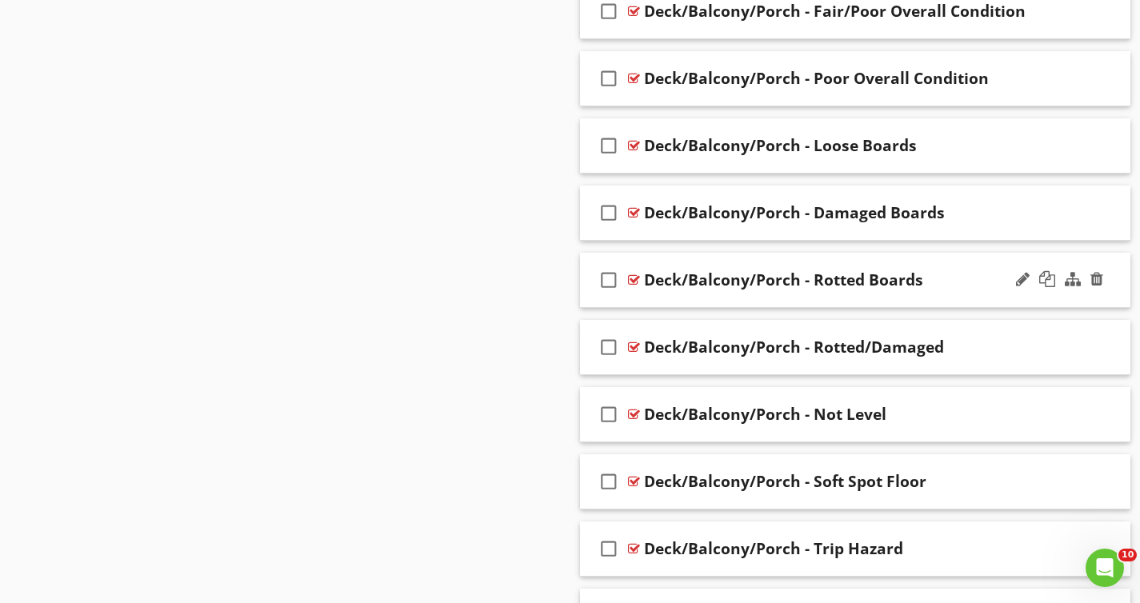
click at [829, 277] on div "Deck/Balcony/Porch - Rotted Boards" at bounding box center [783, 279] width 279 height 19
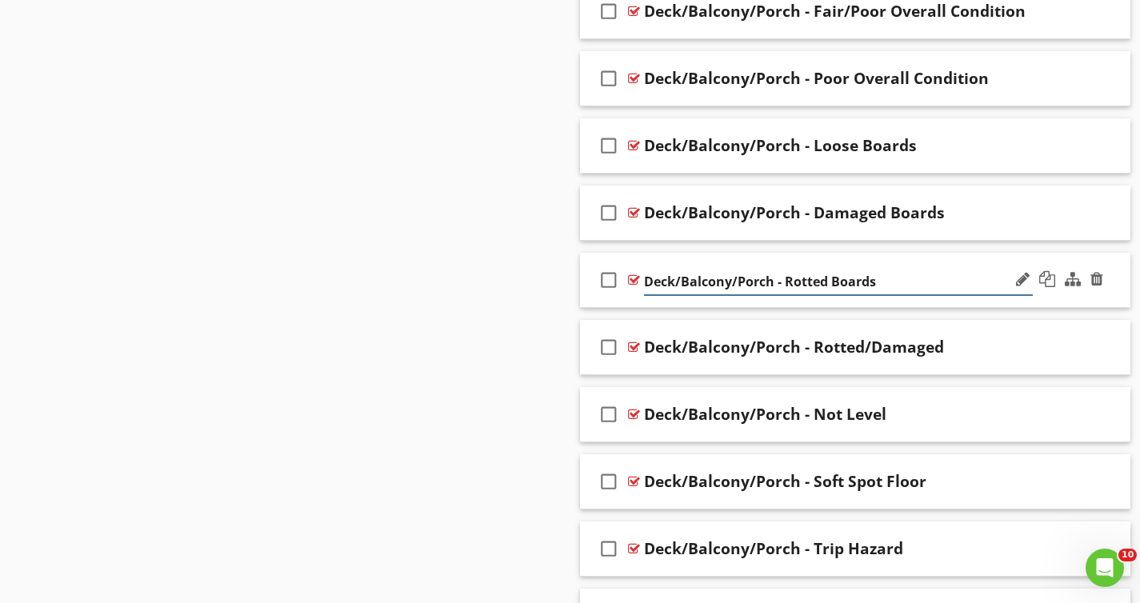
click at [816, 282] on input "Deck/Balcony/Porch - Rotted Boards" at bounding box center [838, 282] width 389 height 26
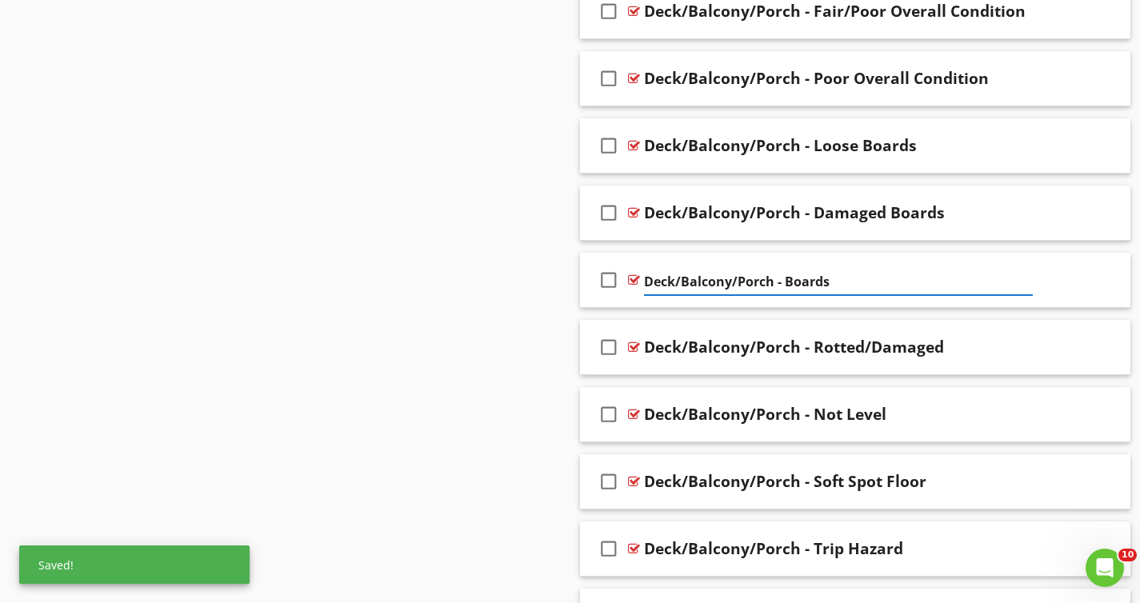
paste input "Rotted"
type input "Deck/Balcony/Porch - Boards Rotted"
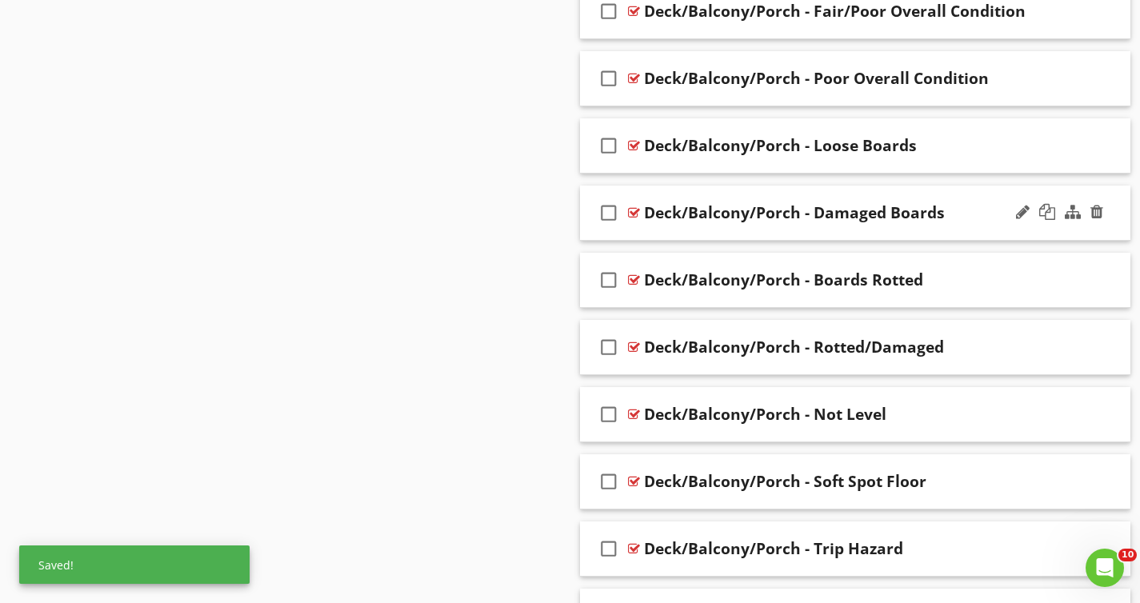
click at [814, 198] on div "check_box_outline_blank Deck/Balcony/Porch - Damaged Boards" at bounding box center [855, 213] width 551 height 55
click at [823, 212] on div "Deck/Balcony/Porch - Damaged Boards" at bounding box center [794, 212] width 301 height 19
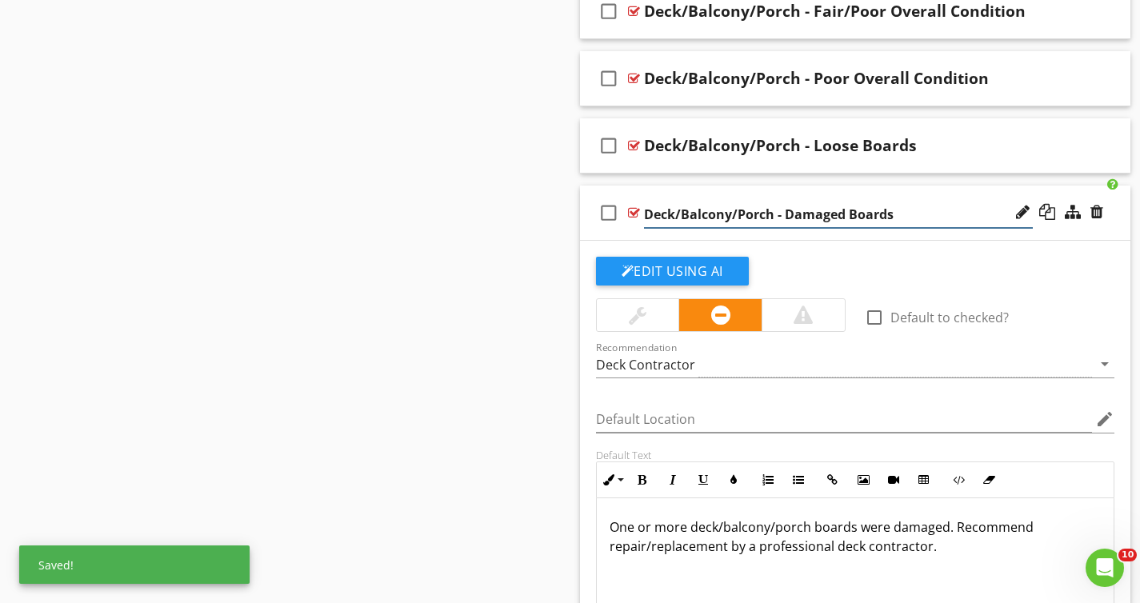
click at [823, 212] on input "Deck/Balcony/Porch - Damaged Boards" at bounding box center [838, 215] width 389 height 26
paste input "Damaged"
type input "Deck/Balcony/Porch - Boards Damaged"
click at [834, 147] on div "Deck/Balcony/Porch - Loose Boards" at bounding box center [780, 145] width 273 height 19
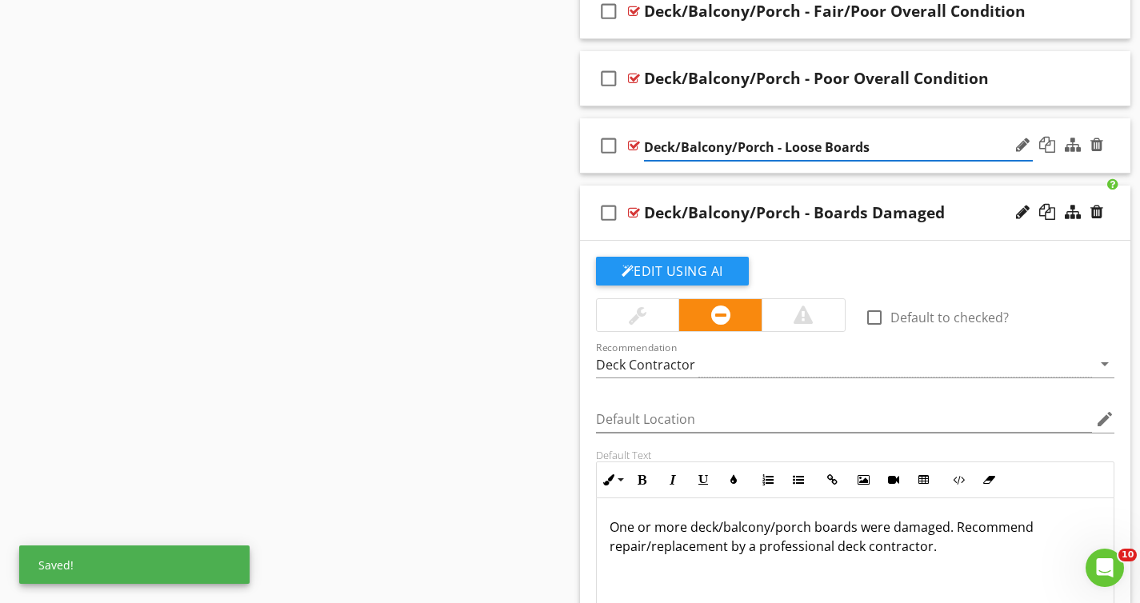
click at [815, 147] on input "Deck/Balcony/Porch - Loose Boards" at bounding box center [838, 147] width 389 height 26
paste input "Loose"
type input "Deck/Balcony/Porch - Boards Loose"
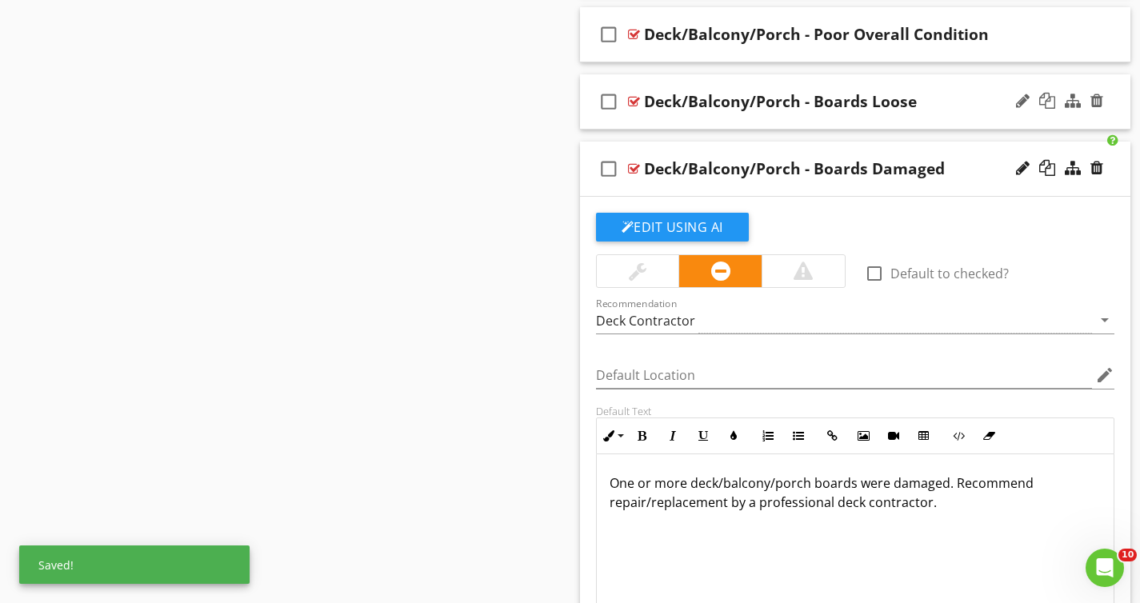
scroll to position [1154, 0]
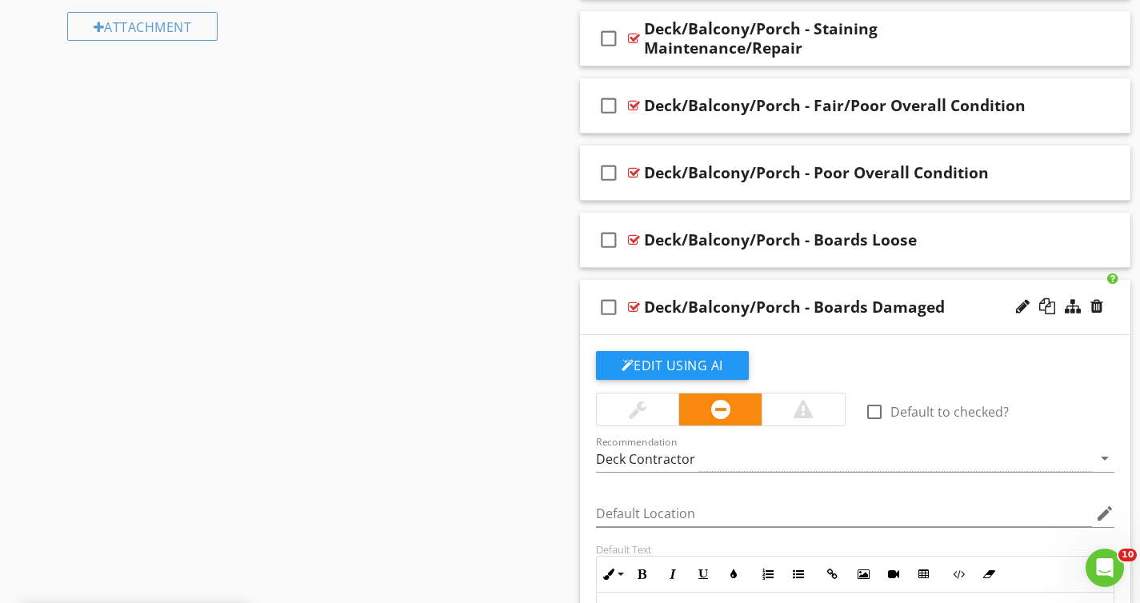
click at [988, 312] on div "Deck/Balcony/Porch - Boards Damaged" at bounding box center [838, 306] width 389 height 19
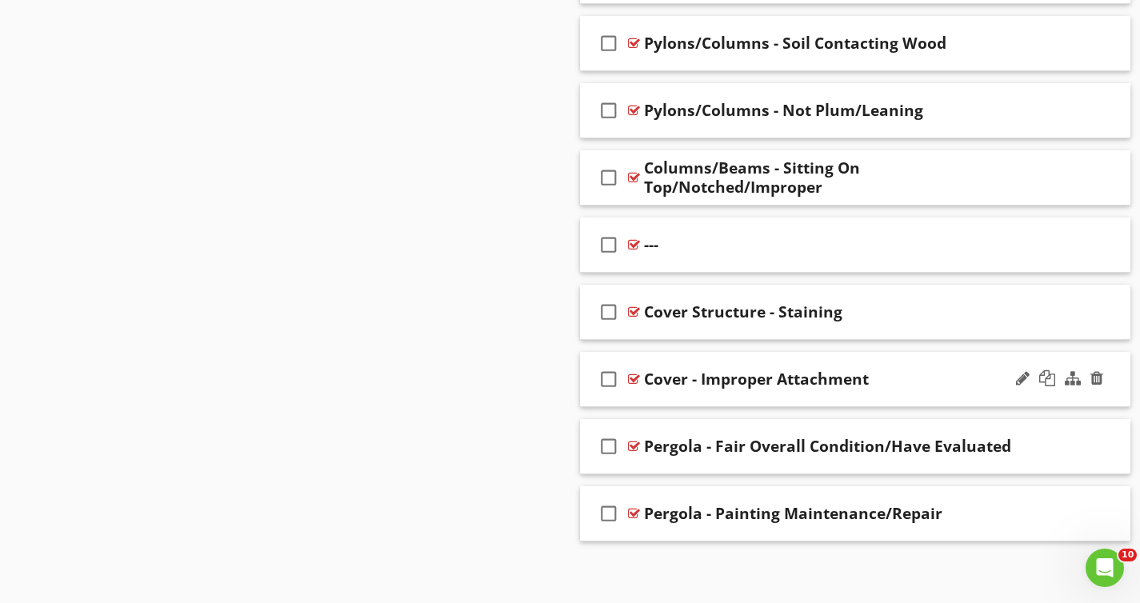
scroll to position [4849, 0]
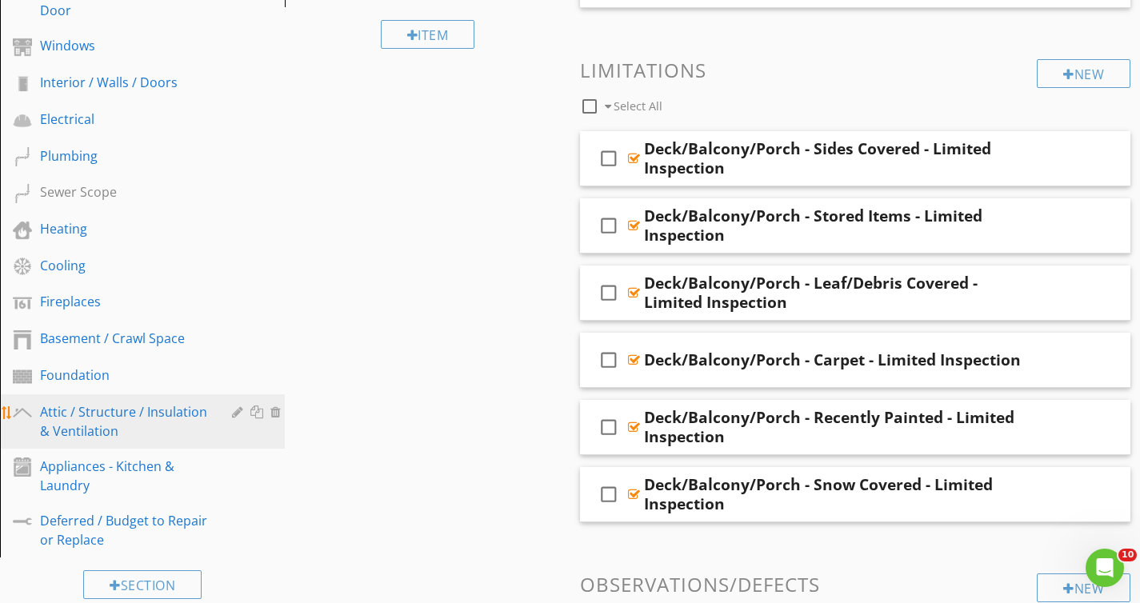
click at [86, 446] on link "Attic / Structure / Insulation & Ventilation" at bounding box center [145, 421] width 280 height 54
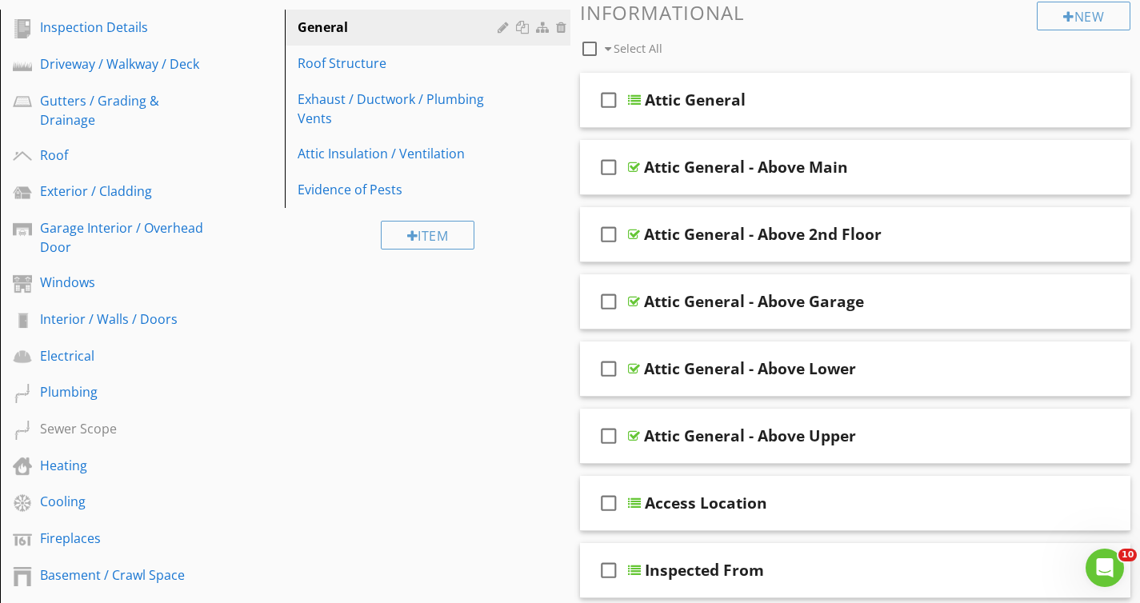
scroll to position [114, 0]
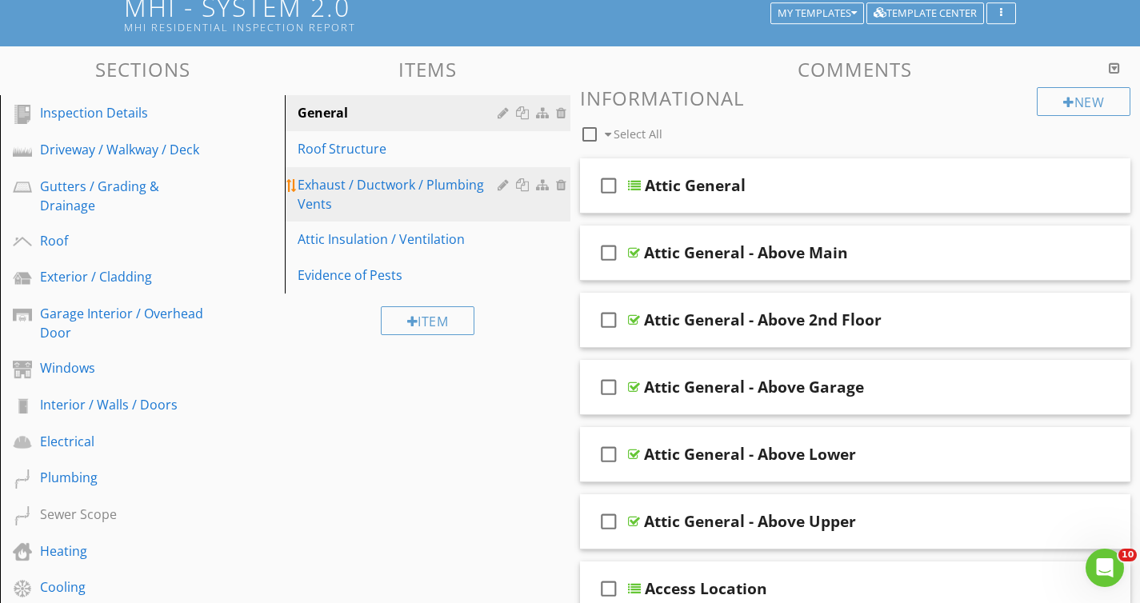
click at [432, 171] on link "Exhaust / Ductwork / Plumbing Vents" at bounding box center [429, 194] width 280 height 54
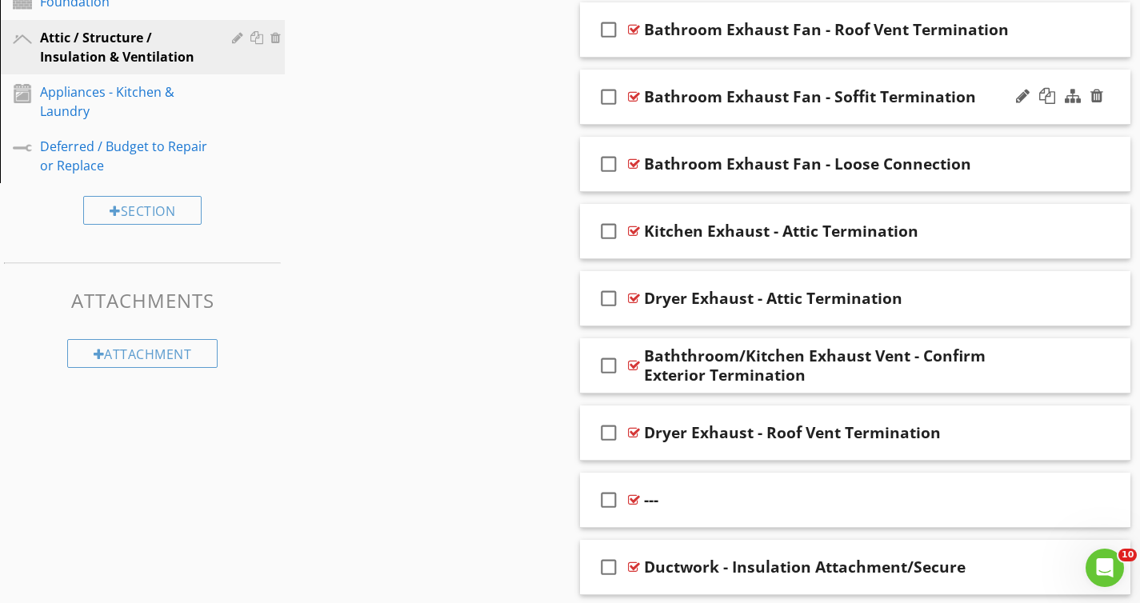
scroll to position [817, 0]
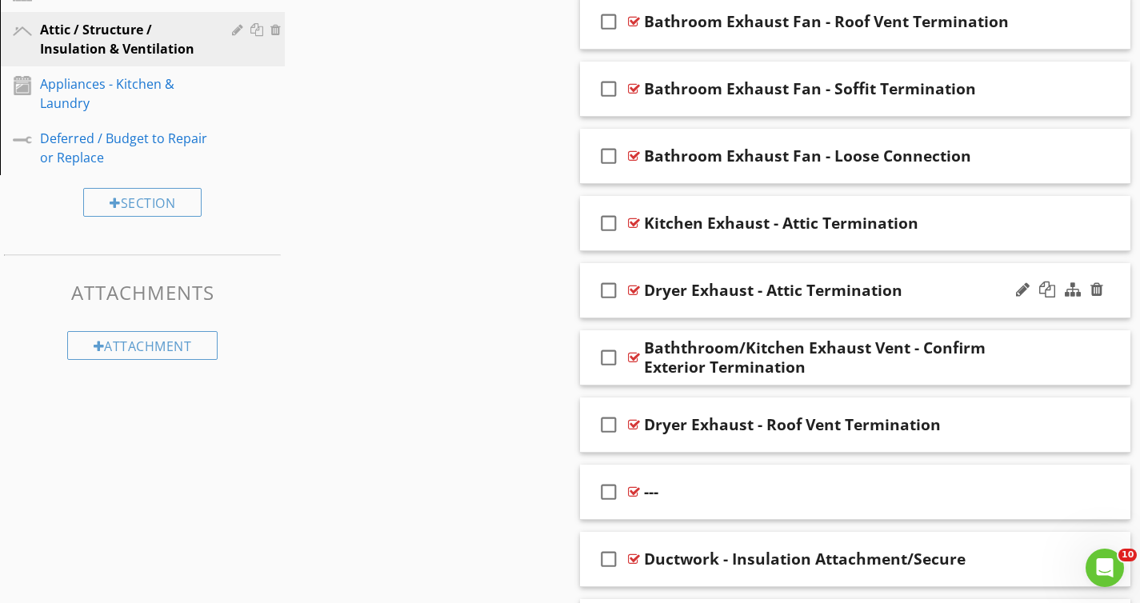
click at [936, 287] on div "Dryer Exhaust - Attic Termination" at bounding box center [838, 290] width 389 height 19
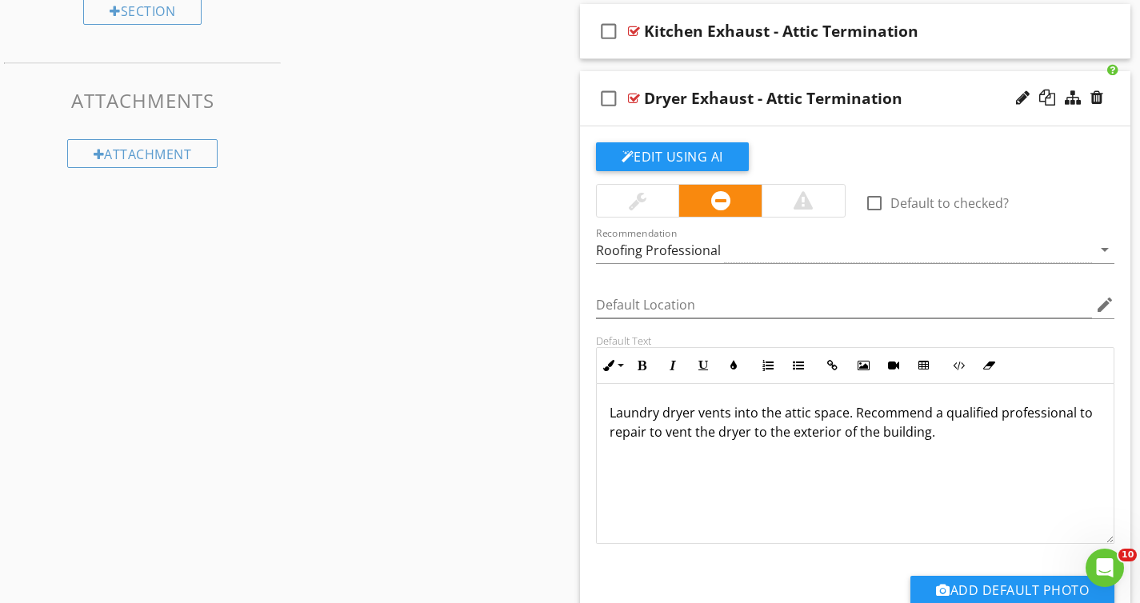
scroll to position [1, 0]
click at [932, 463] on div "Laundry dryer vents into the attic space. Recommend a qualified professional to…" at bounding box center [855, 463] width 517 height 160
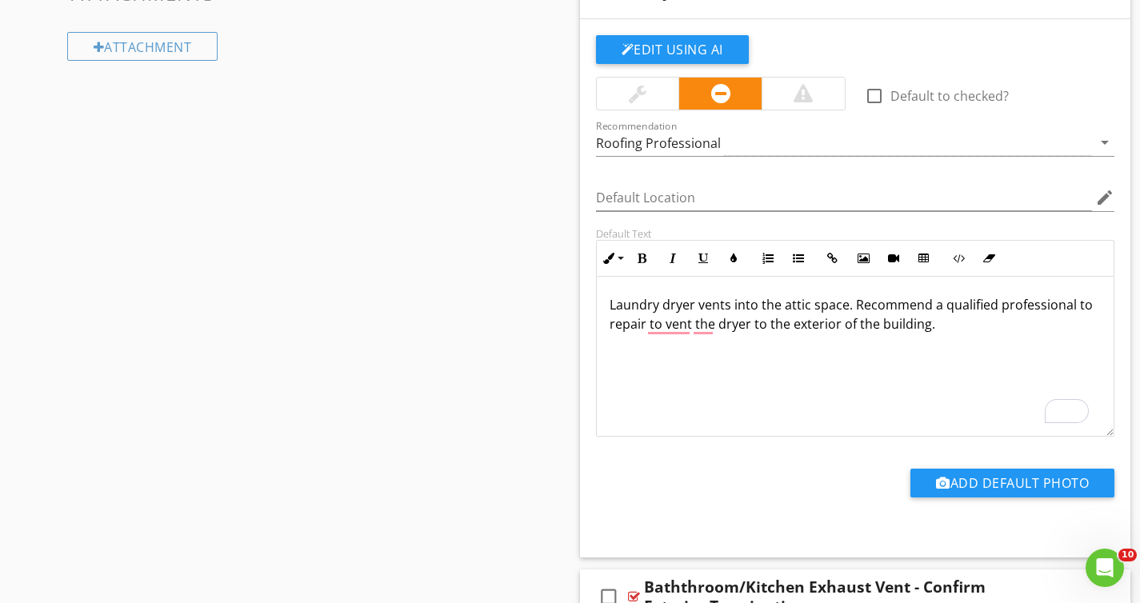
click at [981, 325] on p "Laundry dryer vents into the attic space. Recommend a qualified professional to…" at bounding box center [855, 314] width 492 height 38
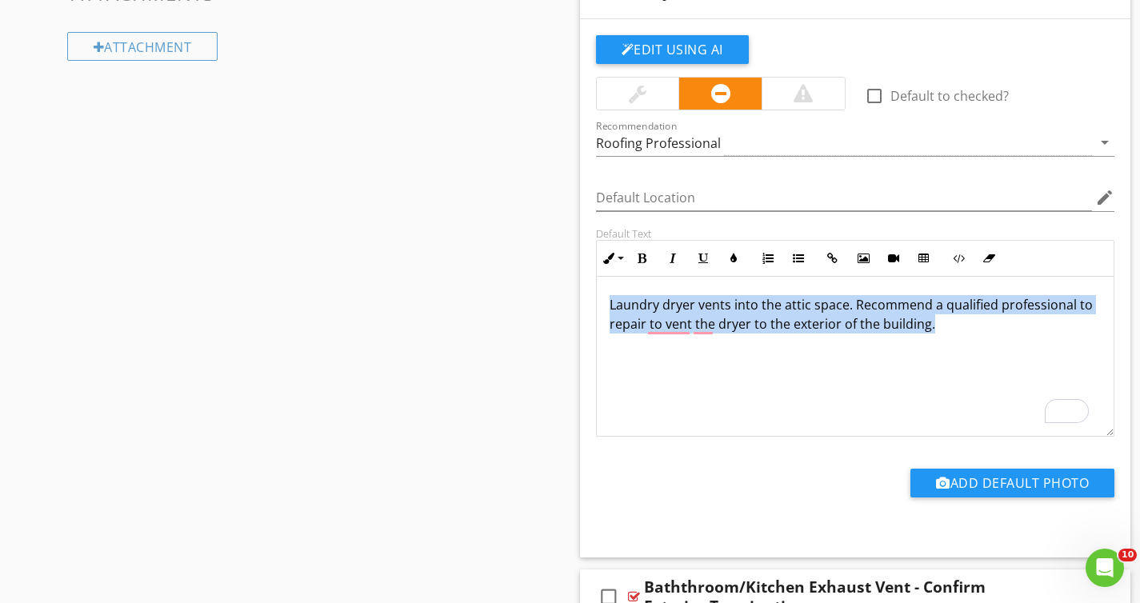
click at [981, 325] on p "Laundry dryer vents into the attic space. Recommend a qualified professional to…" at bounding box center [855, 314] width 492 height 38
click at [978, 325] on p "Laundry dryer vents into the attic space. Recommend a qualified professional to…" at bounding box center [855, 314] width 492 height 38
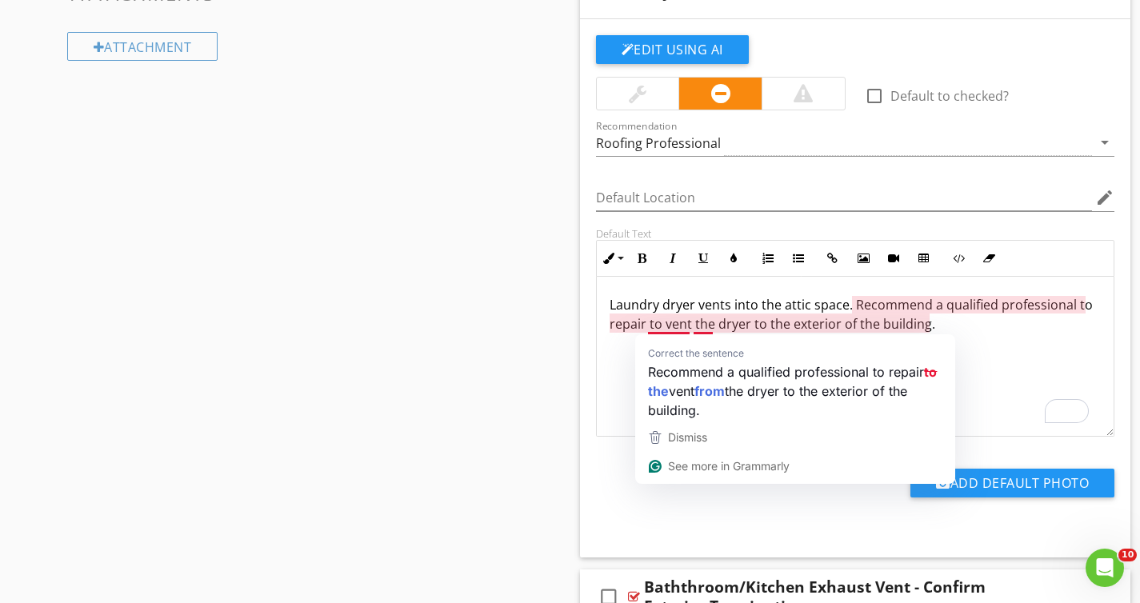
click at [621, 362] on div "Laundry dryer vents into the attic space. Recommend a qualified professional to…" at bounding box center [855, 356] width 517 height 160
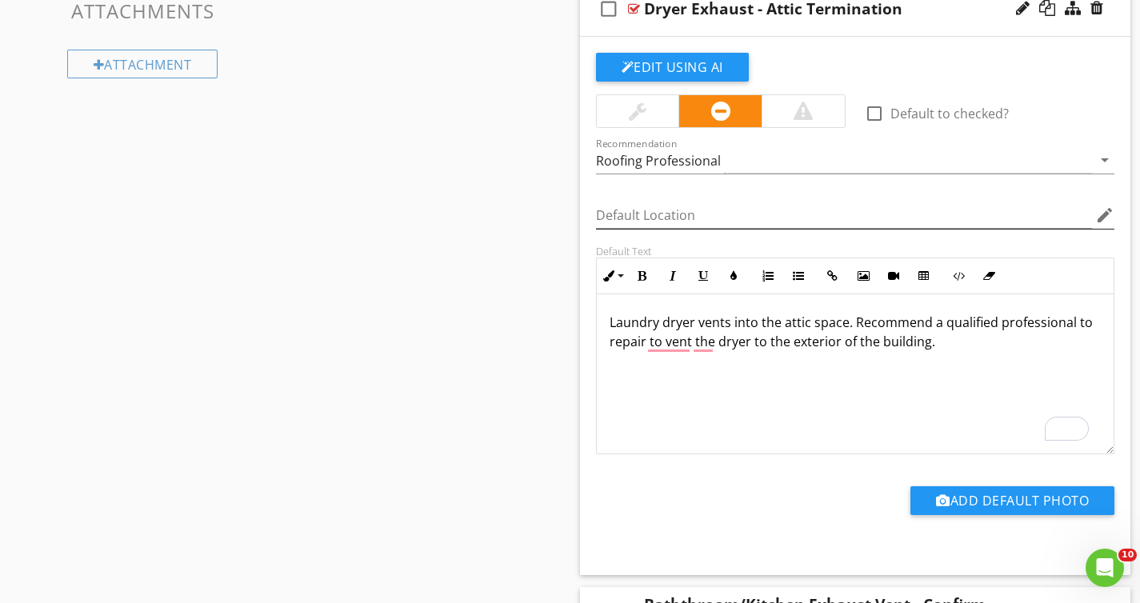
scroll to position [0, 0]
click at [936, 17] on div "Dryer Exhaust - Attic Termination" at bounding box center [838, 8] width 389 height 19
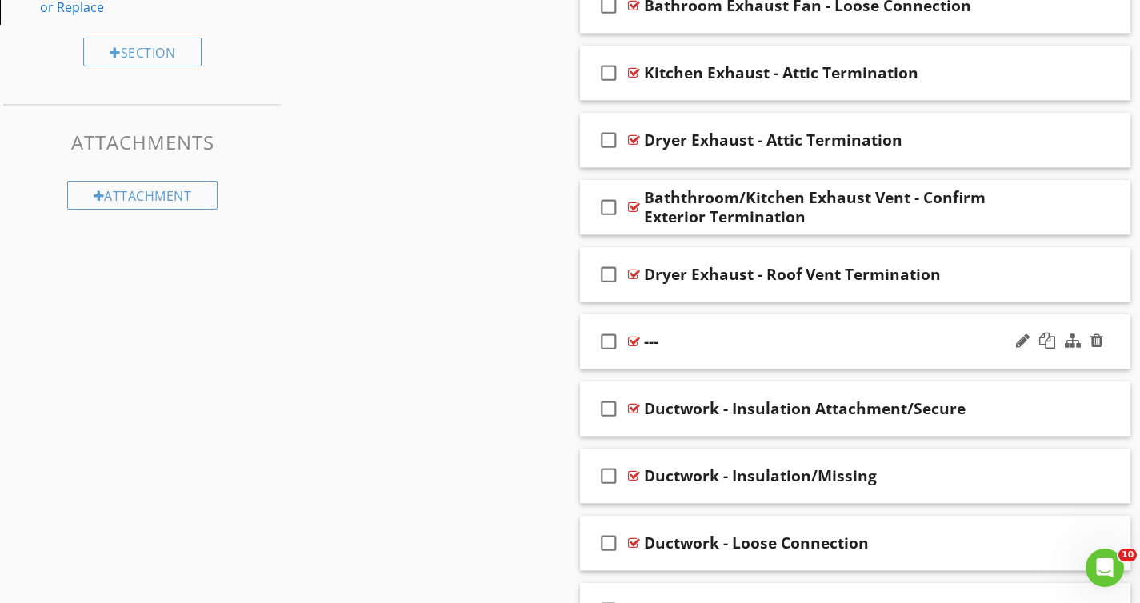
scroll to position [967, 0]
click at [939, 150] on div "Dryer Exhaust - Attic Termination" at bounding box center [838, 140] width 389 height 19
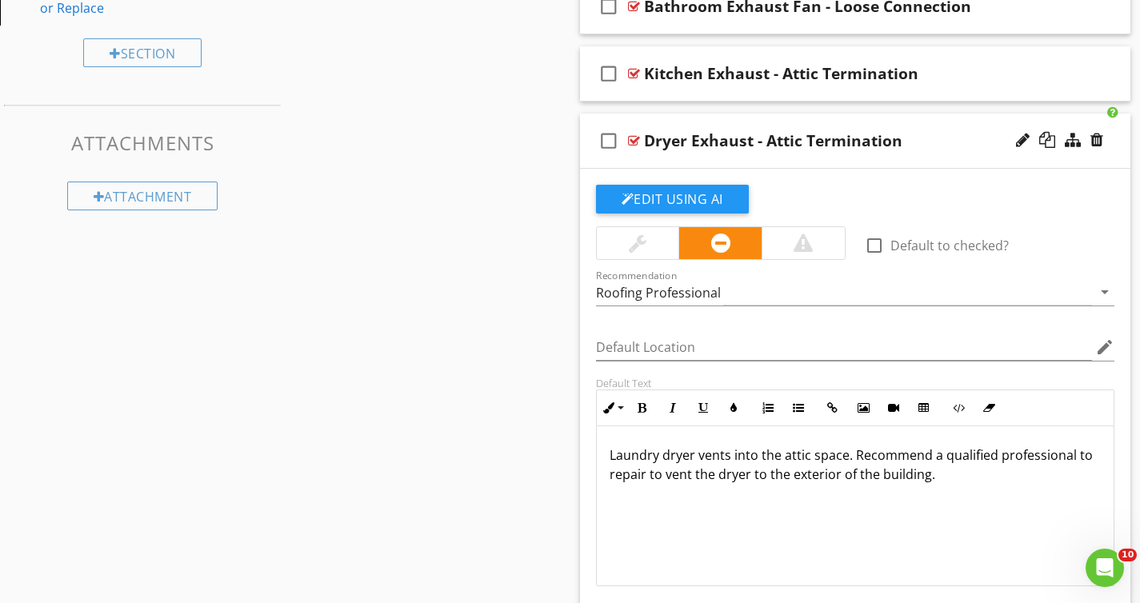
click at [805, 246] on div at bounding box center [802, 243] width 19 height 19
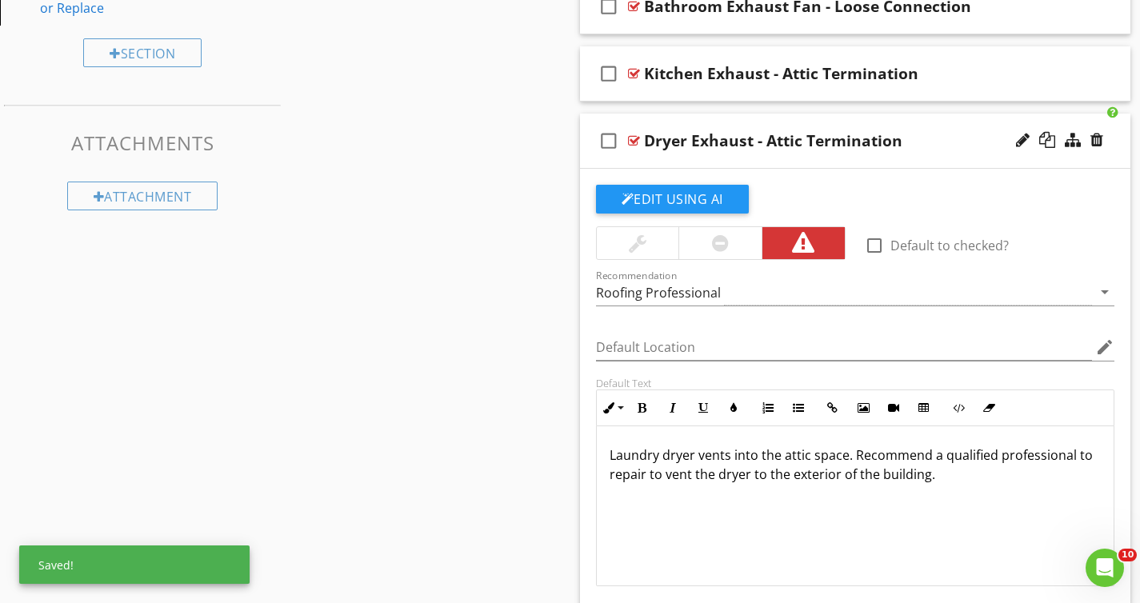
click at [940, 146] on div "Dryer Exhaust - Attic Termination" at bounding box center [838, 140] width 389 height 19
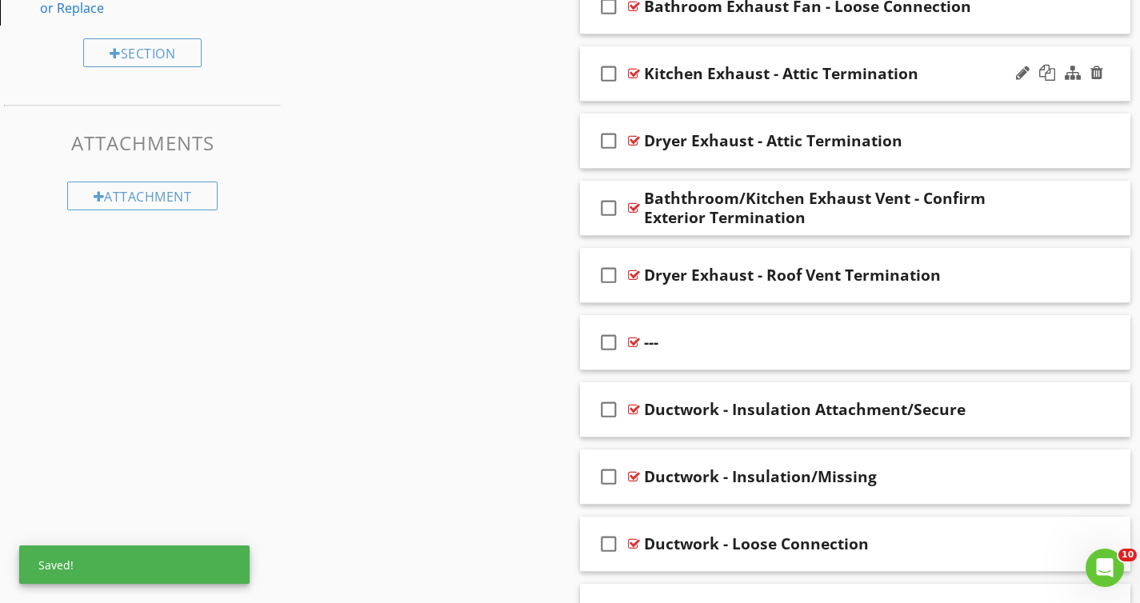
click at [954, 80] on div "Kitchen Exhaust - Attic Termination" at bounding box center [838, 73] width 389 height 19
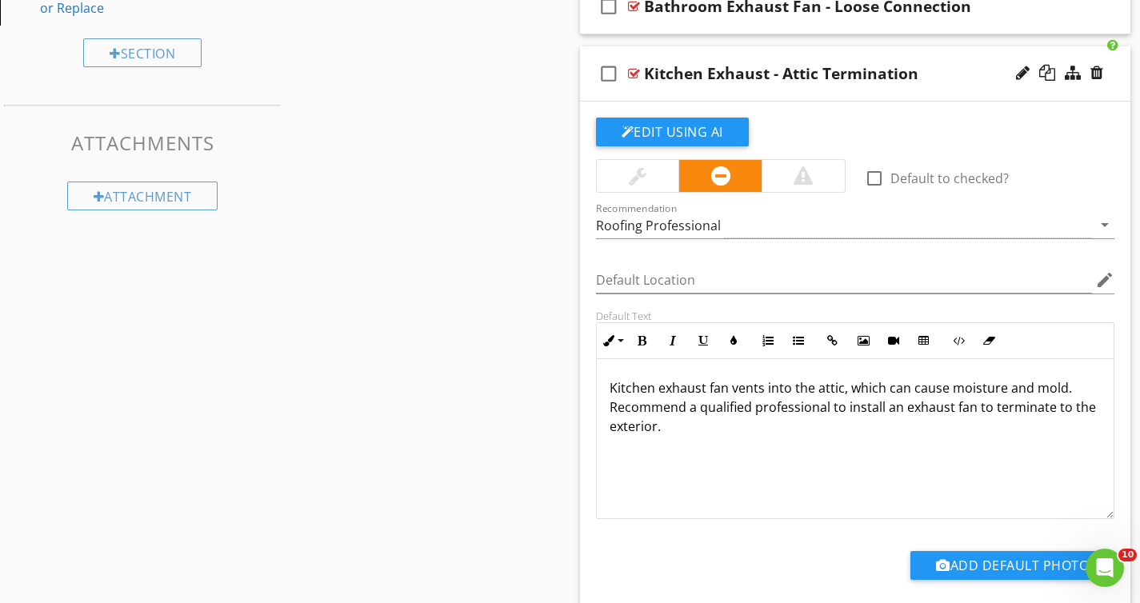
click at [952, 81] on div "Kitchen Exhaust - Attic Termination" at bounding box center [838, 73] width 389 height 19
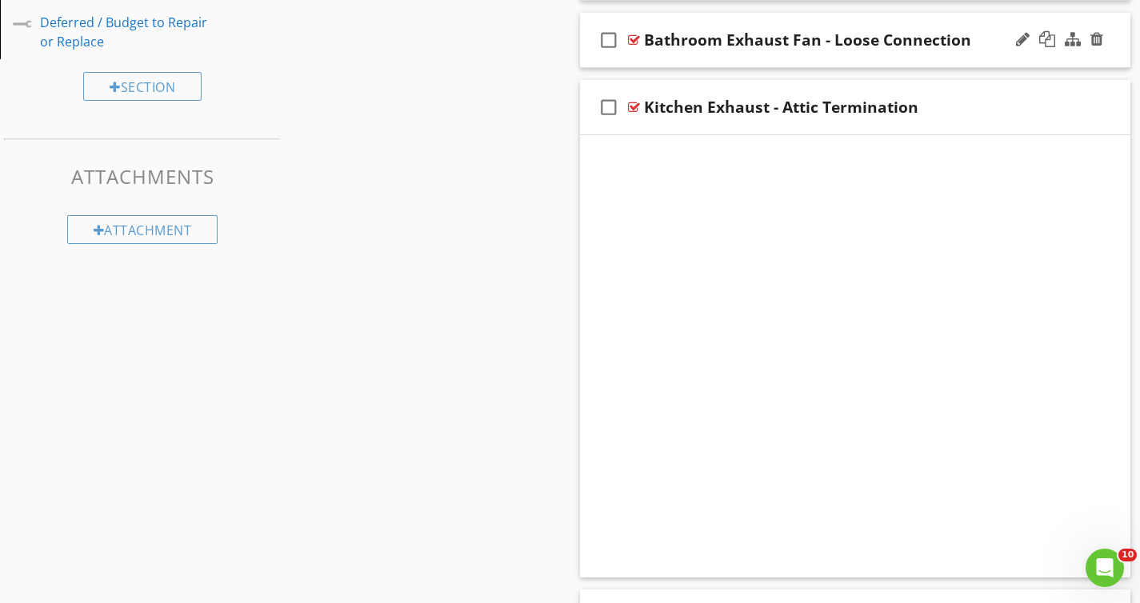
scroll to position [856, 0]
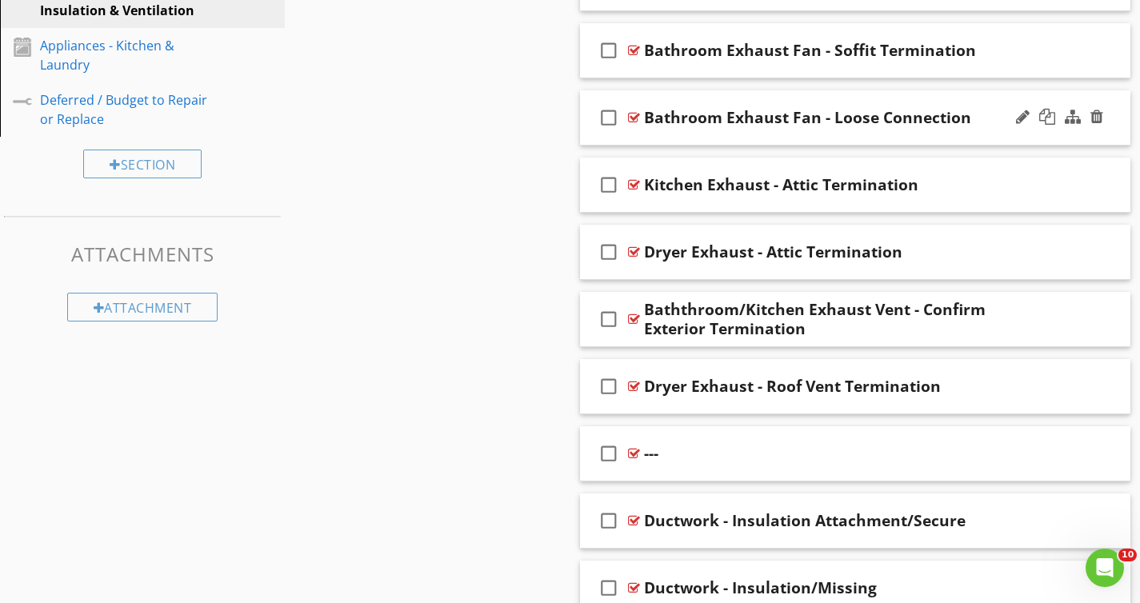
click at [979, 122] on div "Bathroom Exhaust Fan - Loose Connection" at bounding box center [838, 117] width 389 height 19
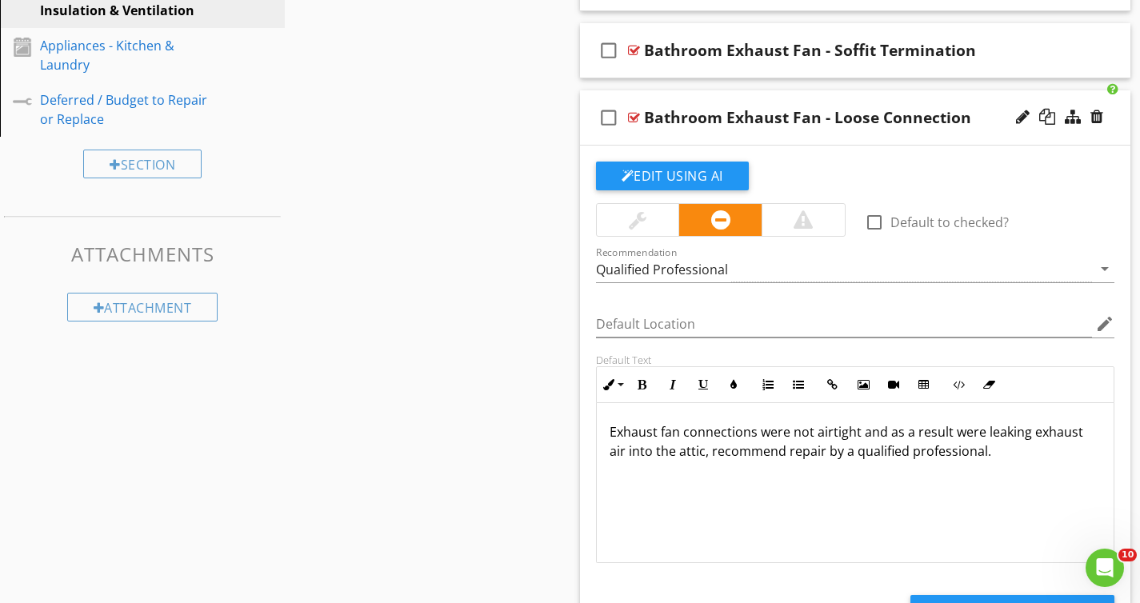
click at [976, 122] on div "Bathroom Exhaust Fan - Loose Connection" at bounding box center [838, 117] width 389 height 19
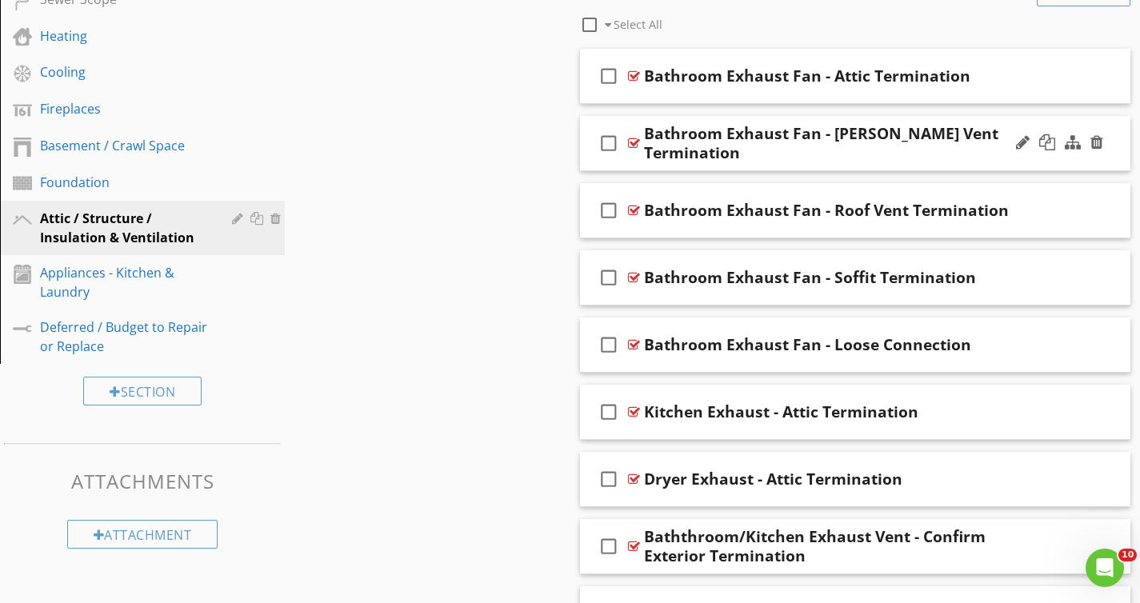
scroll to position [602, 0]
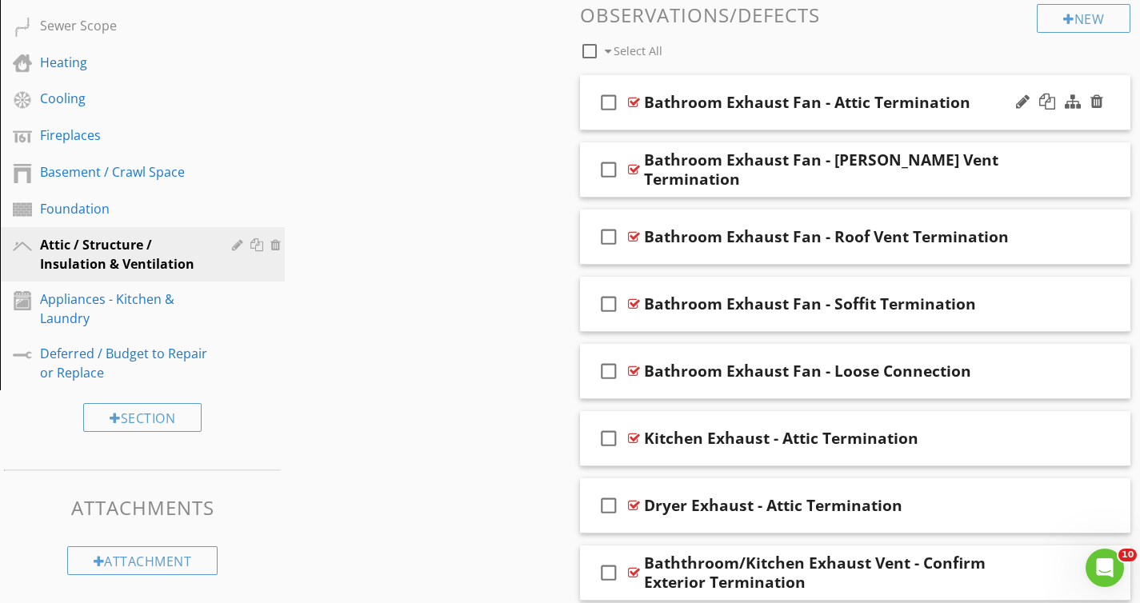
click at [980, 101] on div "Bathroom Exhaust Fan - Attic Termination" at bounding box center [838, 102] width 389 height 19
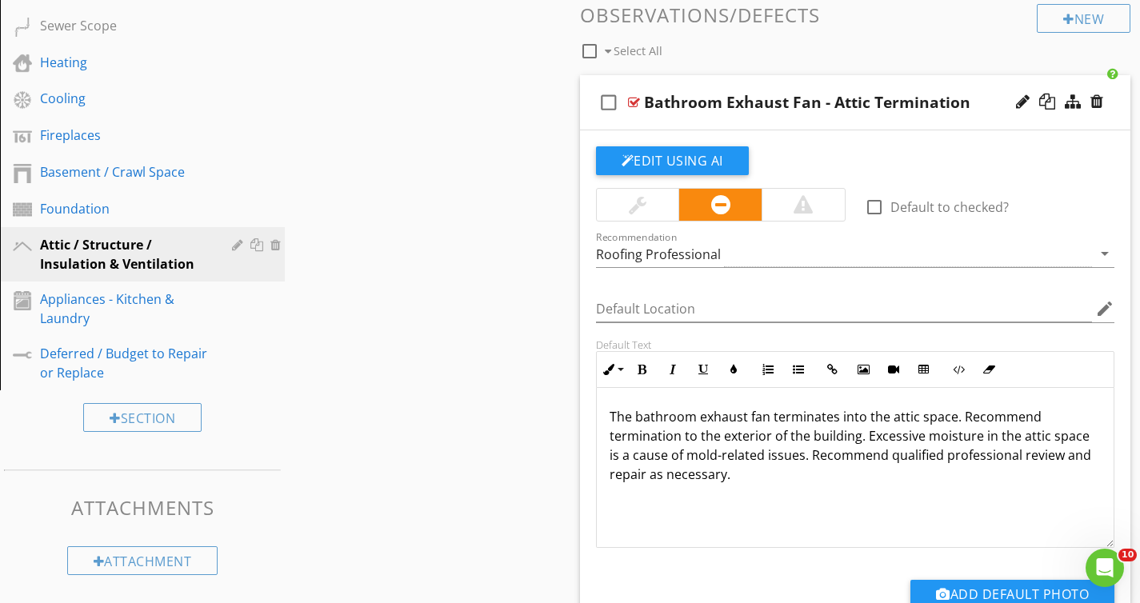
click at [980, 100] on div "Bathroom Exhaust Fan - Attic Termination" at bounding box center [838, 102] width 389 height 19
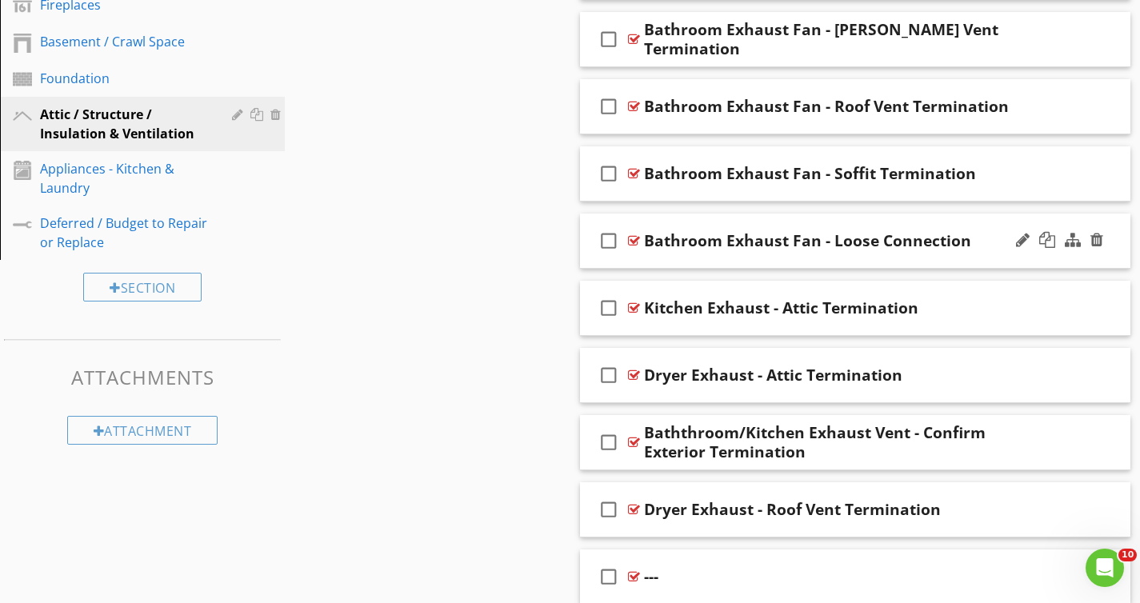
scroll to position [499, 0]
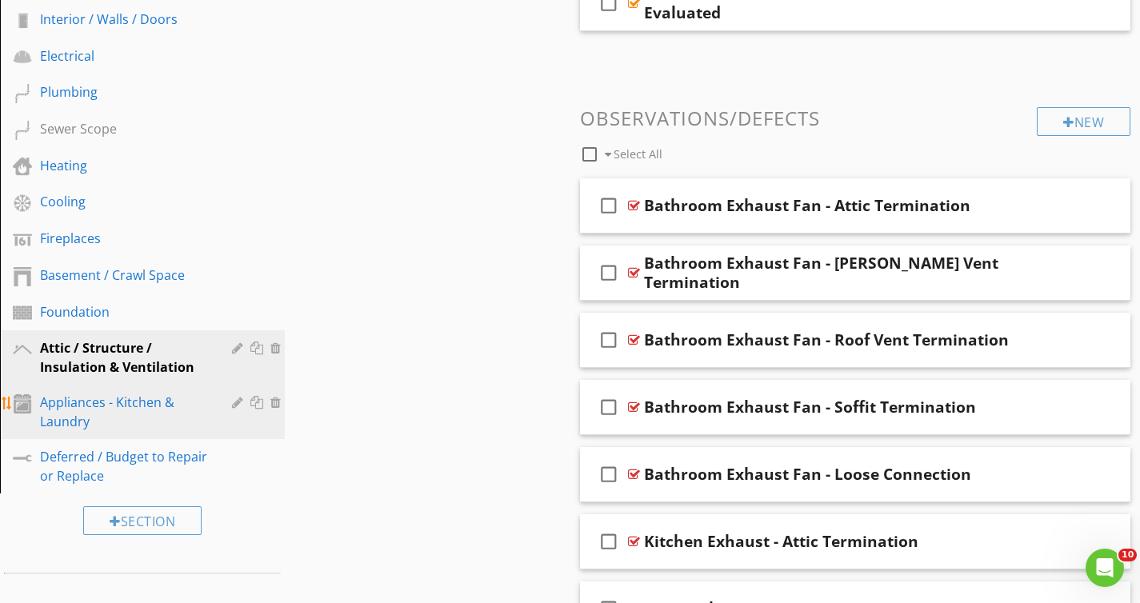
click at [92, 409] on div "Appliances - Kitchen & Laundry" at bounding box center [124, 412] width 169 height 38
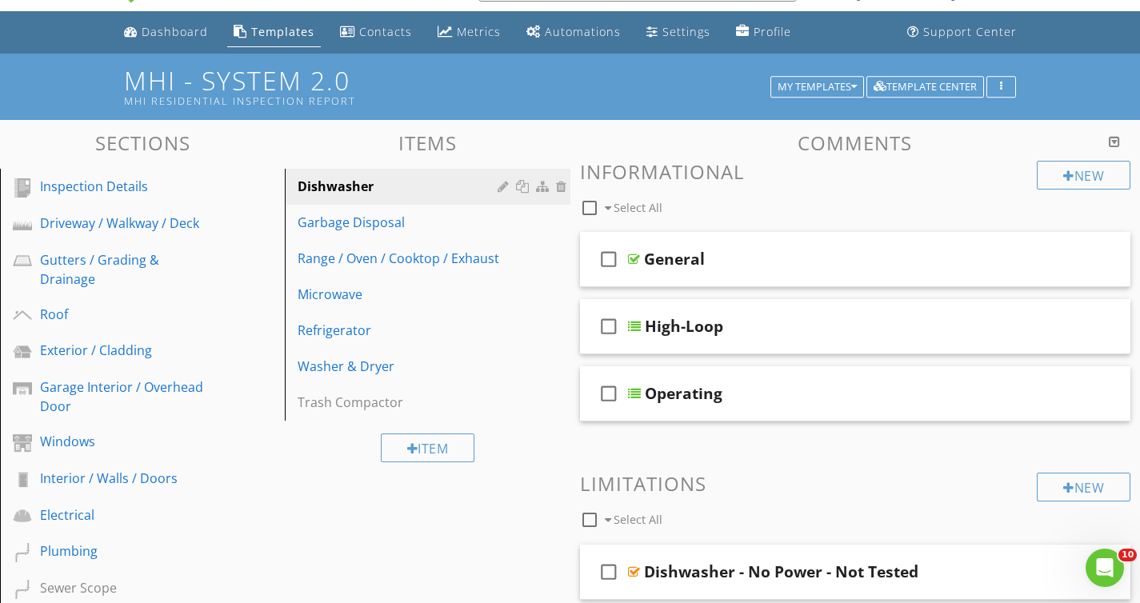
scroll to position [0, 0]
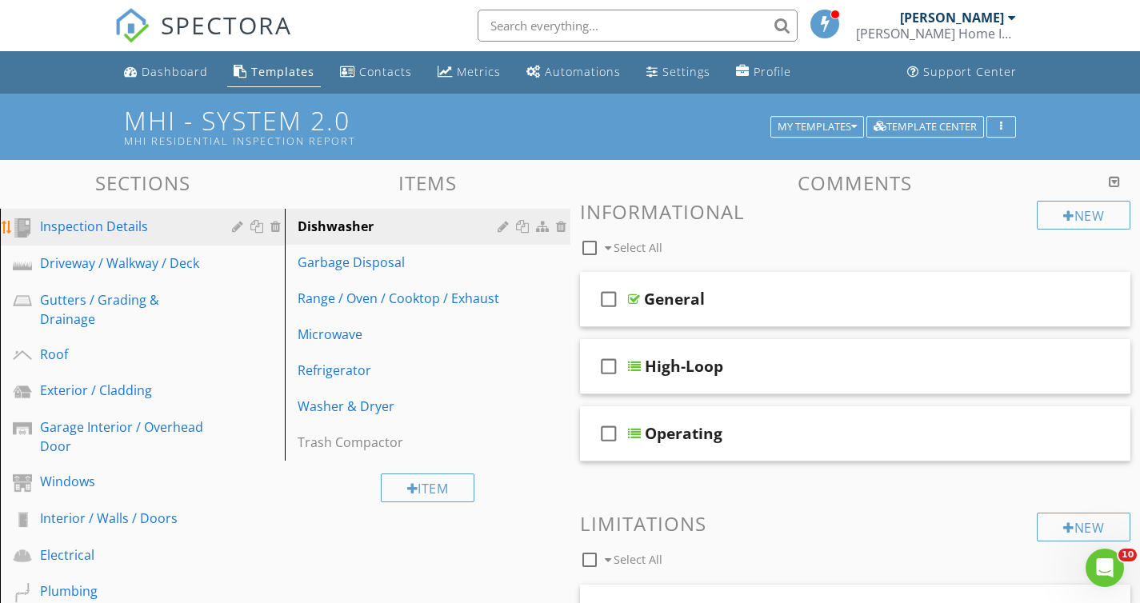
click at [92, 210] on link "Inspection Details" at bounding box center [145, 227] width 280 height 37
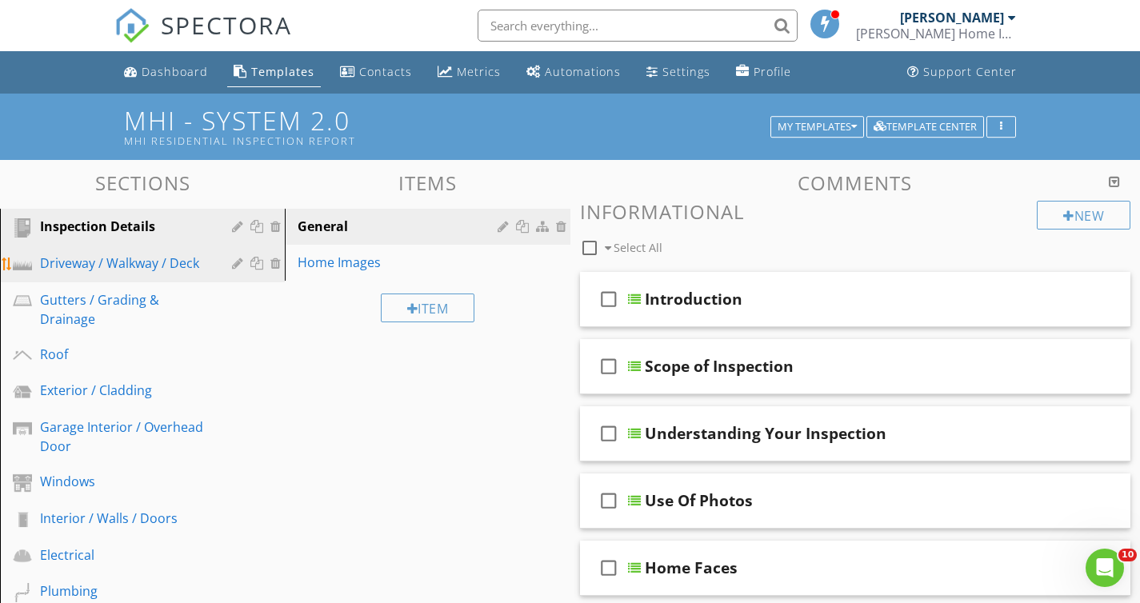
click at [219, 254] on div "Driveway / Walkway / Deck" at bounding box center [154, 264] width 229 height 21
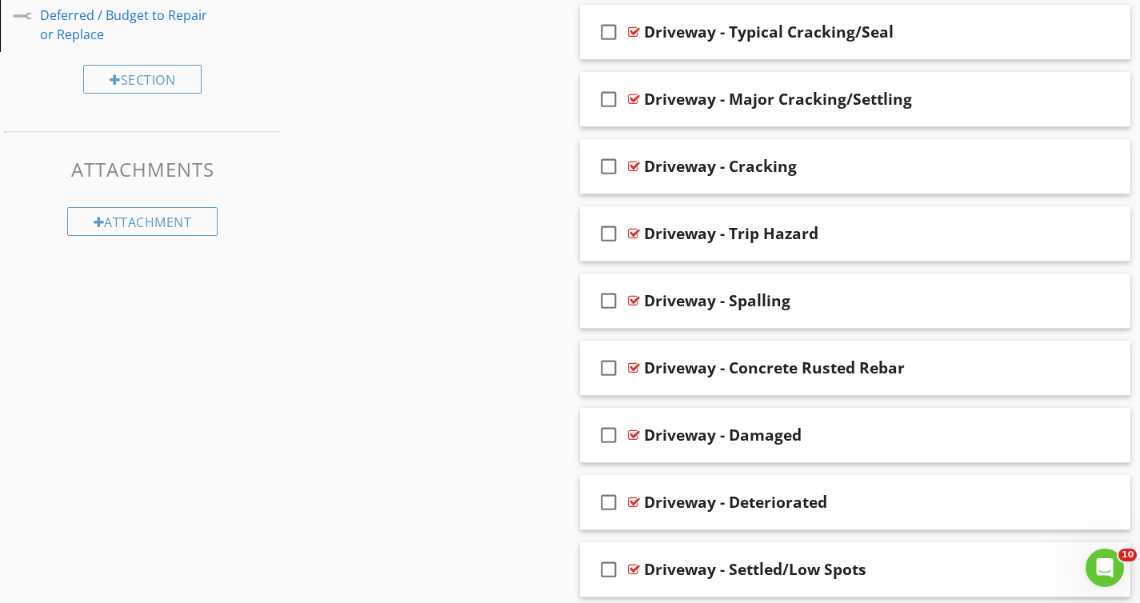
scroll to position [1252, 0]
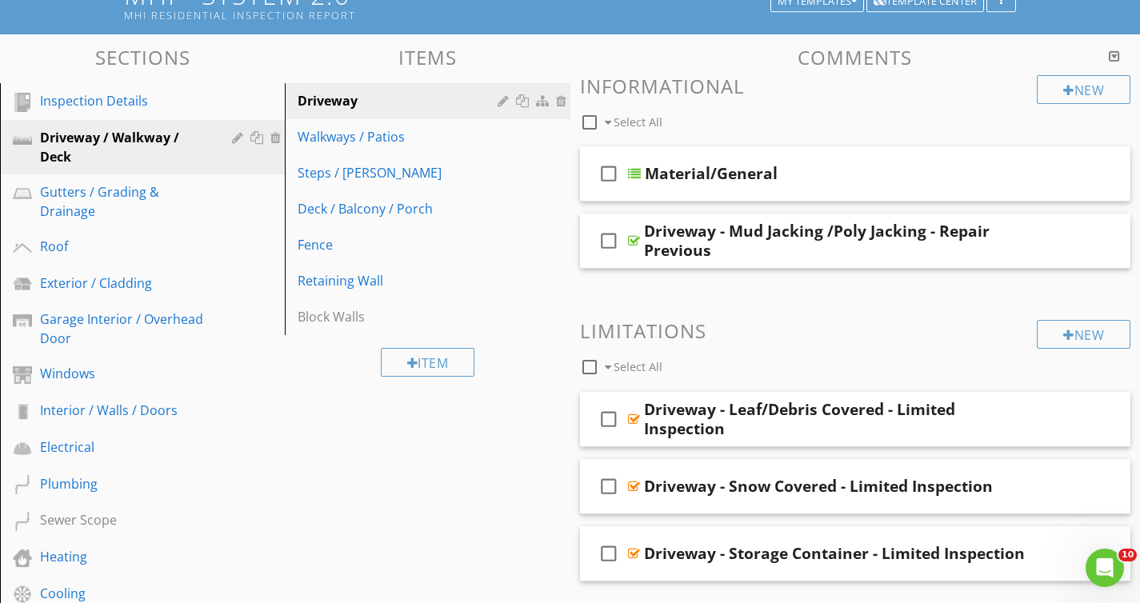
scroll to position [1, 0]
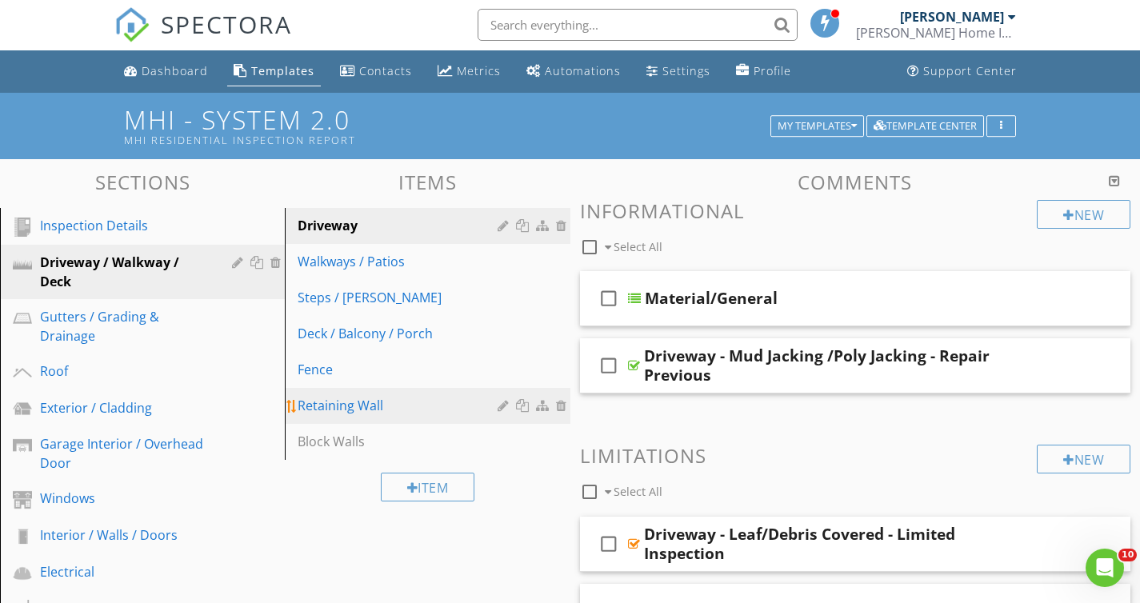
click at [384, 405] on div "Retaining Wall" at bounding box center [399, 405] width 204 height 19
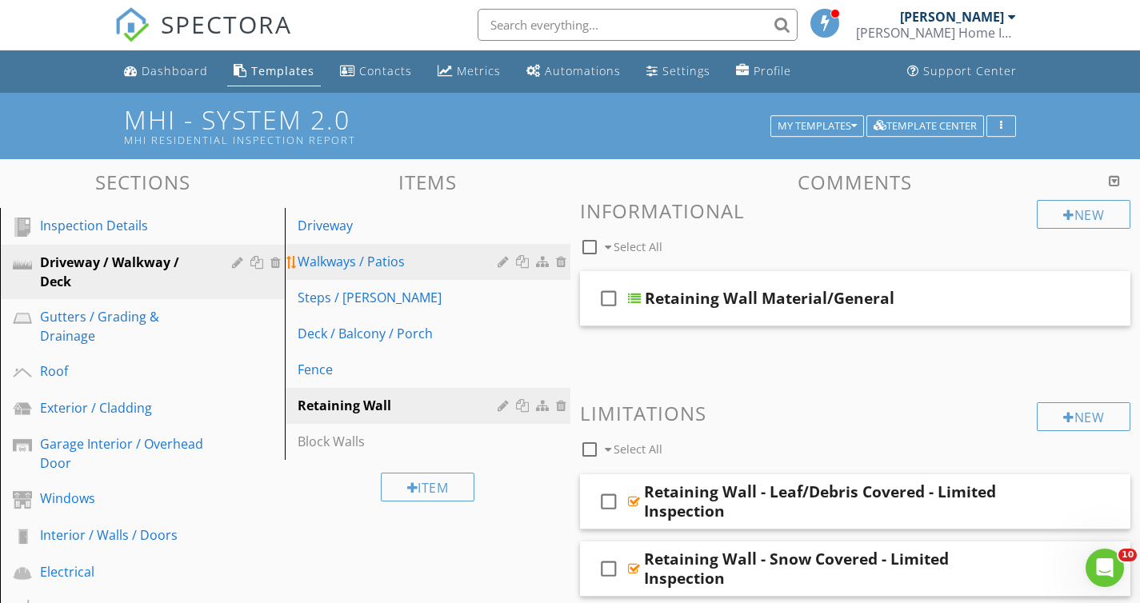
click at [412, 271] on link "Walkways / Patios" at bounding box center [429, 261] width 280 height 35
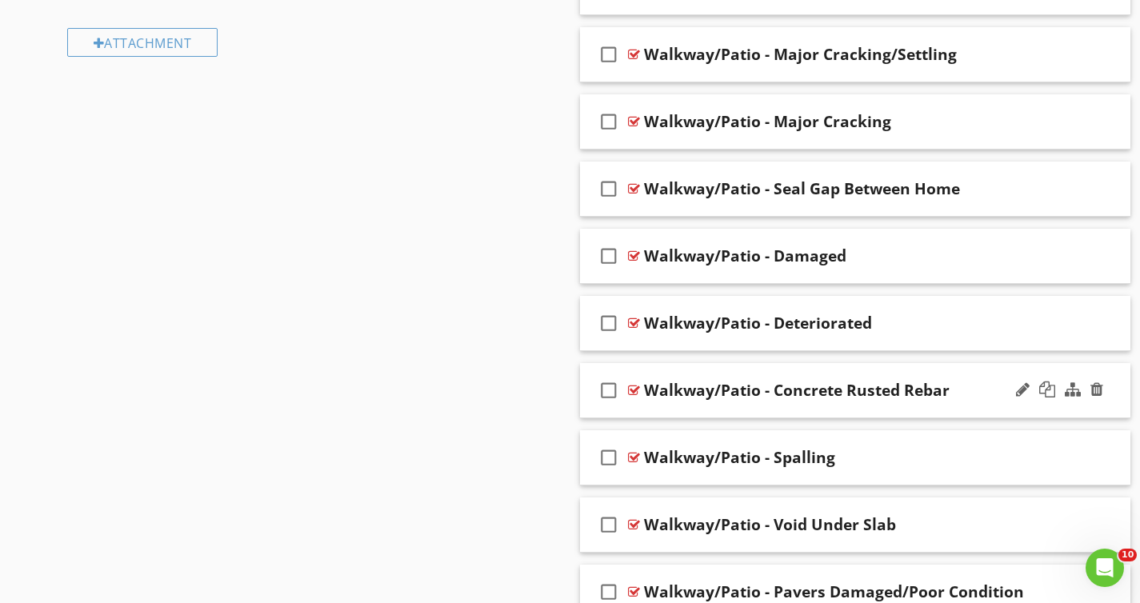
scroll to position [1216, 0]
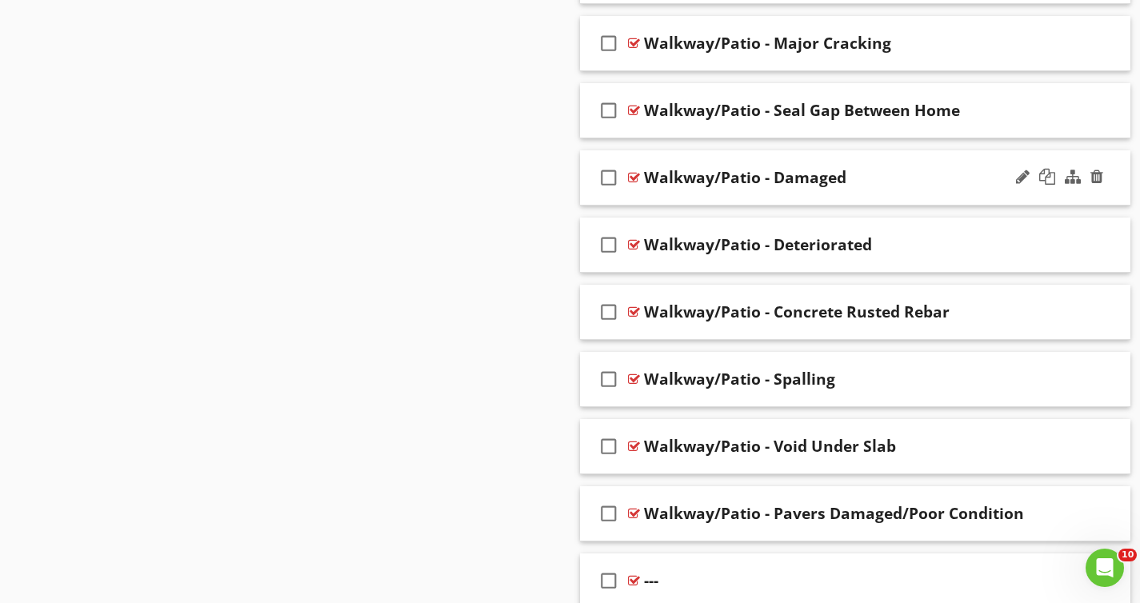
click at [916, 181] on div "Walkway/Patio - Damaged" at bounding box center [838, 177] width 389 height 19
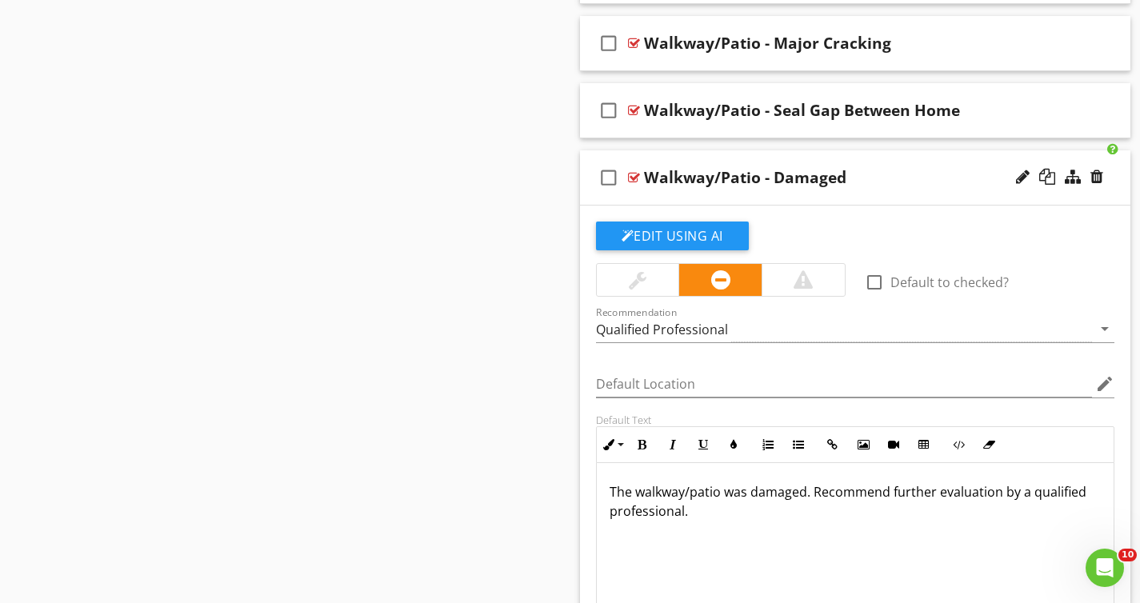
click at [906, 190] on div "check_box_outline_blank Walkway/Patio - Damaged" at bounding box center [855, 177] width 551 height 55
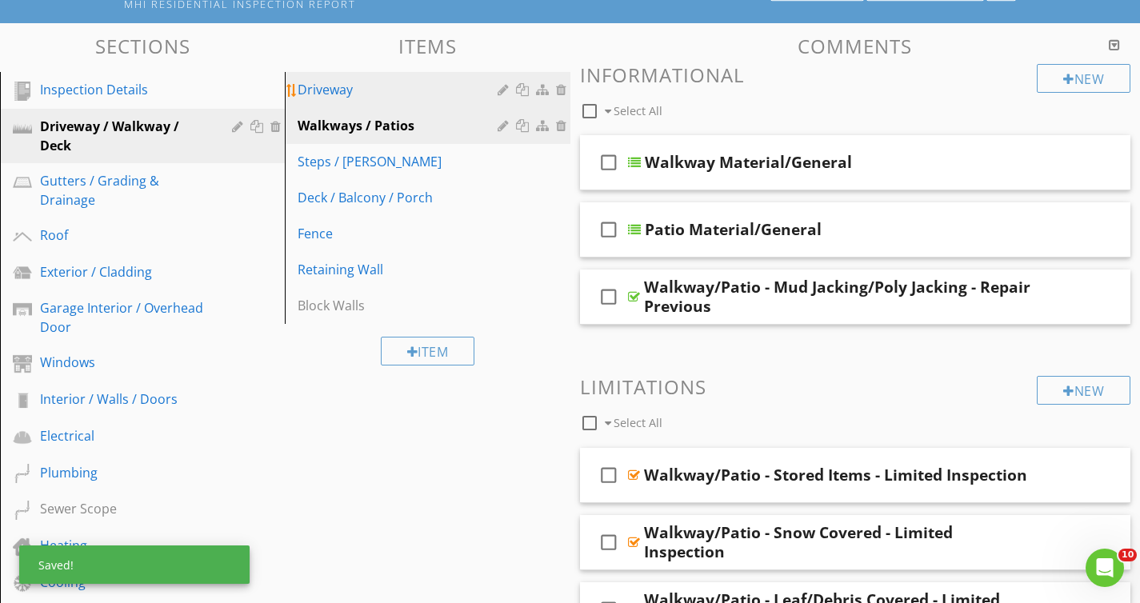
scroll to position [41, 0]
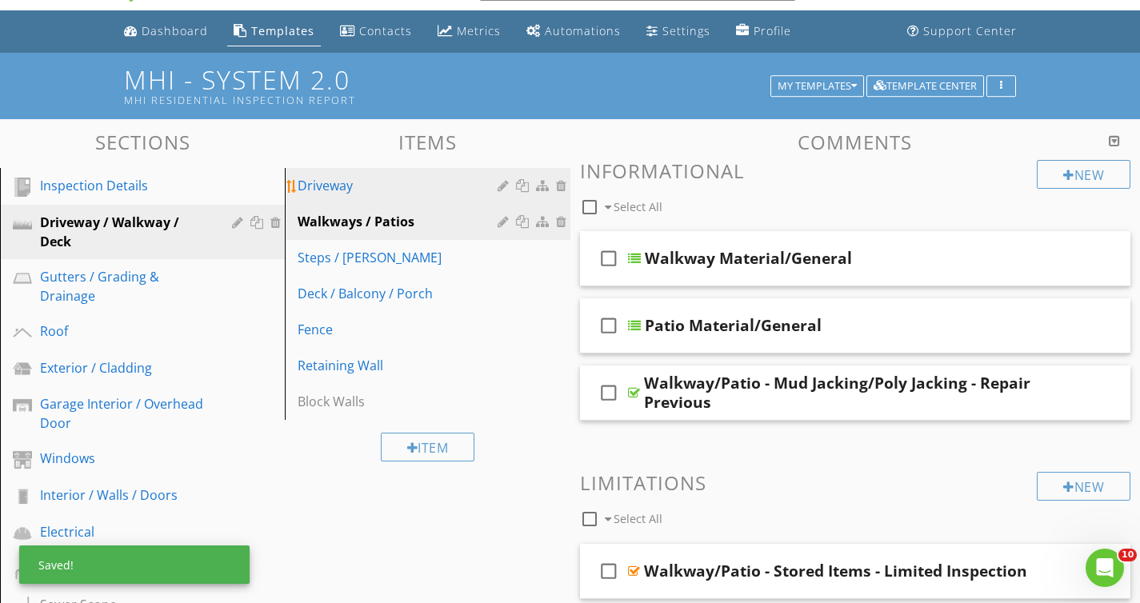
click at [409, 169] on link "Driveway" at bounding box center [429, 185] width 280 height 35
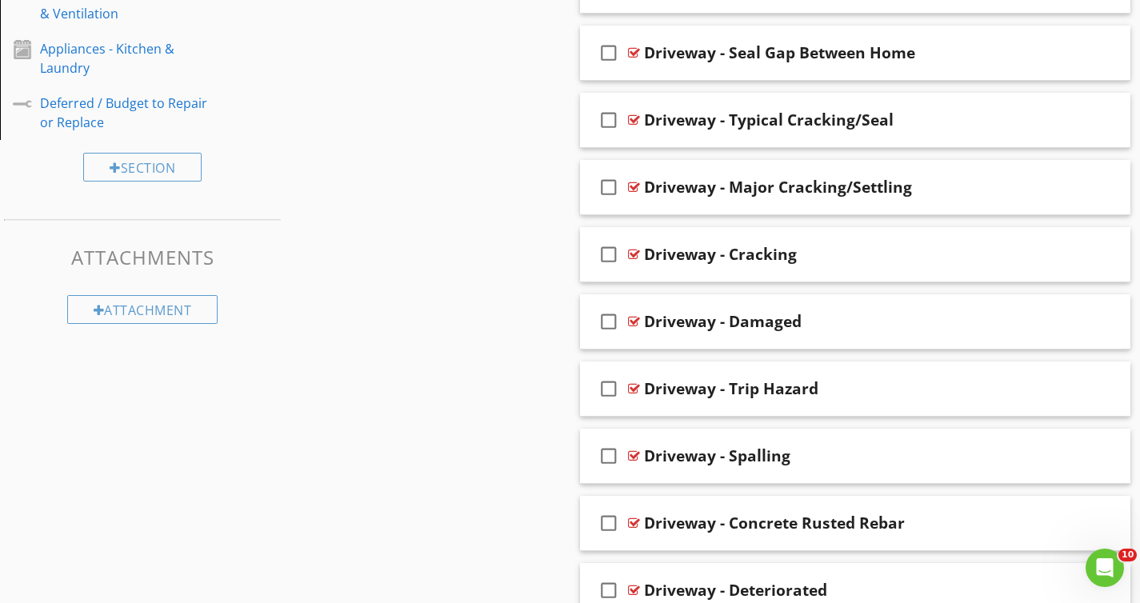
scroll to position [753, 0]
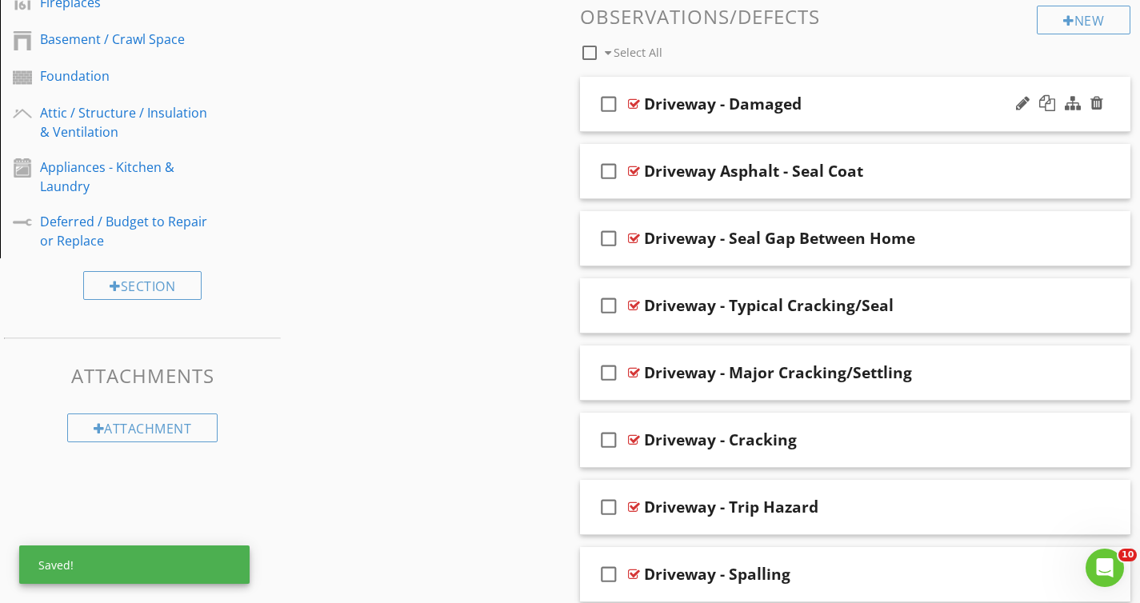
click at [894, 120] on div "check_box_outline_blank Driveway - Damaged" at bounding box center [855, 104] width 551 height 55
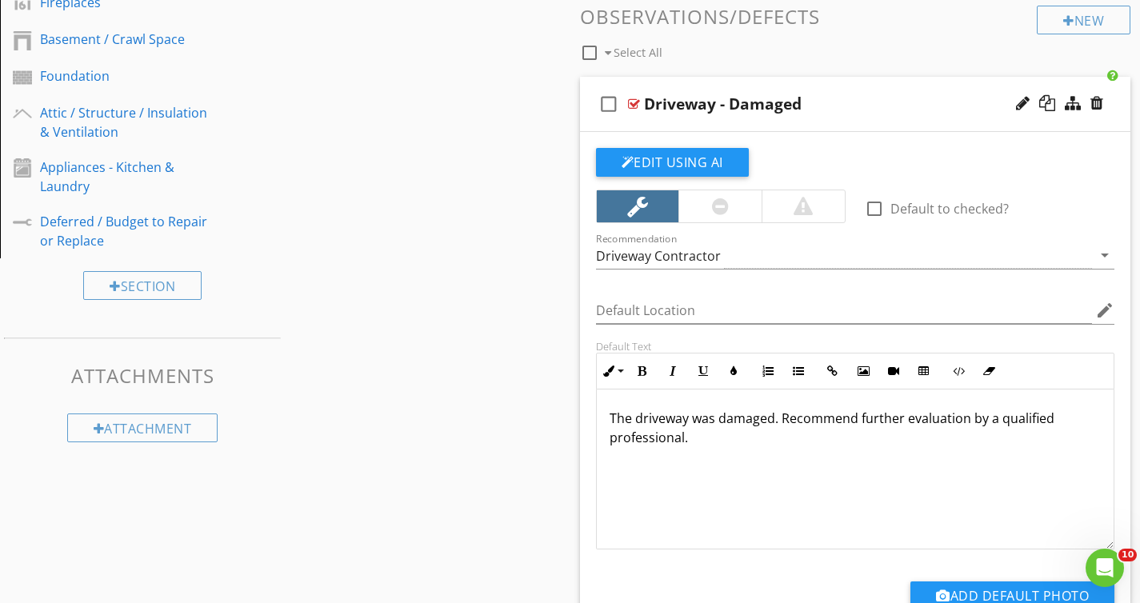
click at [902, 111] on div "Driveway - Damaged" at bounding box center [838, 103] width 389 height 19
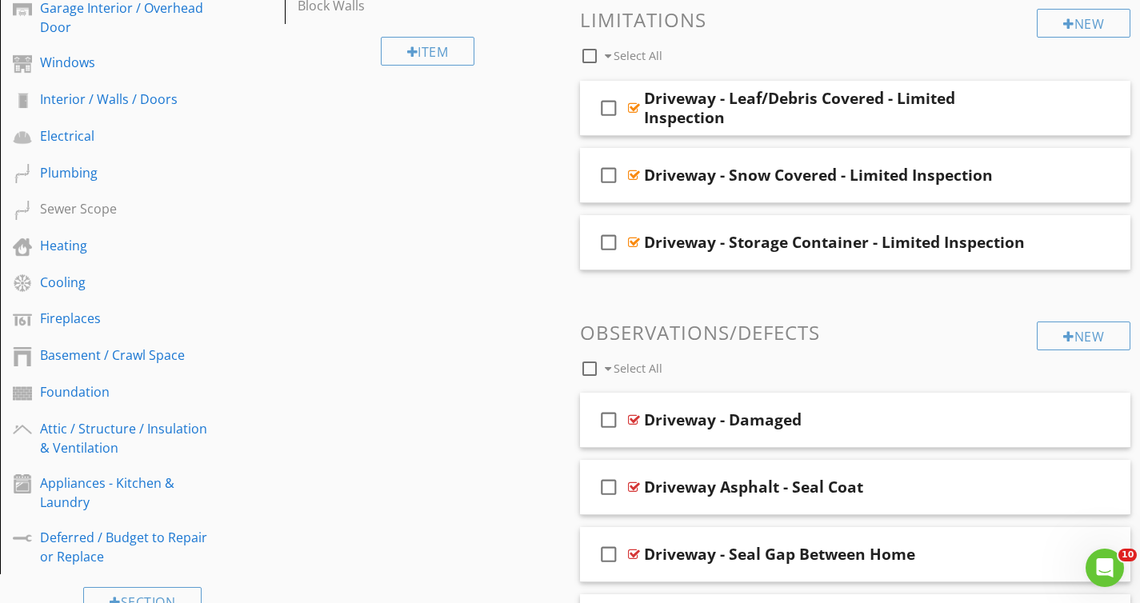
scroll to position [120, 0]
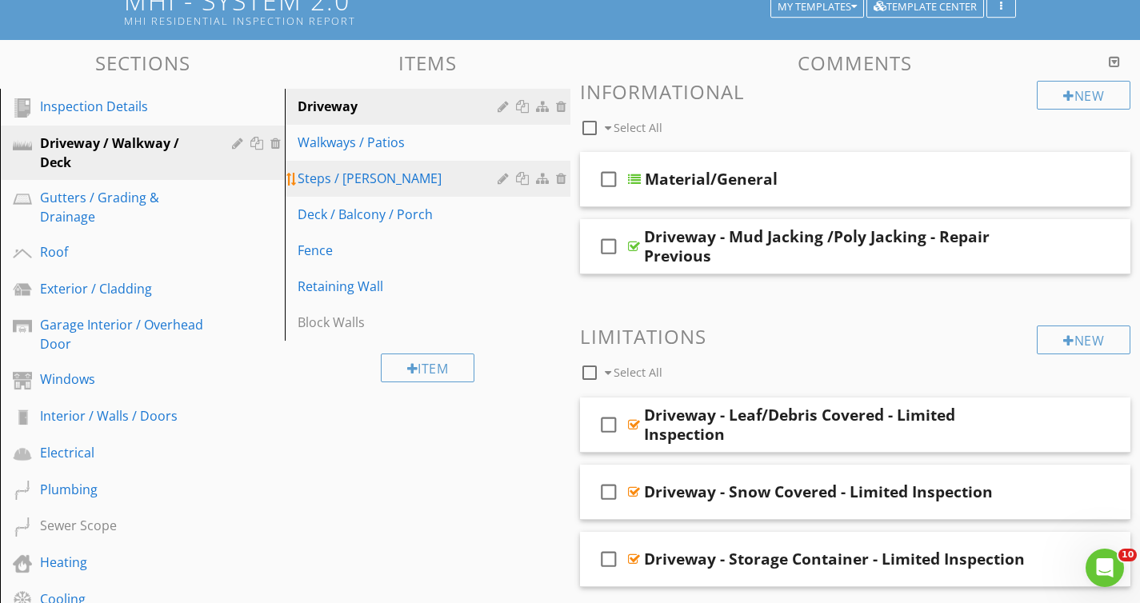
click at [407, 174] on div "Steps / [PERSON_NAME]" at bounding box center [399, 178] width 204 height 19
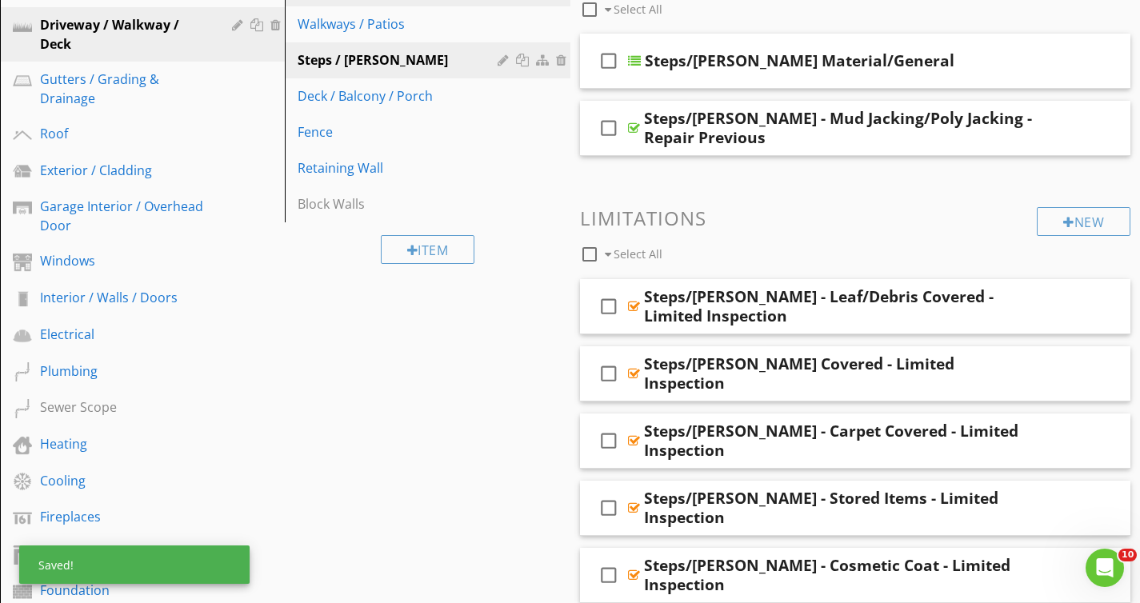
scroll to position [58, 0]
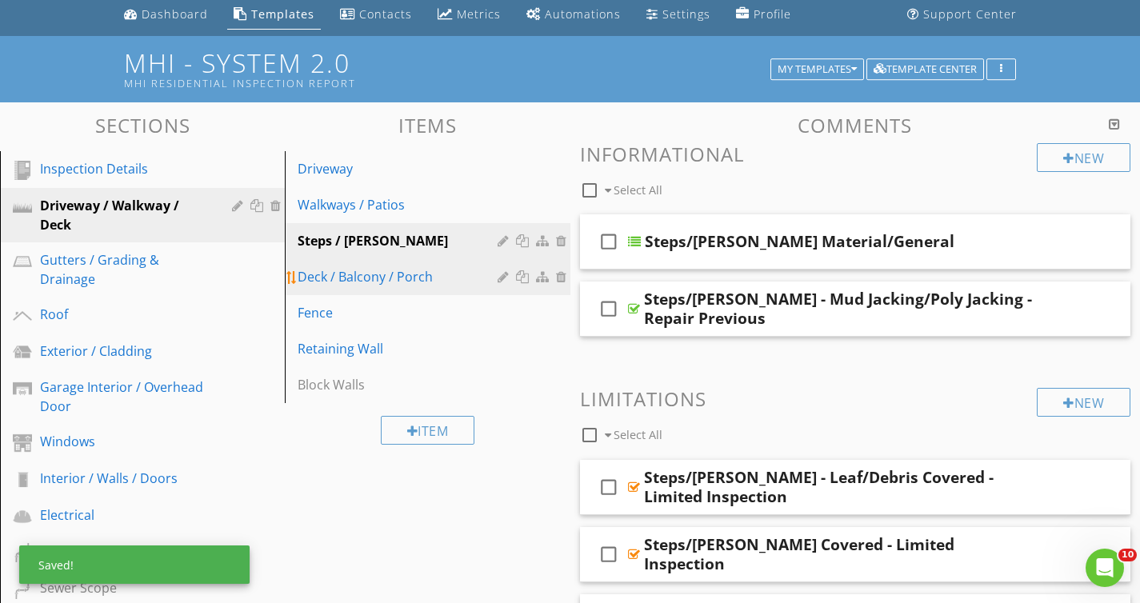
click at [416, 285] on div "Deck / Balcony / Porch" at bounding box center [399, 276] width 204 height 19
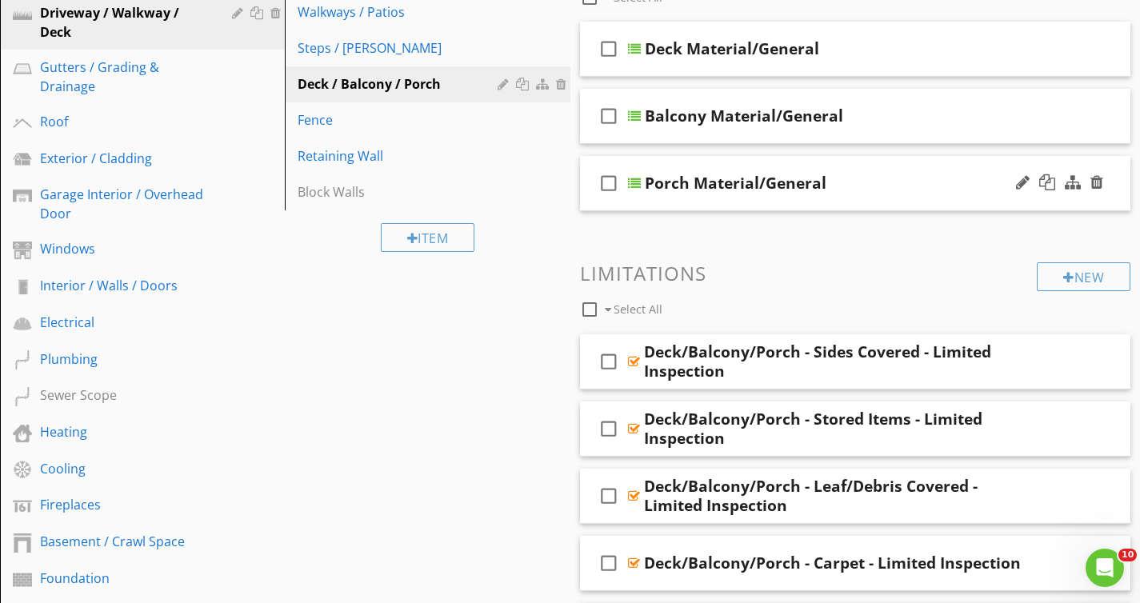
scroll to position [131, 0]
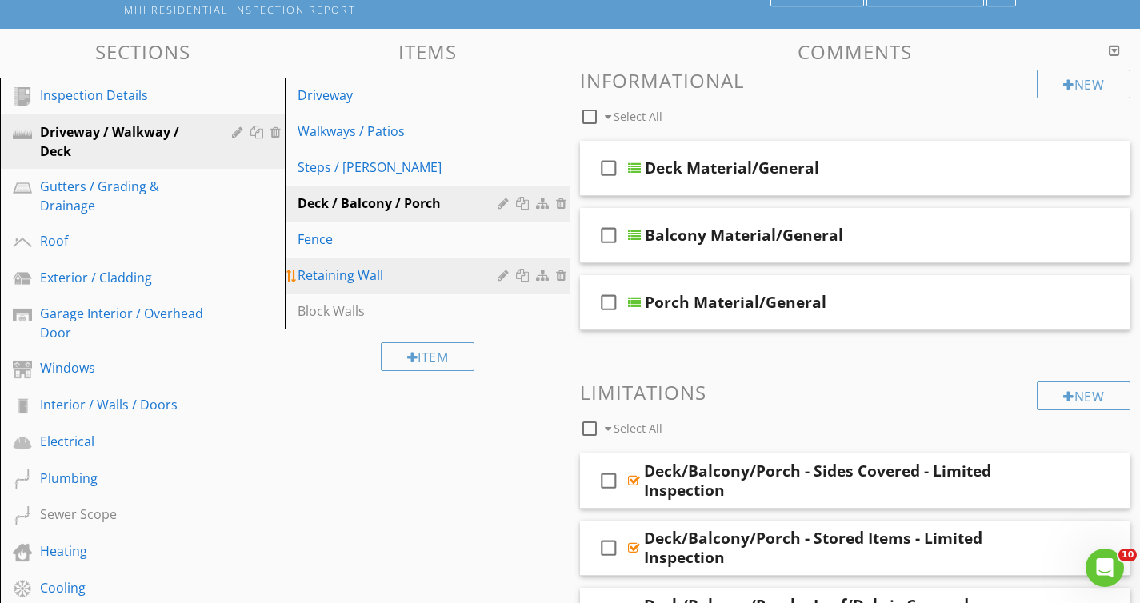
click at [408, 258] on link "Retaining Wall" at bounding box center [429, 275] width 280 height 35
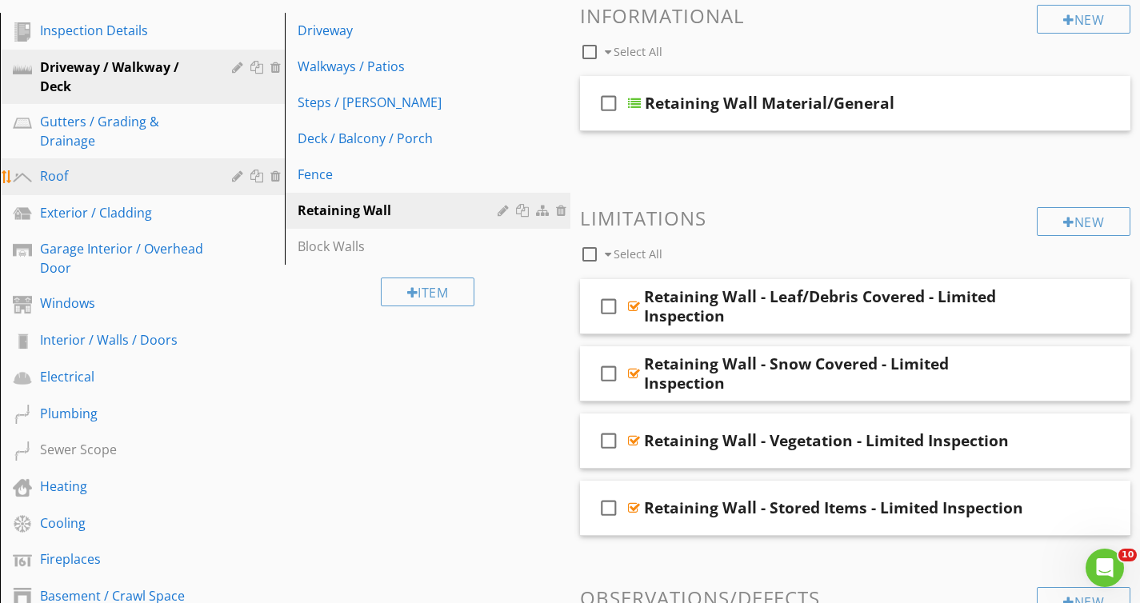
scroll to position [567, 0]
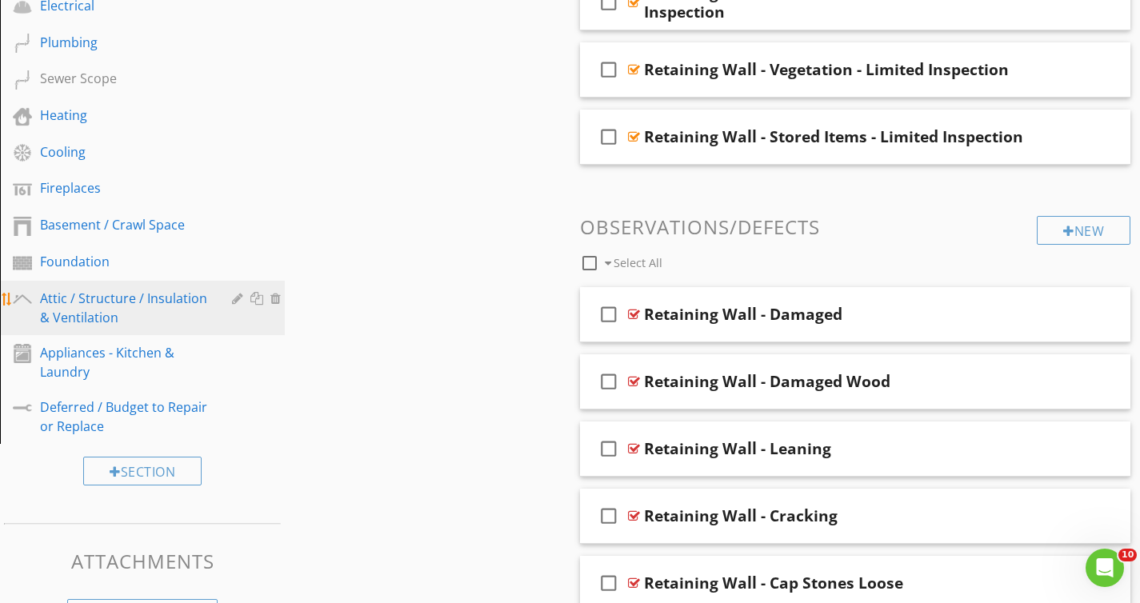
click at [174, 304] on div "Attic / Structure / Insulation & Ventilation" at bounding box center [124, 308] width 169 height 38
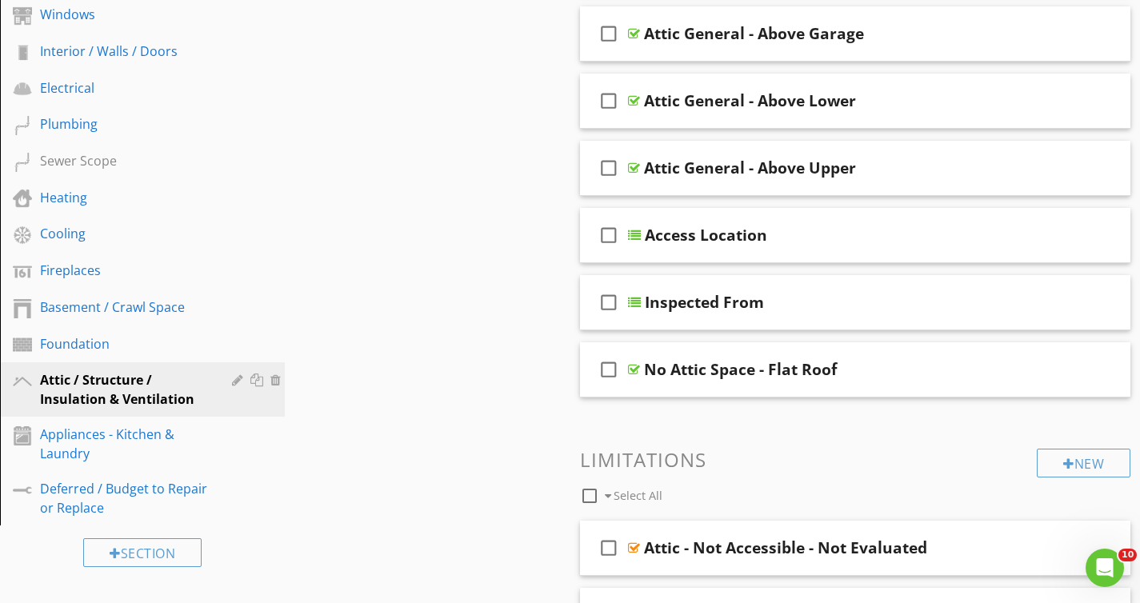
scroll to position [18, 0]
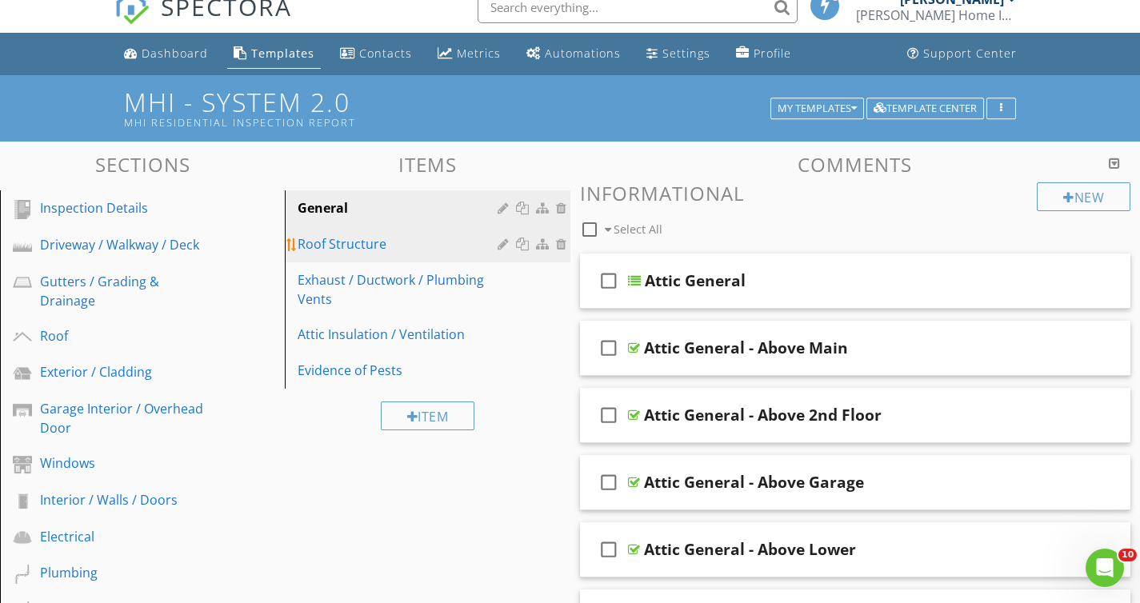
click at [445, 241] on div "Roof Structure" at bounding box center [399, 243] width 204 height 19
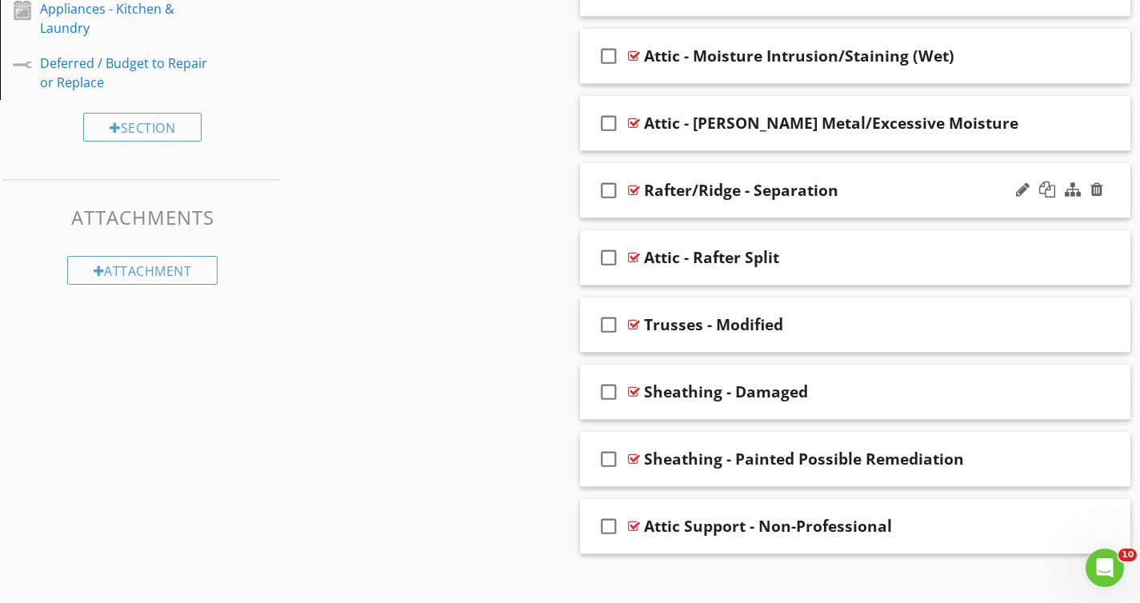
scroll to position [911, 0]
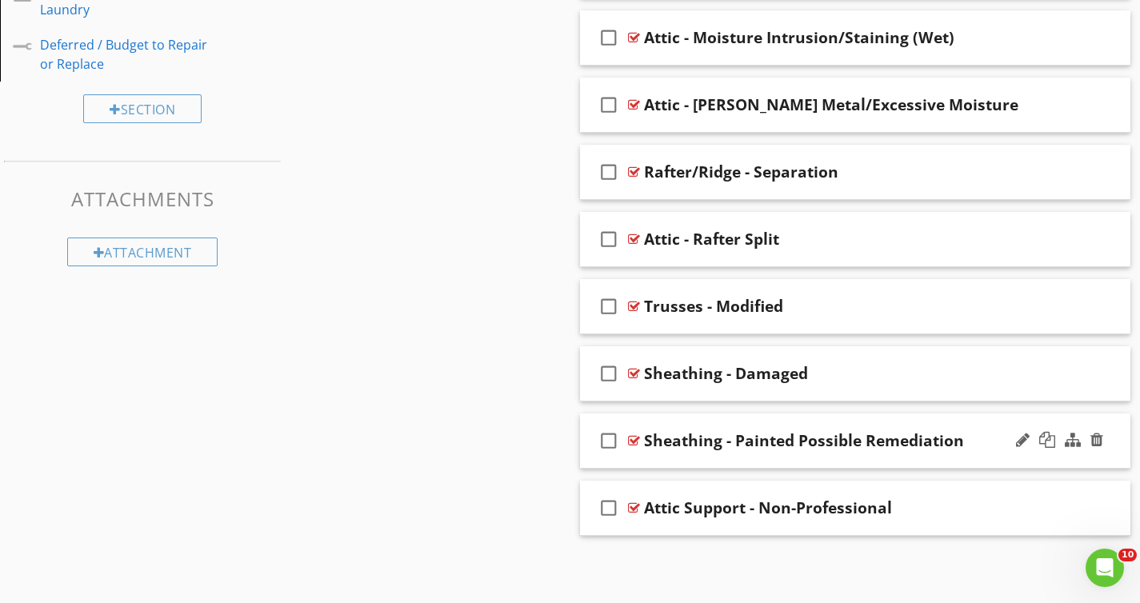
click at [678, 454] on div "check_box_outline_blank Sheathing - Painted Possible Remediation" at bounding box center [855, 440] width 551 height 55
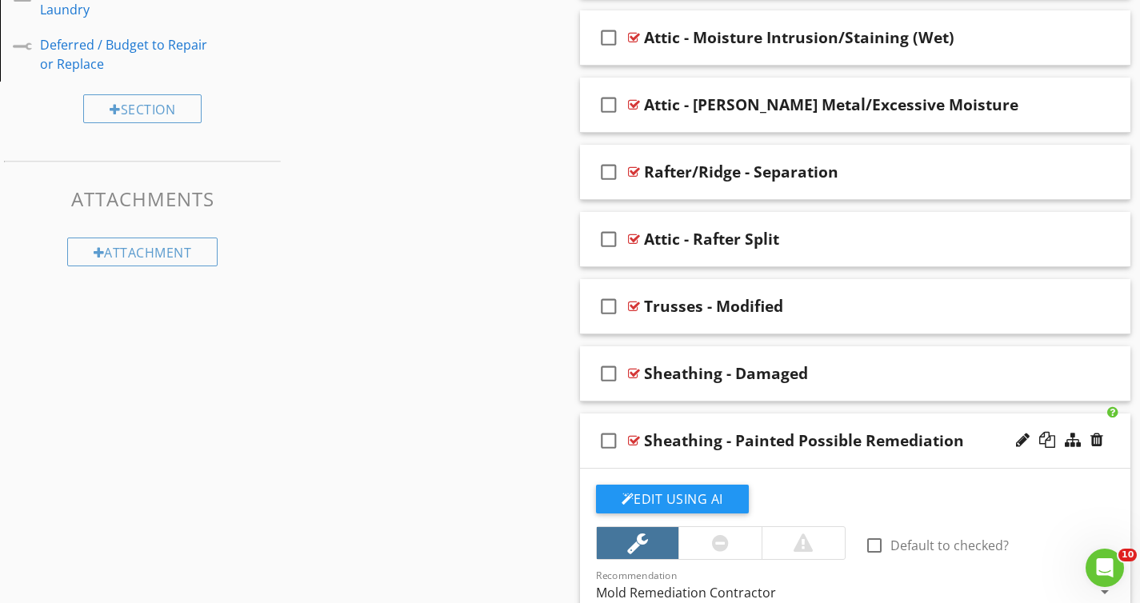
click at [679, 443] on div "Sheathing - Painted Possible Remediation" at bounding box center [804, 440] width 320 height 19
click at [679, 443] on input "Sheathing - Painted Possible Remediation" at bounding box center [838, 442] width 389 height 26
click at [709, 437] on input "SheathingRafters - Painted Possible Remediation" at bounding box center [838, 442] width 389 height 26
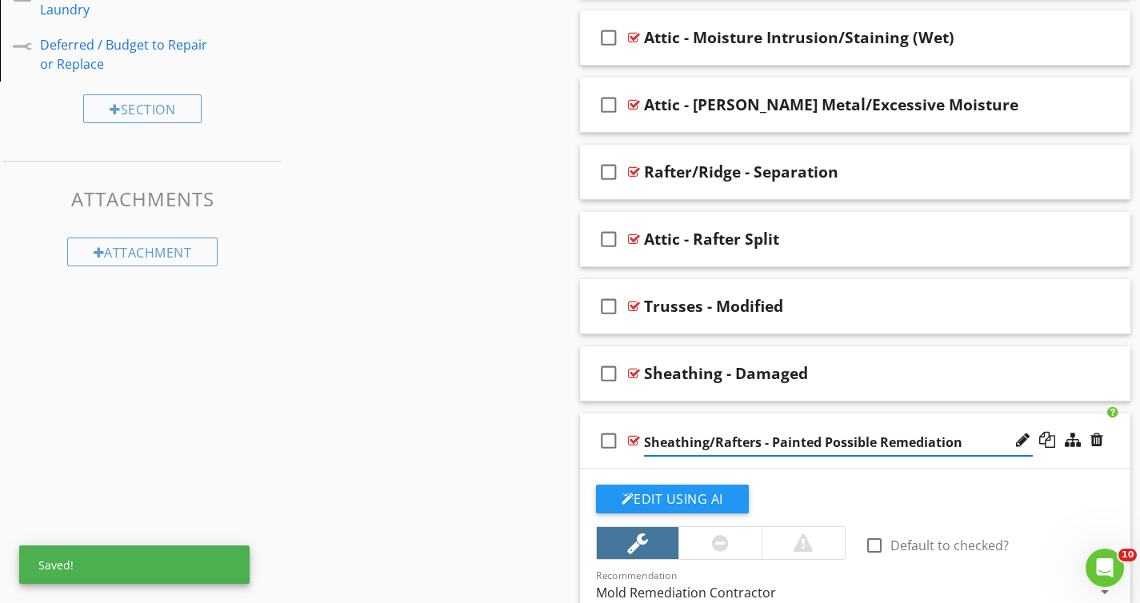
type input "Sheathing/Rafters - Painted Possible Remediation"
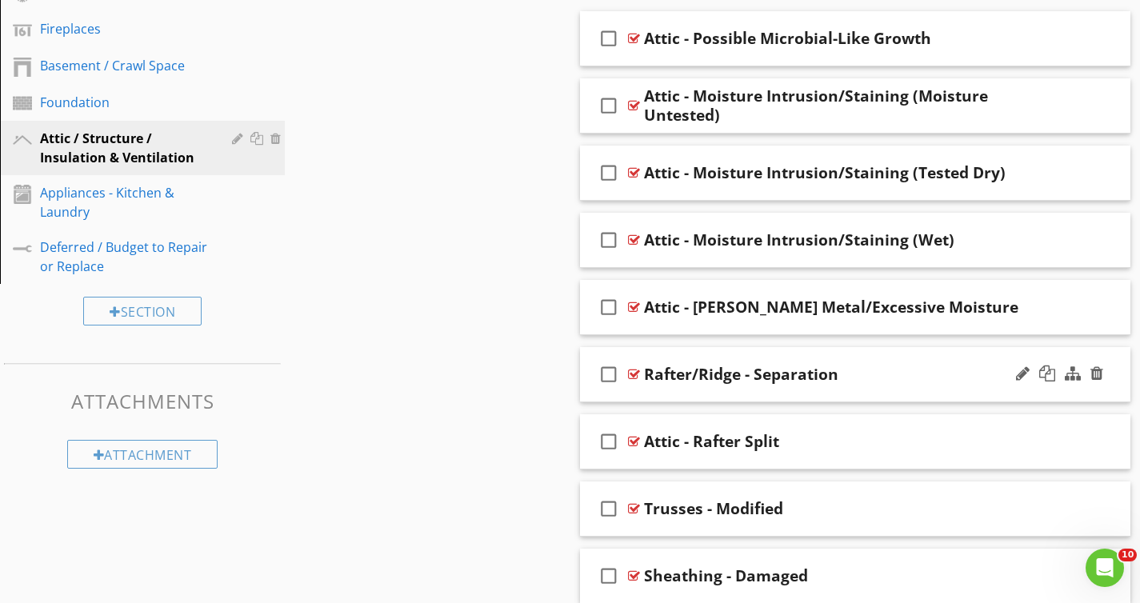
scroll to position [720, 0]
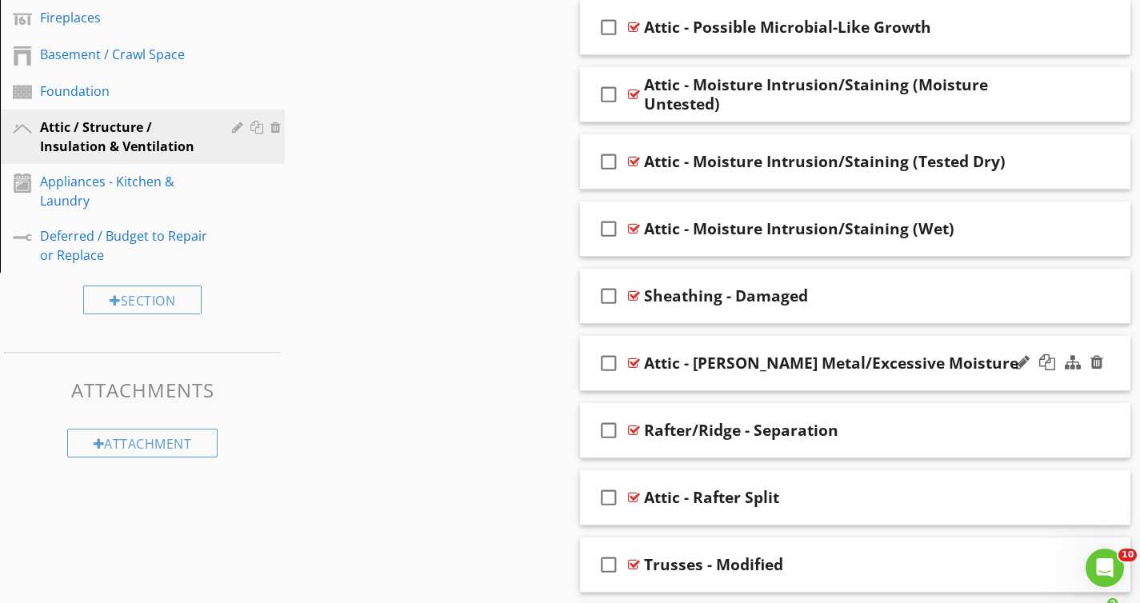
click at [723, 362] on div "Attic - Rusty Metal/Excessive Moisture" at bounding box center [831, 362] width 374 height 19
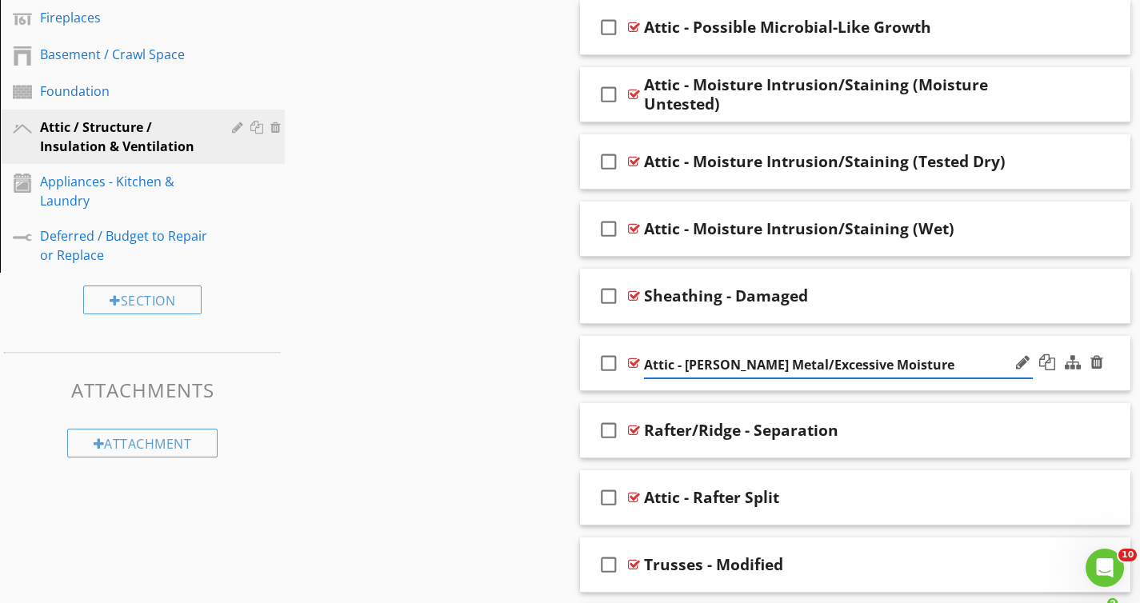
click at [719, 361] on input "Attic - Rusty Metal/Excessive Moisture" at bounding box center [838, 365] width 389 height 26
click at [522, 348] on div "Sections Inspection Details Driveway / Walkway / Deck Gutters / Grading & Drain…" at bounding box center [570, 378] width 1140 height 1876
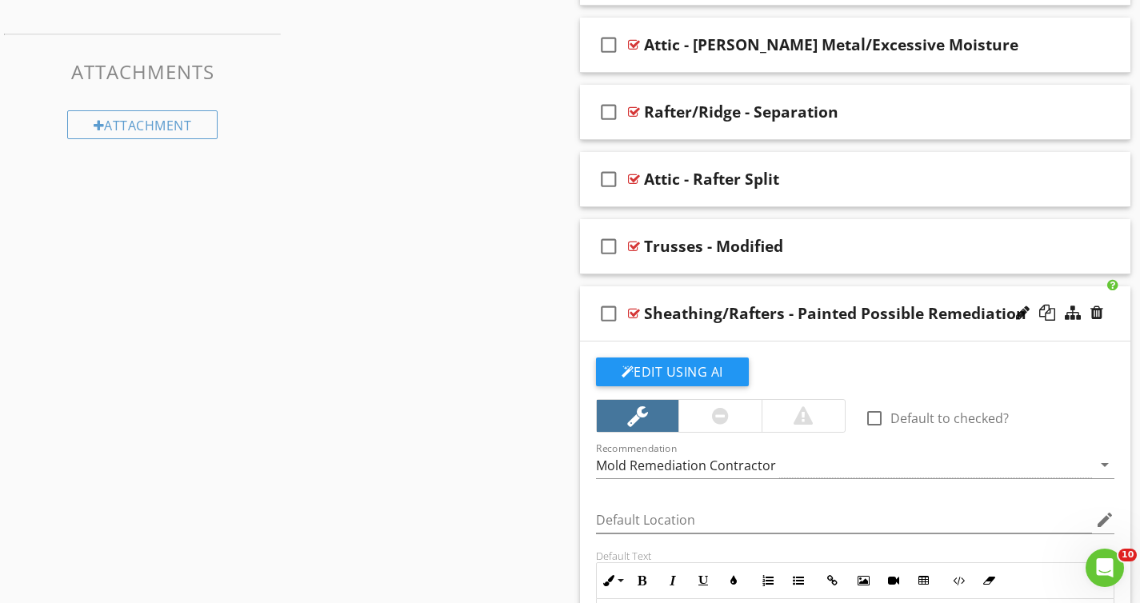
scroll to position [1053, 0]
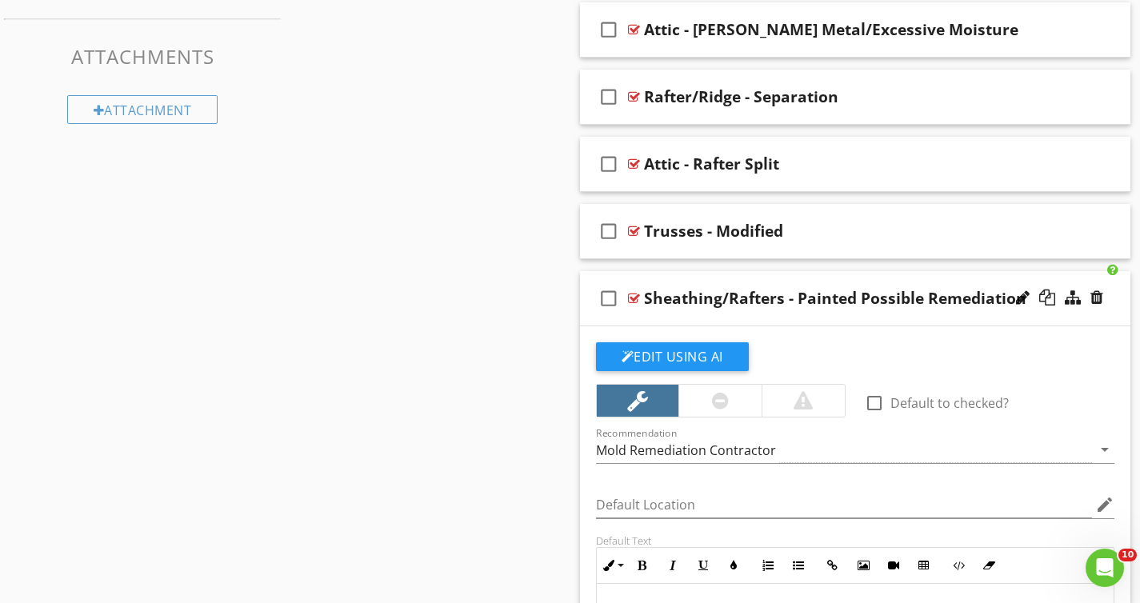
click at [957, 278] on div "check_box_outline_blank Sheathing/Rafters - Painted Possible Remediation" at bounding box center [855, 298] width 551 height 55
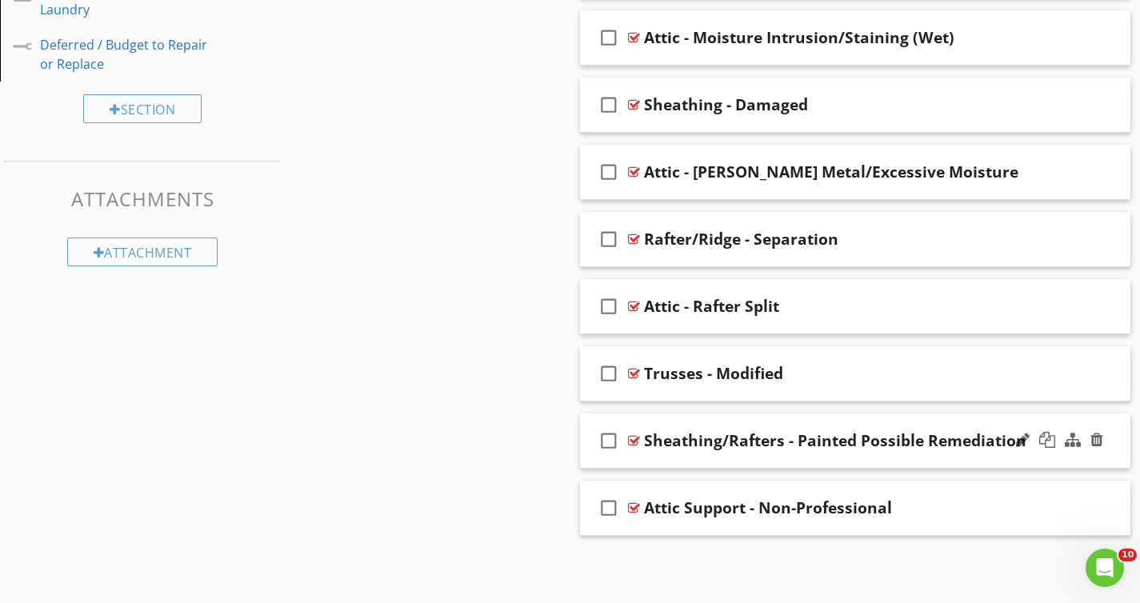
scroll to position [911, 0]
click at [733, 518] on div "check_box_outline_blank Attic Support - Non-Professional" at bounding box center [855, 508] width 551 height 55
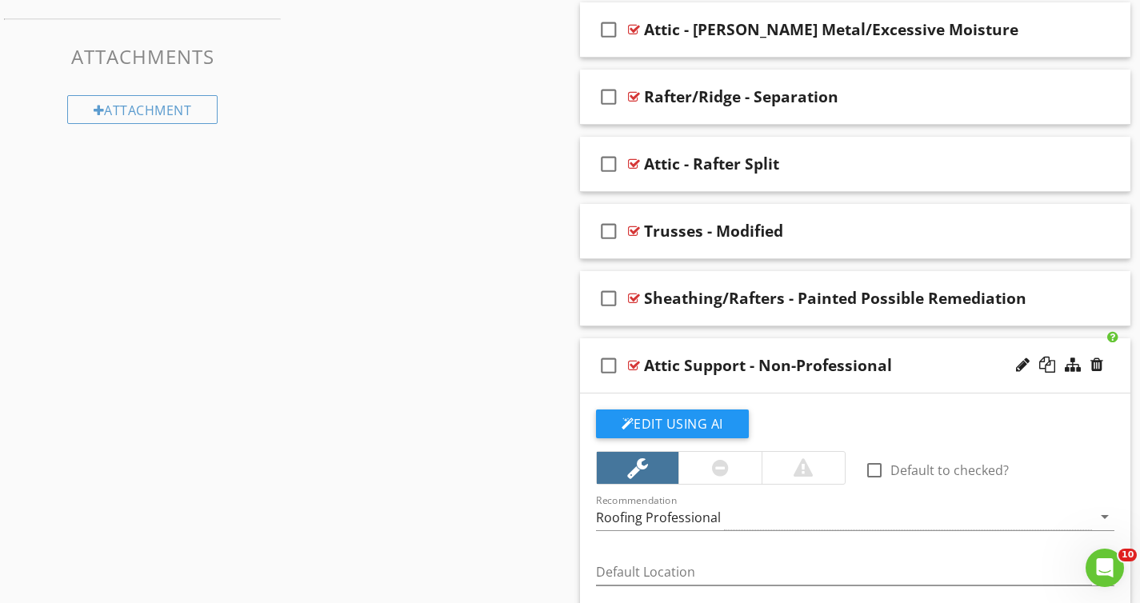
click at [716, 510] on div "Roofing Professional" at bounding box center [658, 517] width 125 height 14
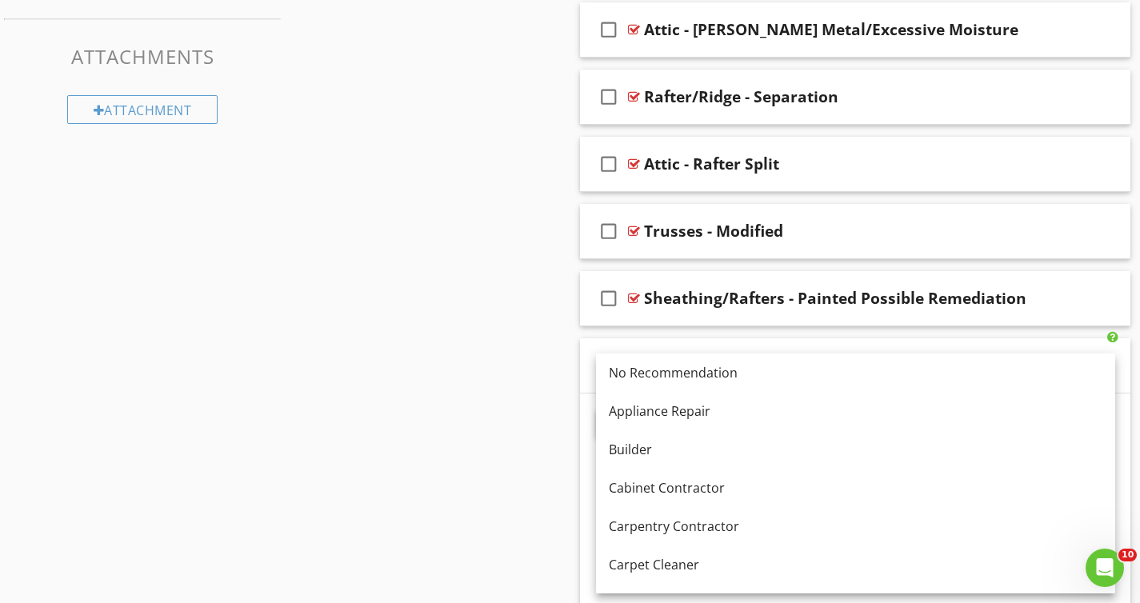
click at [535, 333] on div "Sections Inspection Details Driveway / Walkway / Deck Gutters / Grading & Drain…" at bounding box center [570, 45] width 1140 height 1876
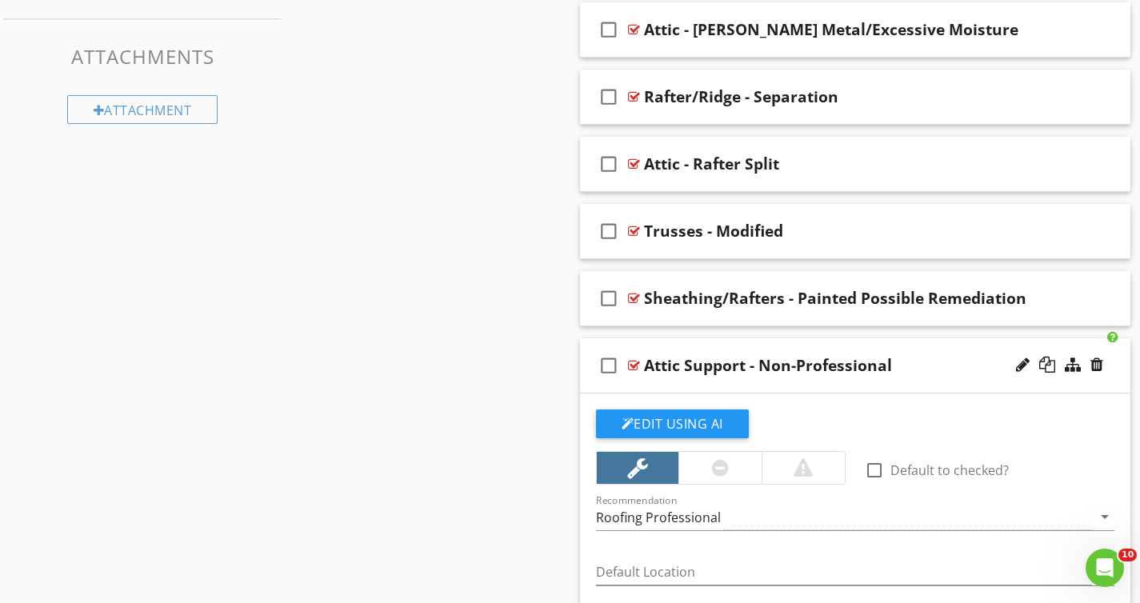
click at [705, 367] on div "Attic Support - Non-Professional" at bounding box center [768, 365] width 248 height 19
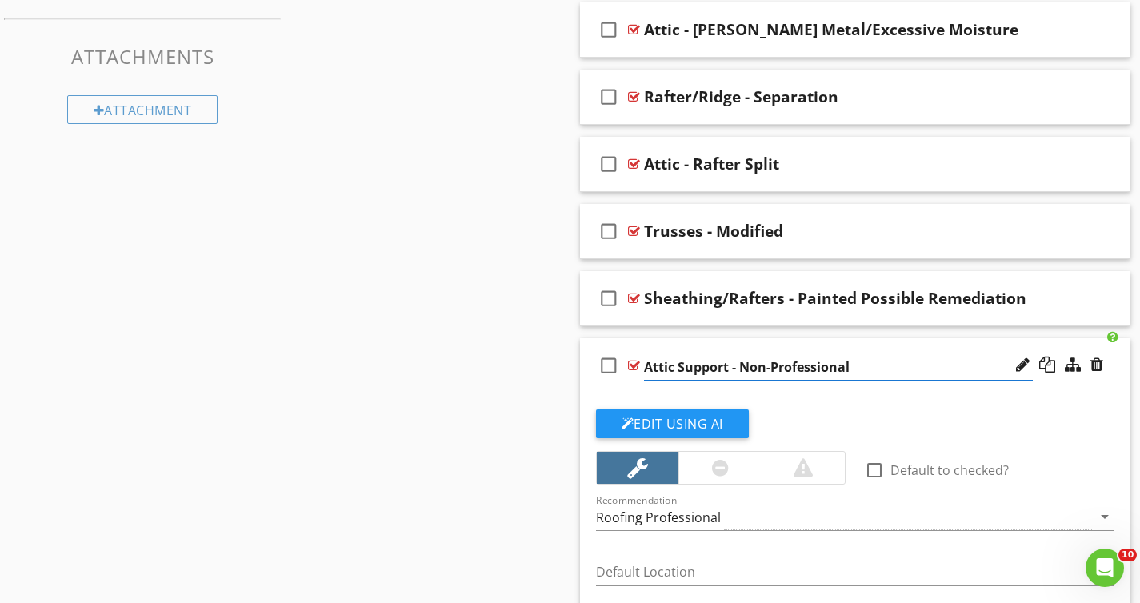
click at [705, 367] on input "Attic Support - Non-Professional" at bounding box center [838, 367] width 389 height 26
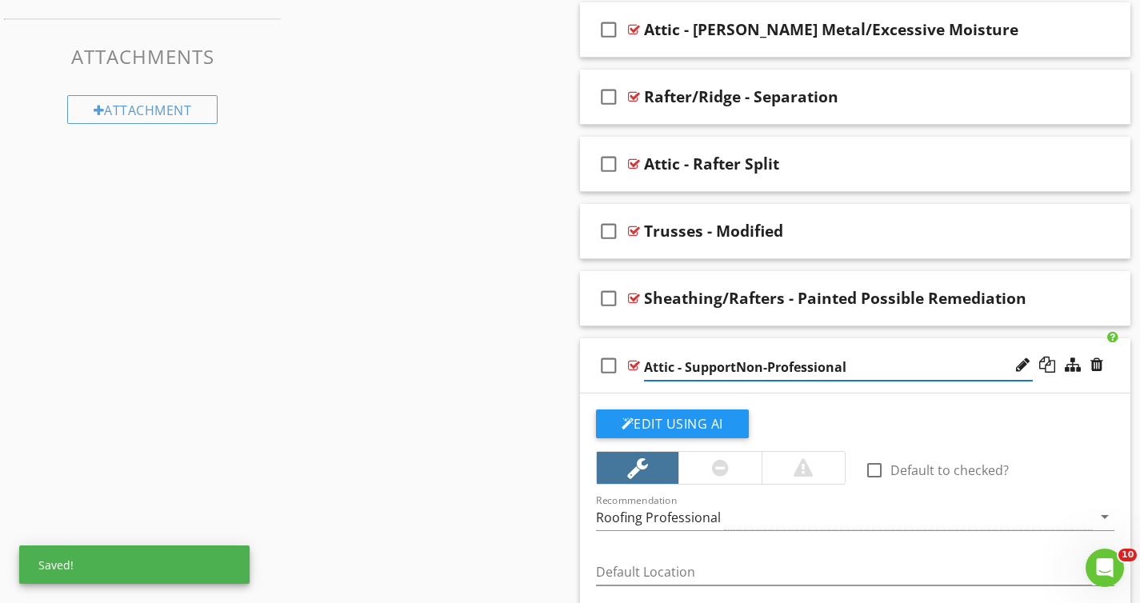
type input "Attic - Support Non-Professional"
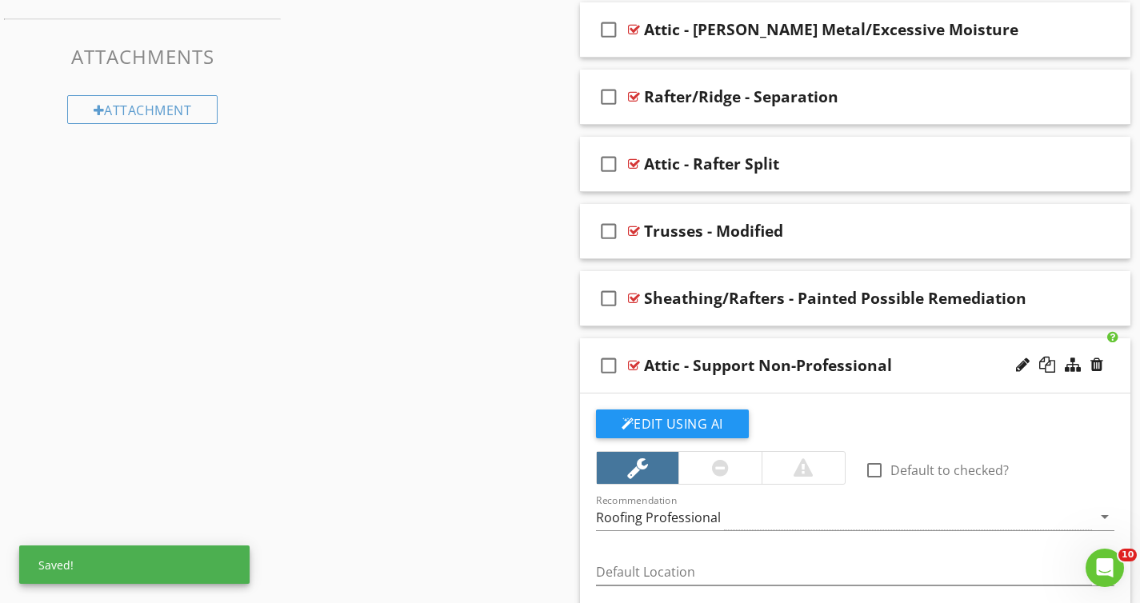
click at [413, 285] on div "Sections Inspection Details Driveway / Walkway / Deck Gutters / Grading & Drain…" at bounding box center [570, 45] width 1140 height 1876
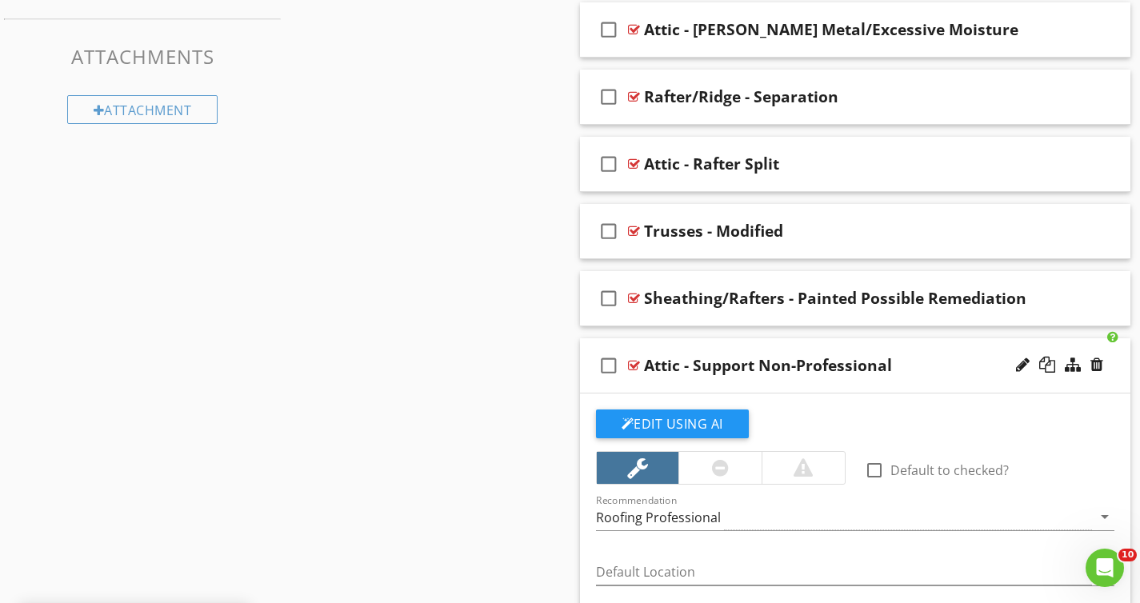
click at [948, 389] on div "check_box_outline_blank Attic - Support Non-Professional" at bounding box center [855, 365] width 551 height 55
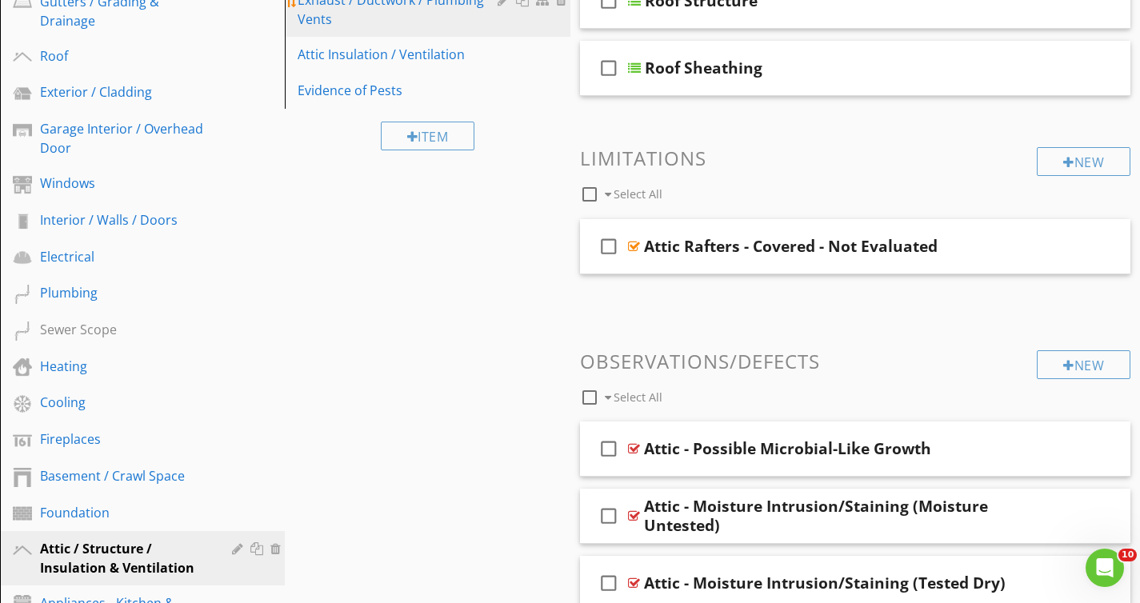
scroll to position [621, 0]
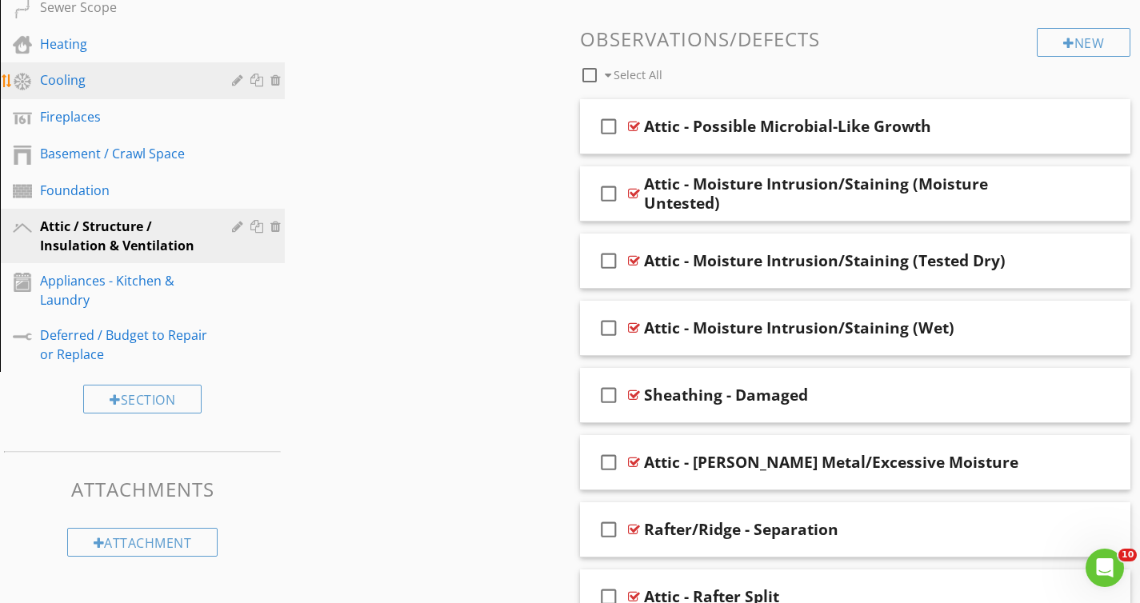
click at [154, 86] on div "Cooling" at bounding box center [124, 79] width 169 height 19
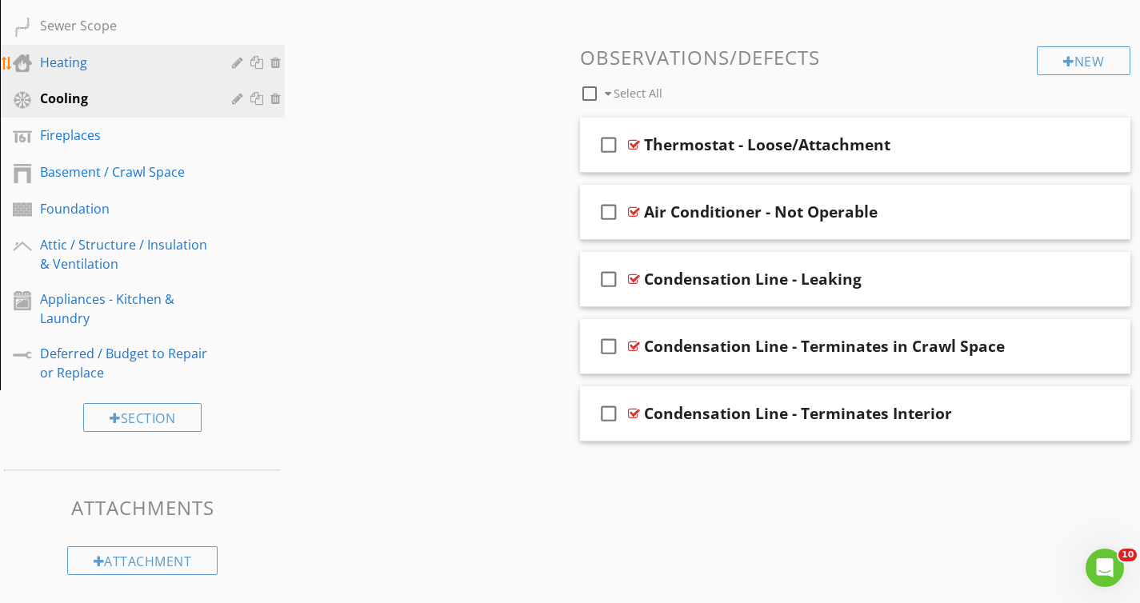
click at [117, 53] on div "Heating" at bounding box center [124, 62] width 169 height 19
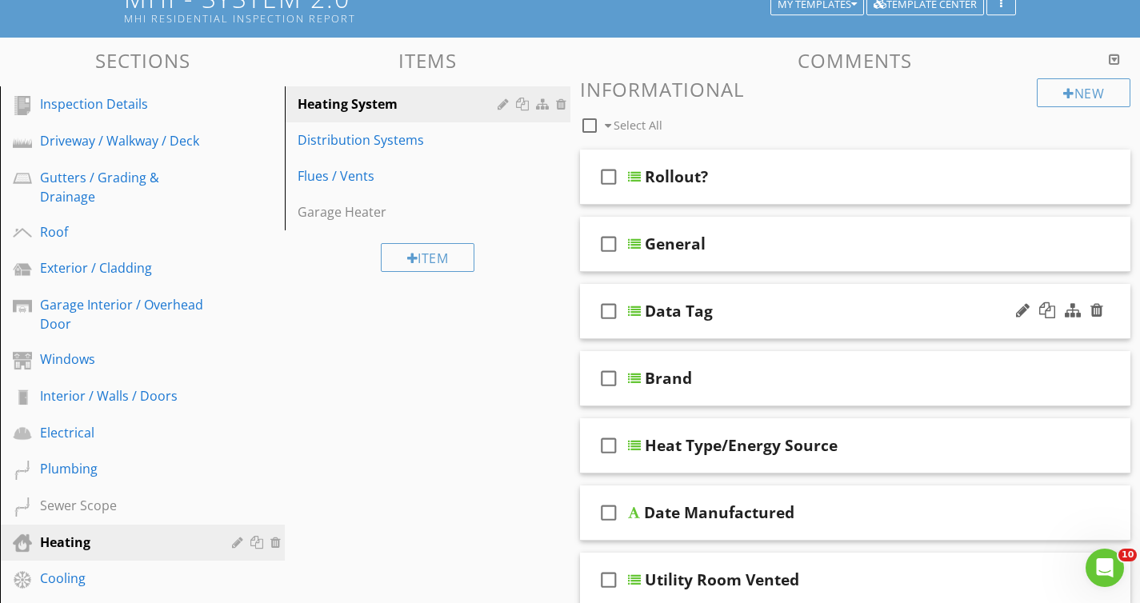
scroll to position [120, 0]
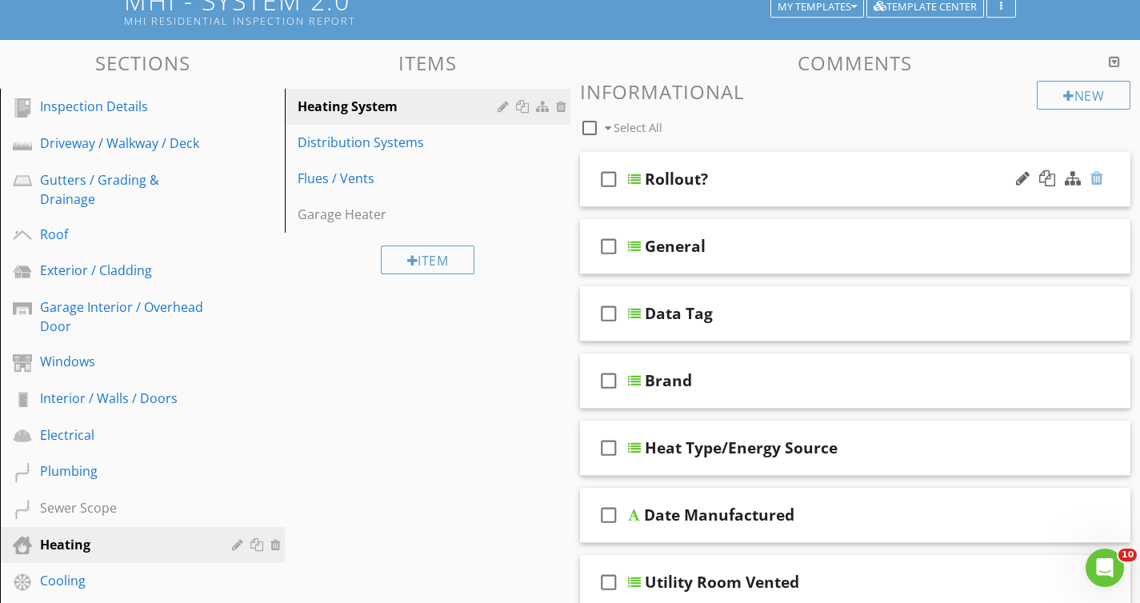
click at [1098, 178] on div at bounding box center [1096, 178] width 13 height 16
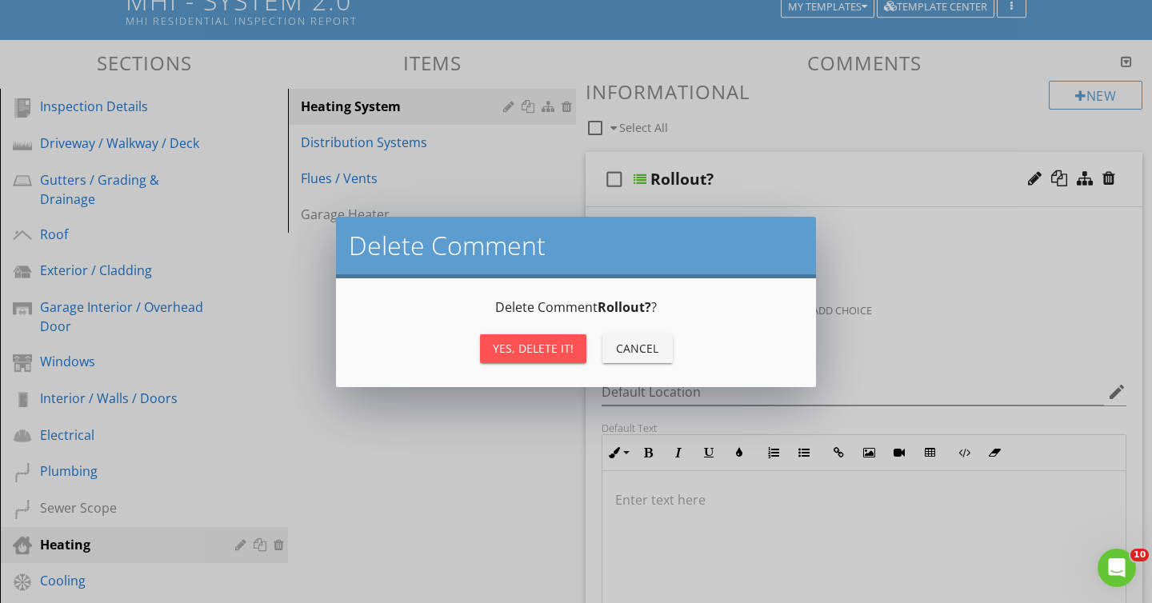
click at [529, 350] on div "Yes, Delete it!" at bounding box center [533, 348] width 81 height 17
